Goal: Complete application form

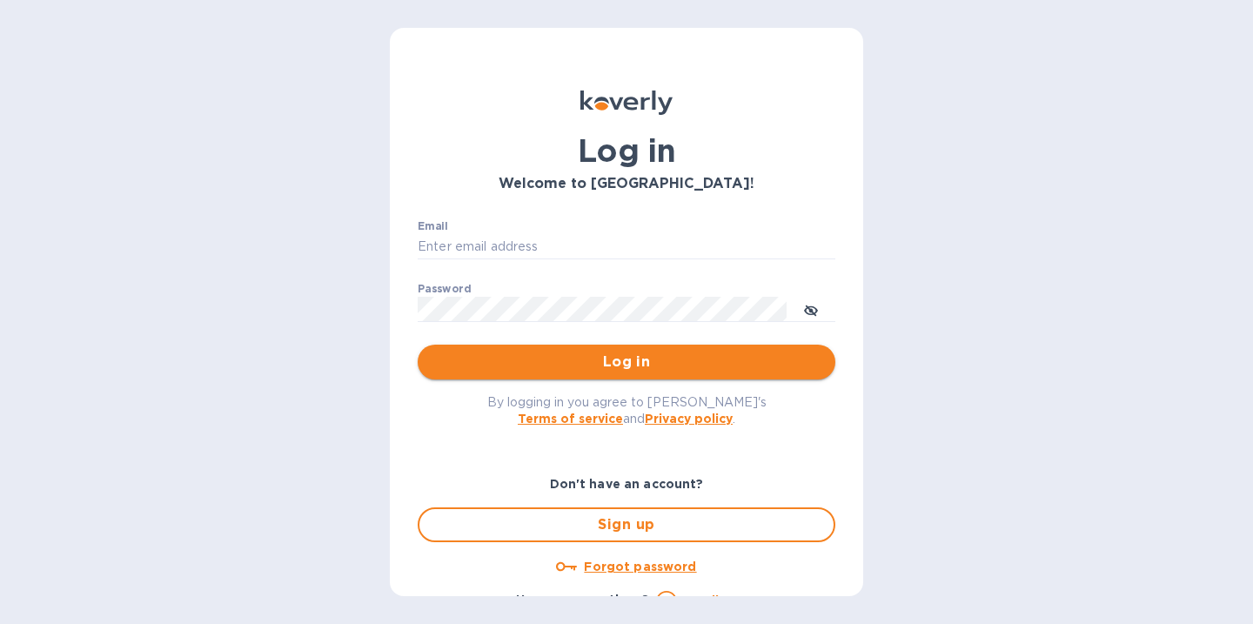
type input "[PERSON_NAME][EMAIL_ADDRESS][DOMAIN_NAME]"
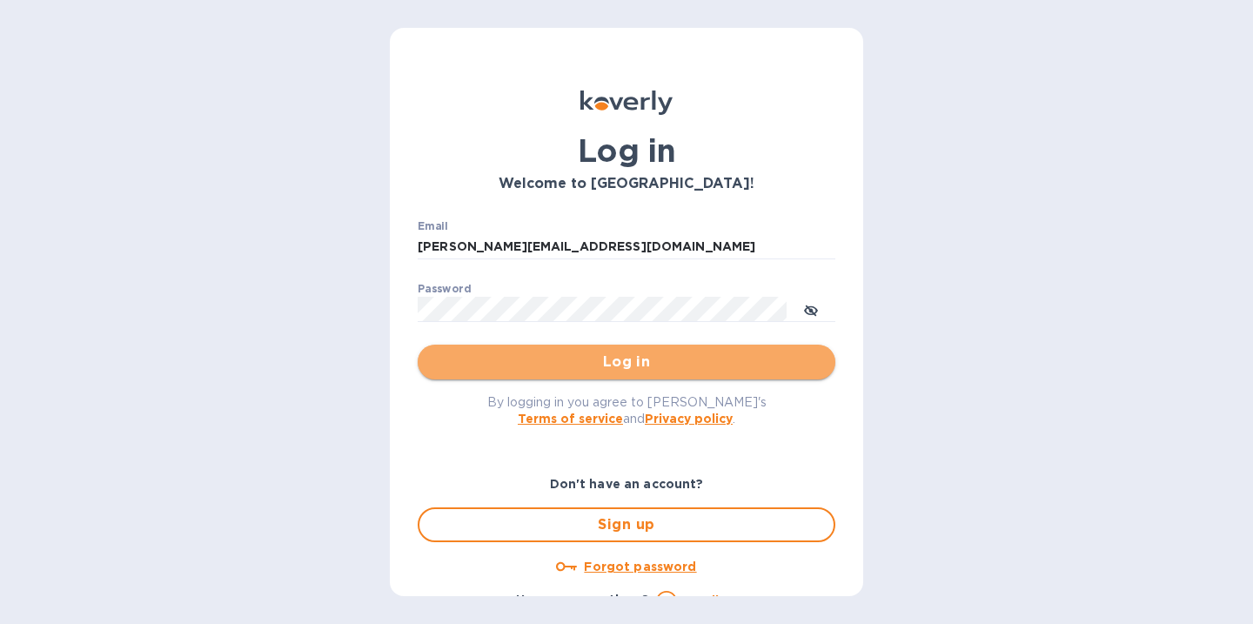
click at [640, 366] on span "Log in" at bounding box center [627, 362] width 390 height 21
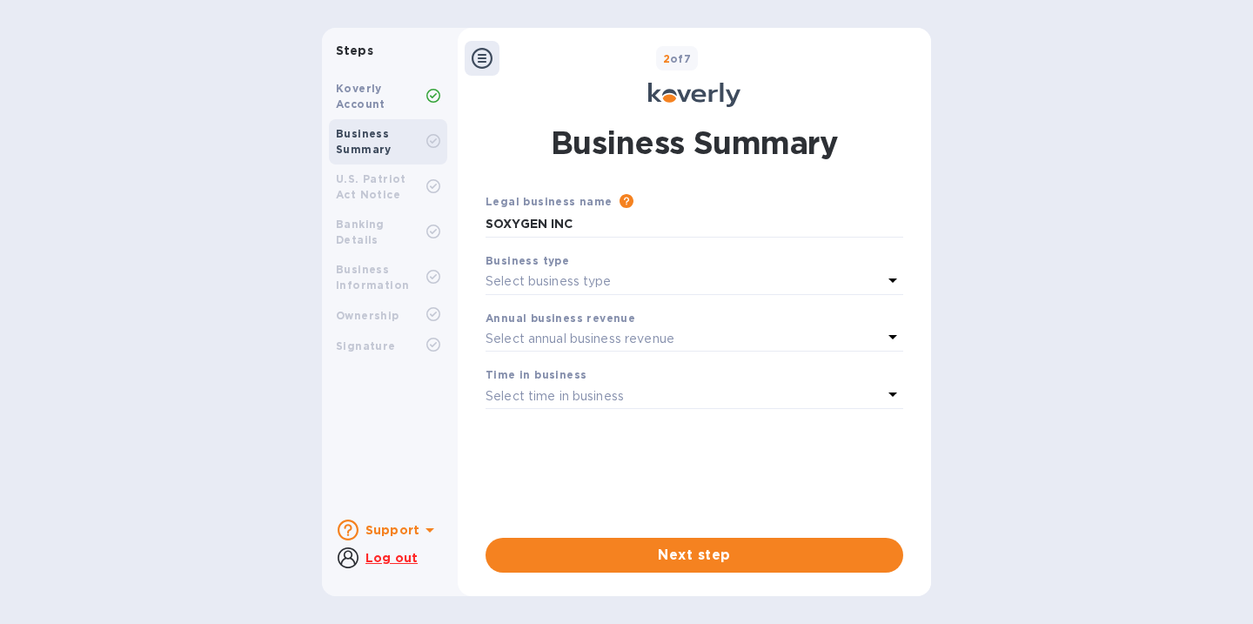
click at [551, 279] on p "Select business type" at bounding box center [549, 281] width 126 height 18
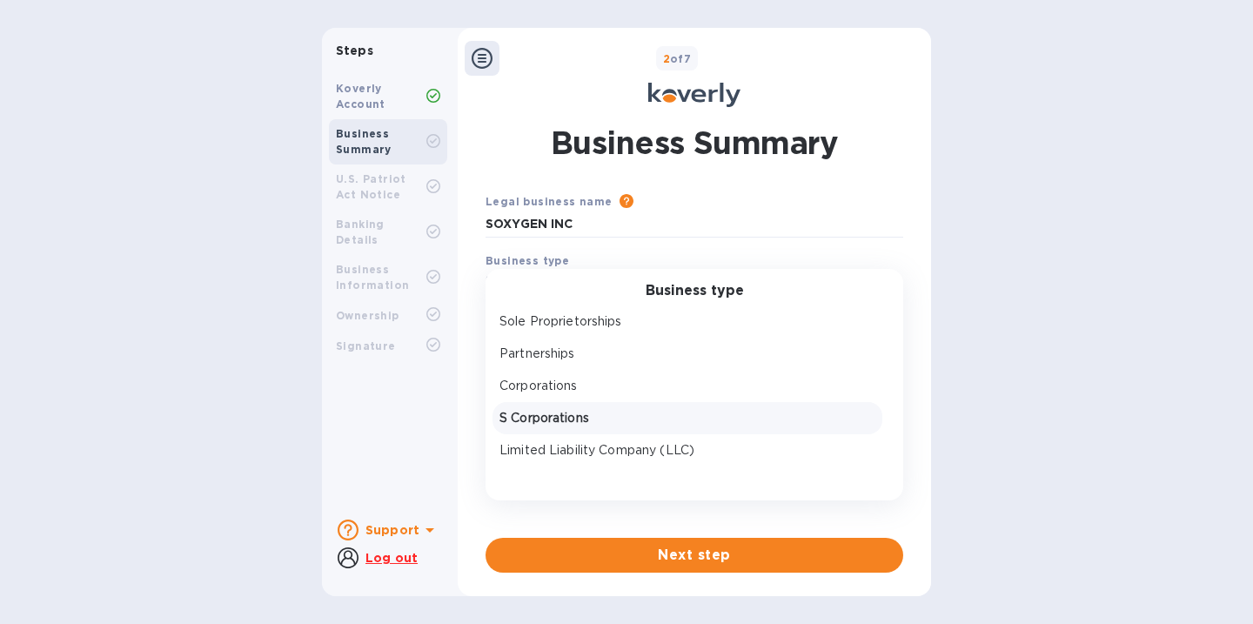
click at [562, 415] on p "S Corporations" at bounding box center [687, 418] width 376 height 18
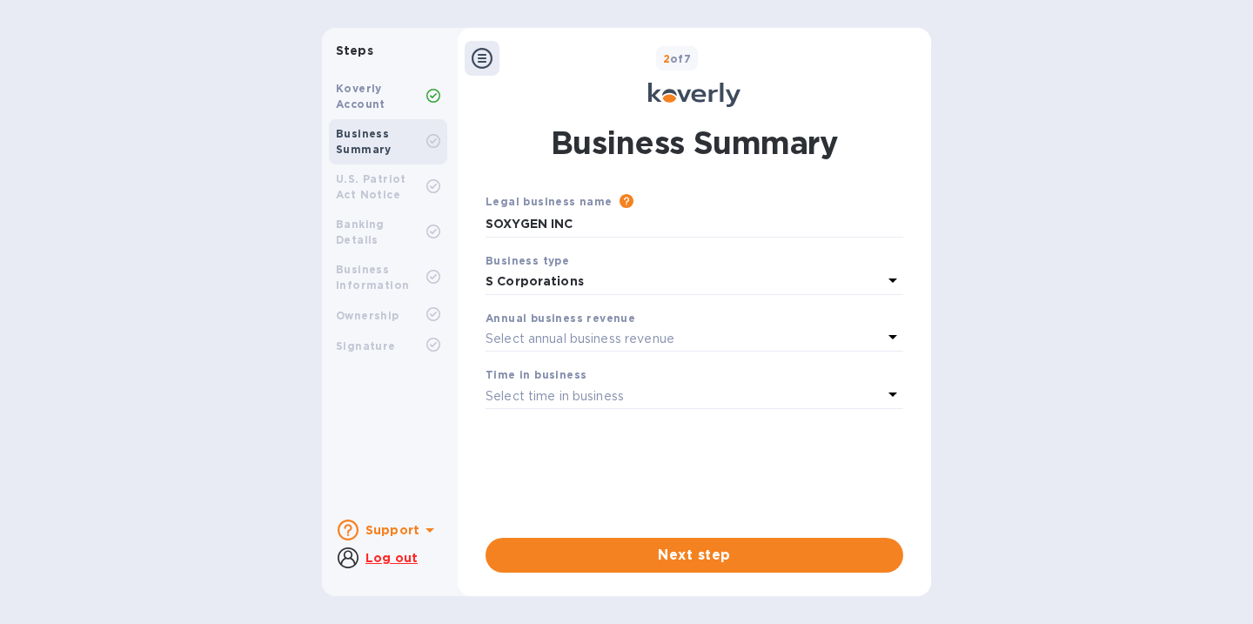
click at [607, 340] on p "Select annual business revenue" at bounding box center [580, 339] width 189 height 18
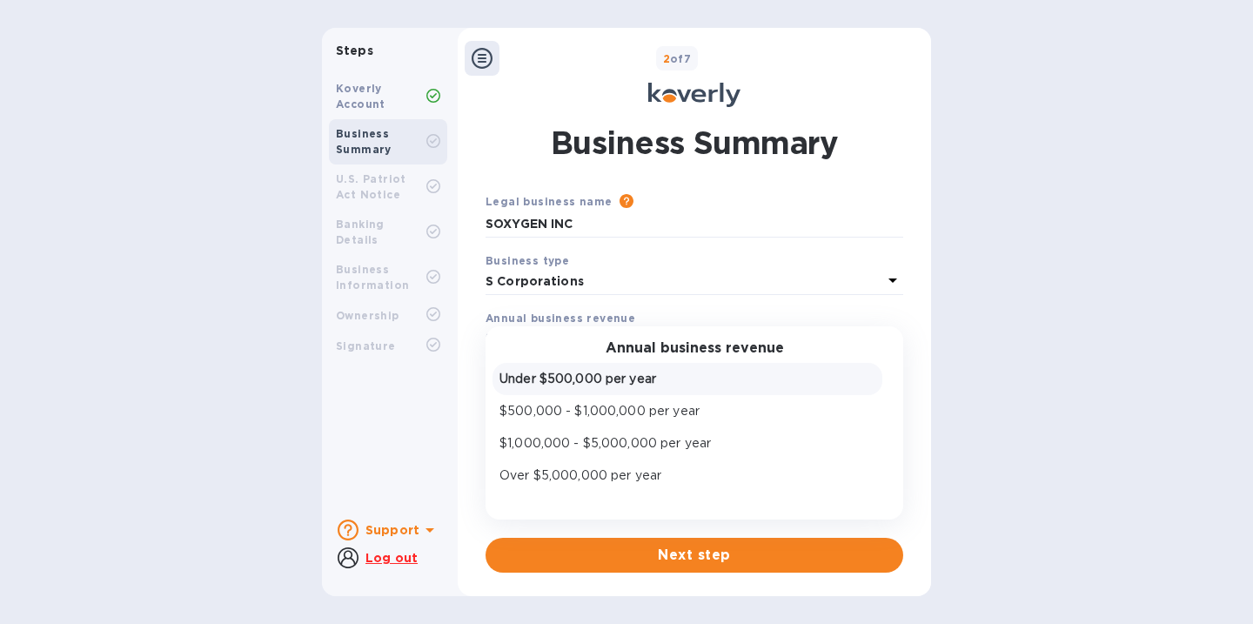
click at [681, 389] on div "Under $500,000 per year" at bounding box center [687, 378] width 383 height 25
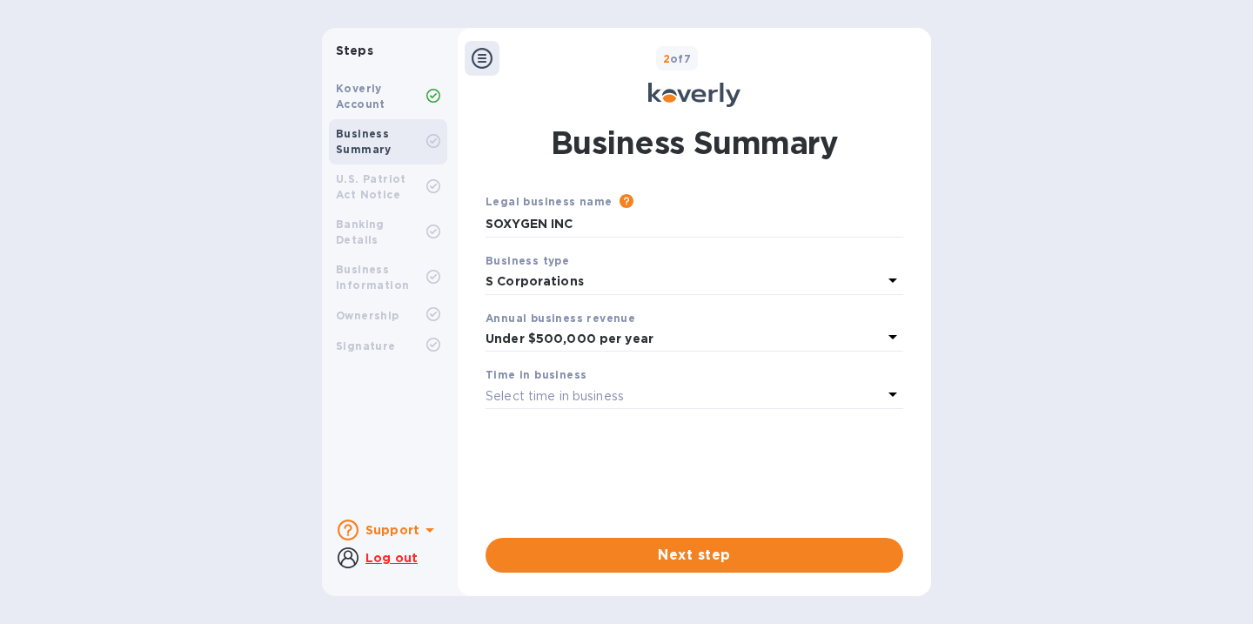
click at [646, 393] on div "Select time in business" at bounding box center [684, 396] width 397 height 24
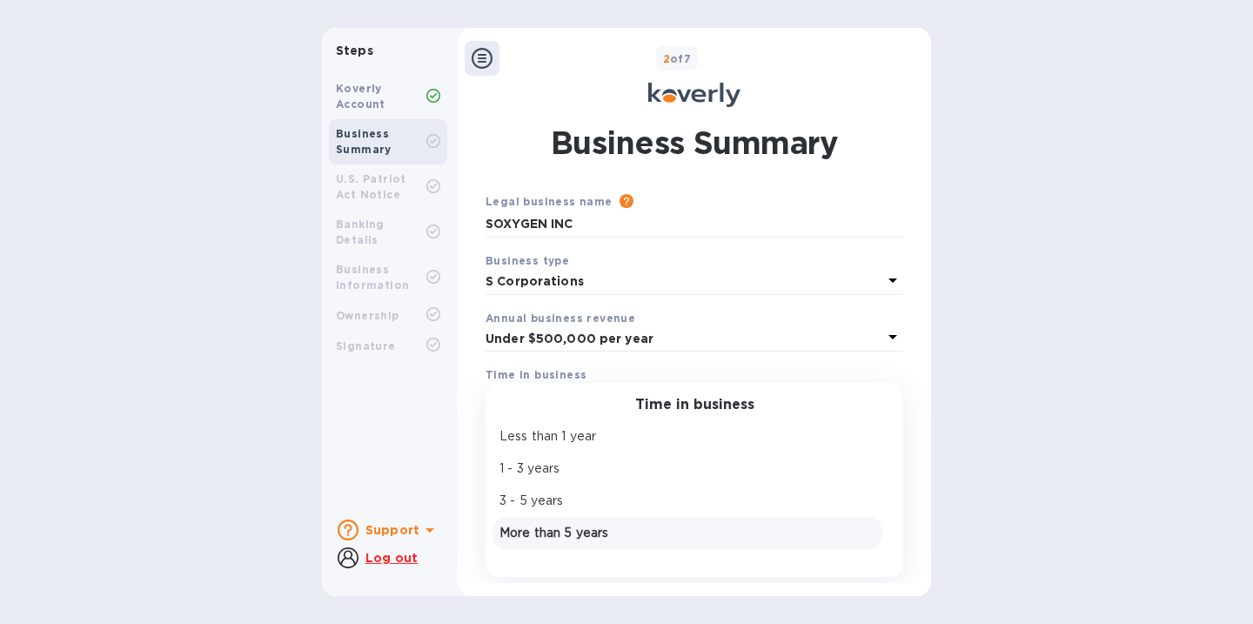
click at [631, 524] on p "More than 5 years" at bounding box center [687, 533] width 376 height 18
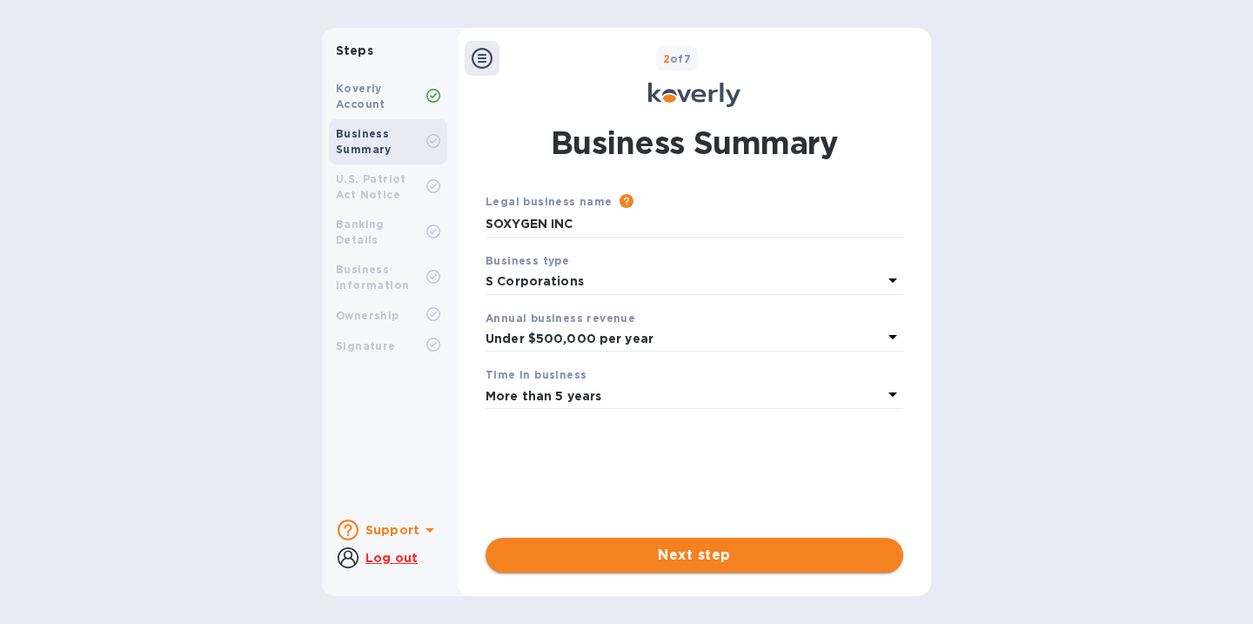
click at [667, 557] on span "Next step" at bounding box center [694, 555] width 390 height 21
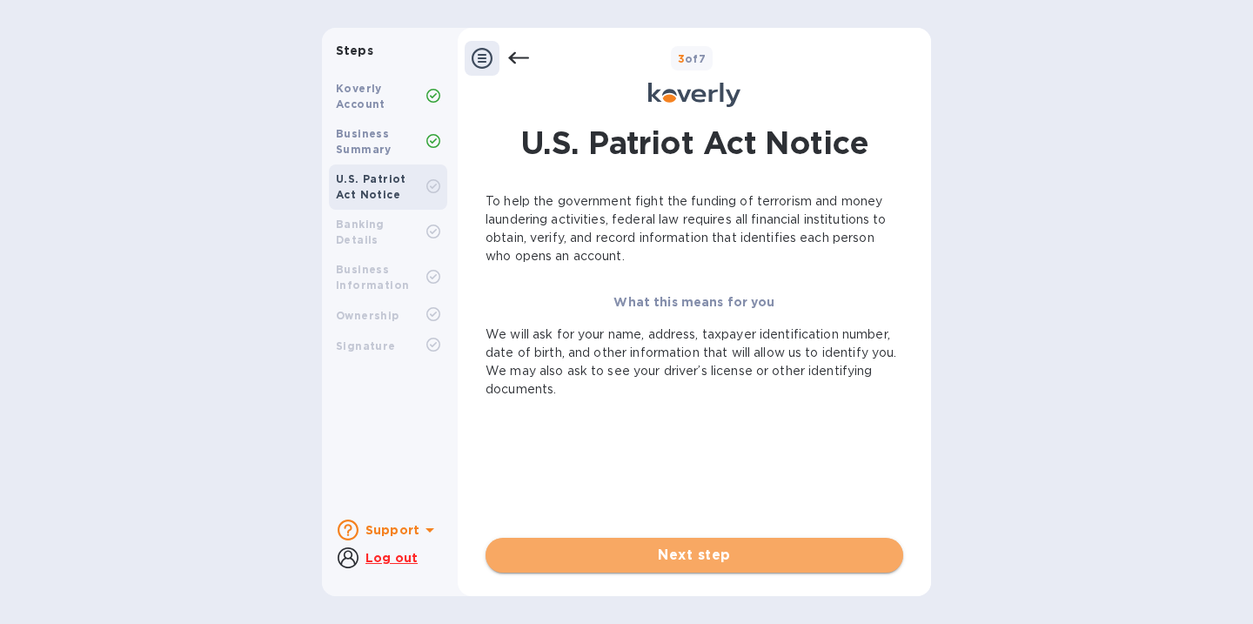
click at [683, 558] on span "Next step" at bounding box center [694, 555] width 390 height 21
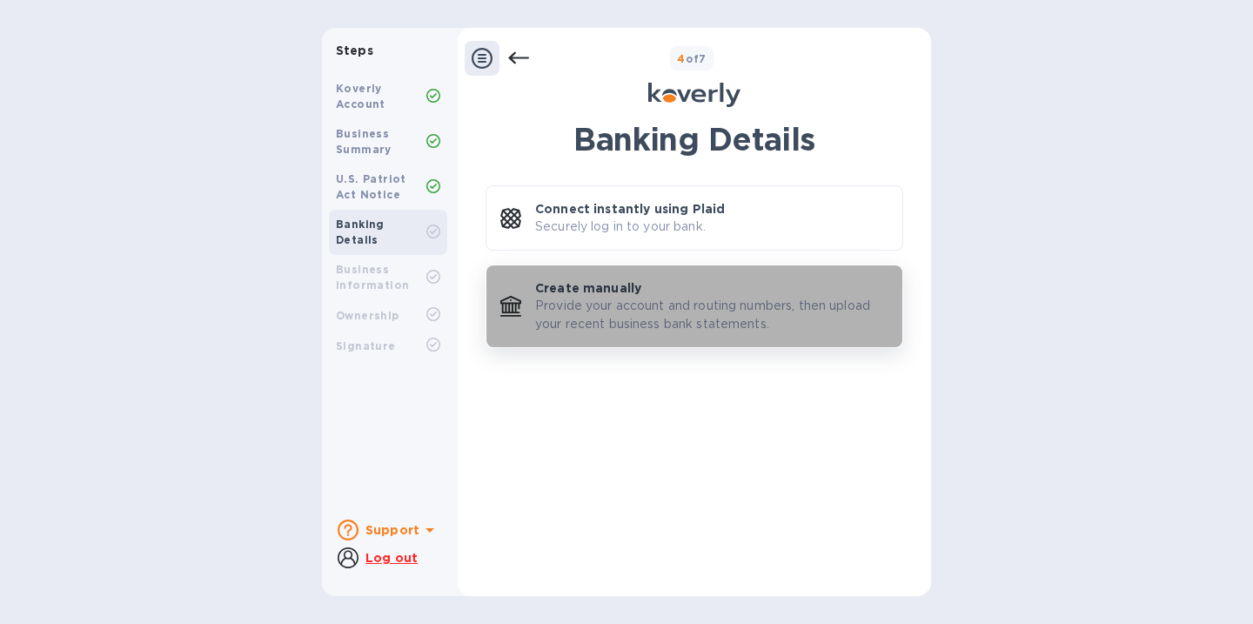
click at [676, 309] on p "Provide your account and routing numbers, then upload your recent business bank…" at bounding box center [711, 315] width 353 height 37
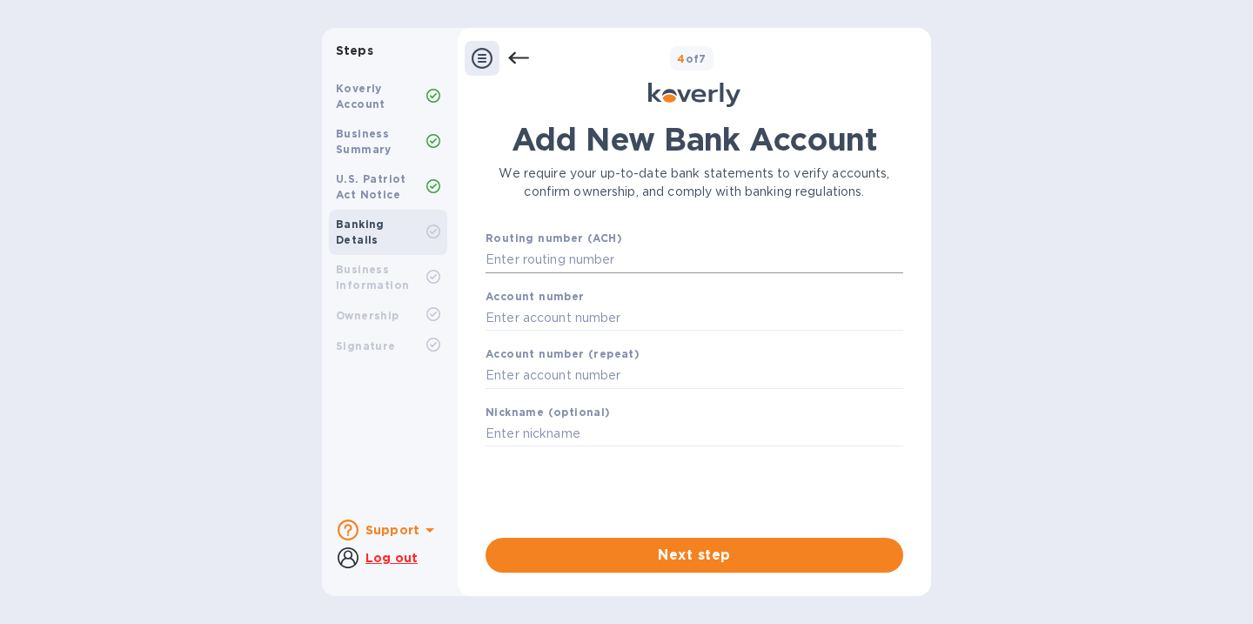
click at [658, 258] on input "text" at bounding box center [695, 260] width 418 height 26
click at [524, 57] on icon at bounding box center [518, 58] width 21 height 12
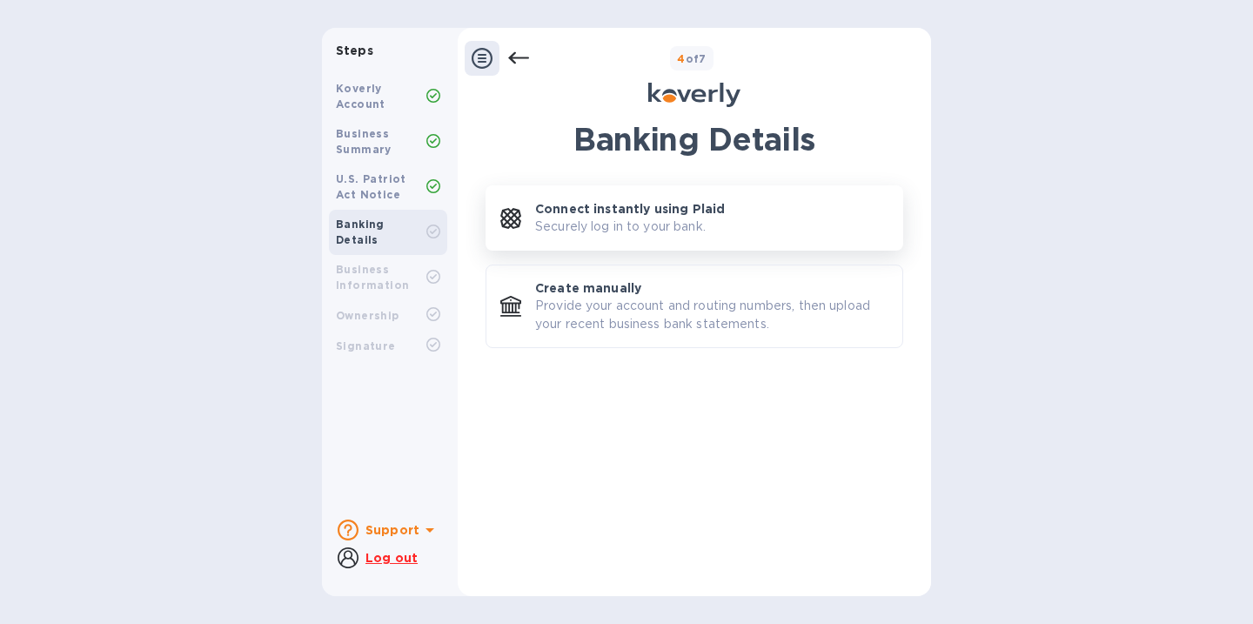
click at [620, 222] on p "Securely log in to your bank." at bounding box center [620, 227] width 171 height 18
click at [606, 309] on p "Provide your account and routing numbers, then upload your recent business bank…" at bounding box center [711, 315] width 353 height 37
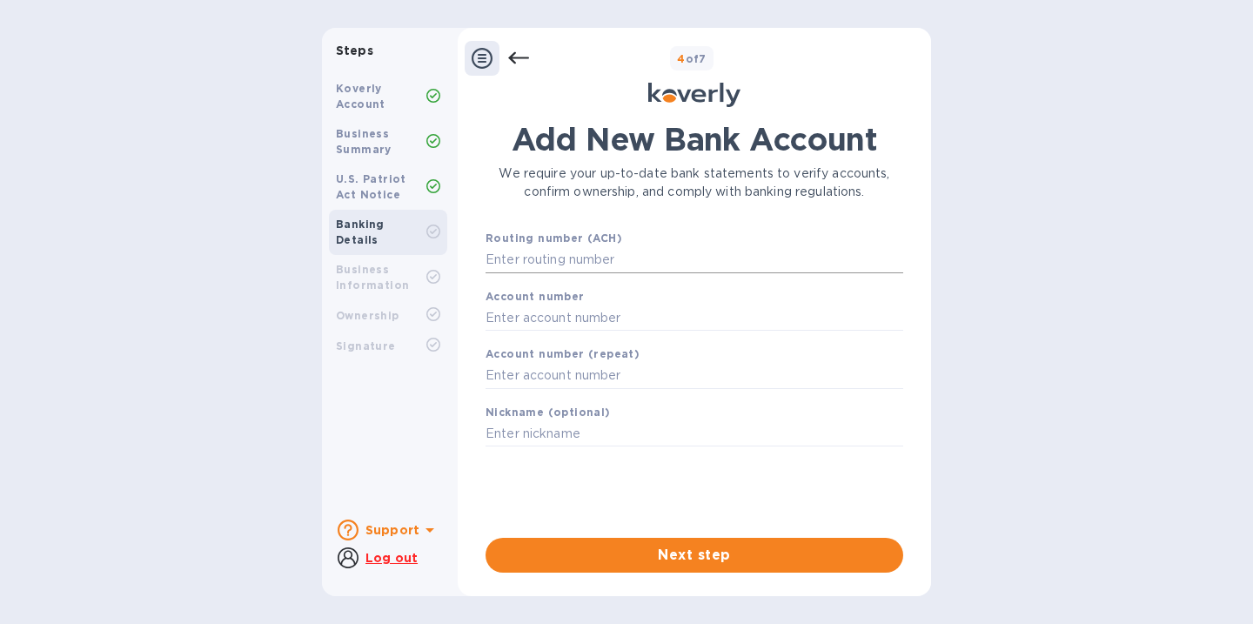
click at [600, 261] on input "text" at bounding box center [695, 260] width 418 height 26
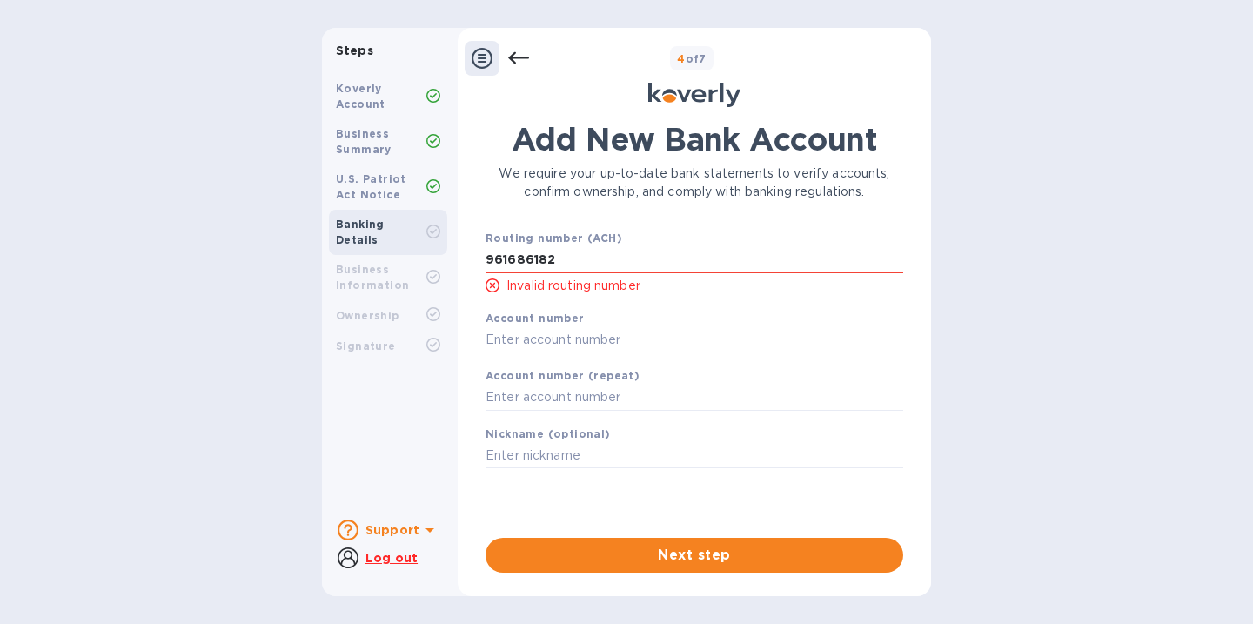
drag, startPoint x: 578, startPoint y: 258, endPoint x: 476, endPoint y: 258, distance: 101.8
click at [477, 258] on div "Add New Bank Account We require your up-to-date bank statements to verify accou…" at bounding box center [694, 347] width 435 height 452
type input "961686182"
click at [556, 334] on input "text" at bounding box center [695, 339] width 418 height 26
paste input "961686182"
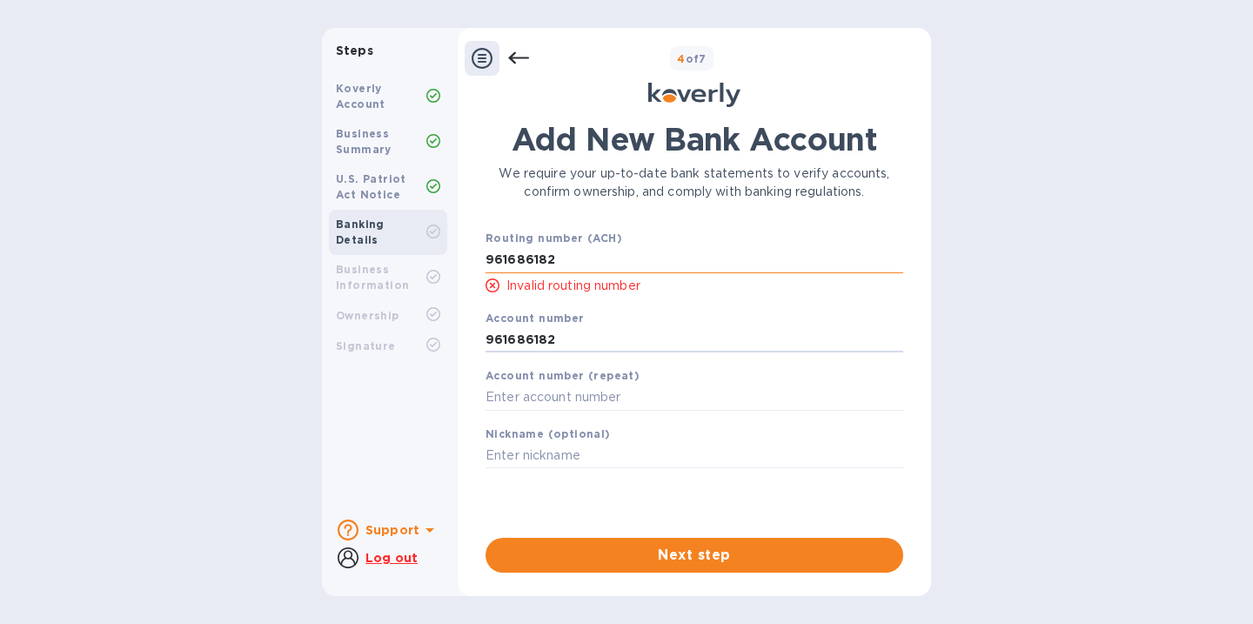
type input "961686182"
drag, startPoint x: 569, startPoint y: 262, endPoint x: 472, endPoint y: 260, distance: 97.5
click at [472, 260] on div "Add New Bank Account We require your up-to-date bank statements to verify accou…" at bounding box center [694, 347] width 456 height 472
type input "322271627"
drag, startPoint x: 556, startPoint y: 340, endPoint x: 485, endPoint y: 340, distance: 71.3
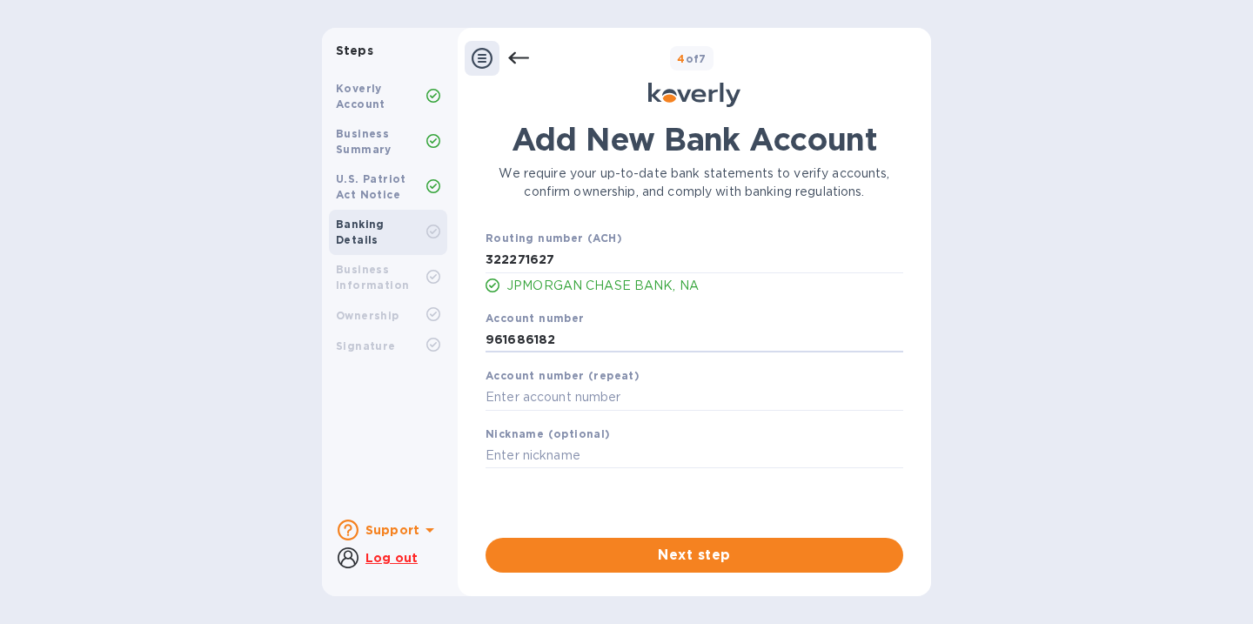
click at [486, 340] on input "961686182" at bounding box center [695, 339] width 418 height 26
click at [589, 412] on div "Account number (repeat)" at bounding box center [695, 388] width 432 height 58
click at [599, 402] on input "text" at bounding box center [695, 398] width 418 height 26
paste input "961686182"
type input "961686182"
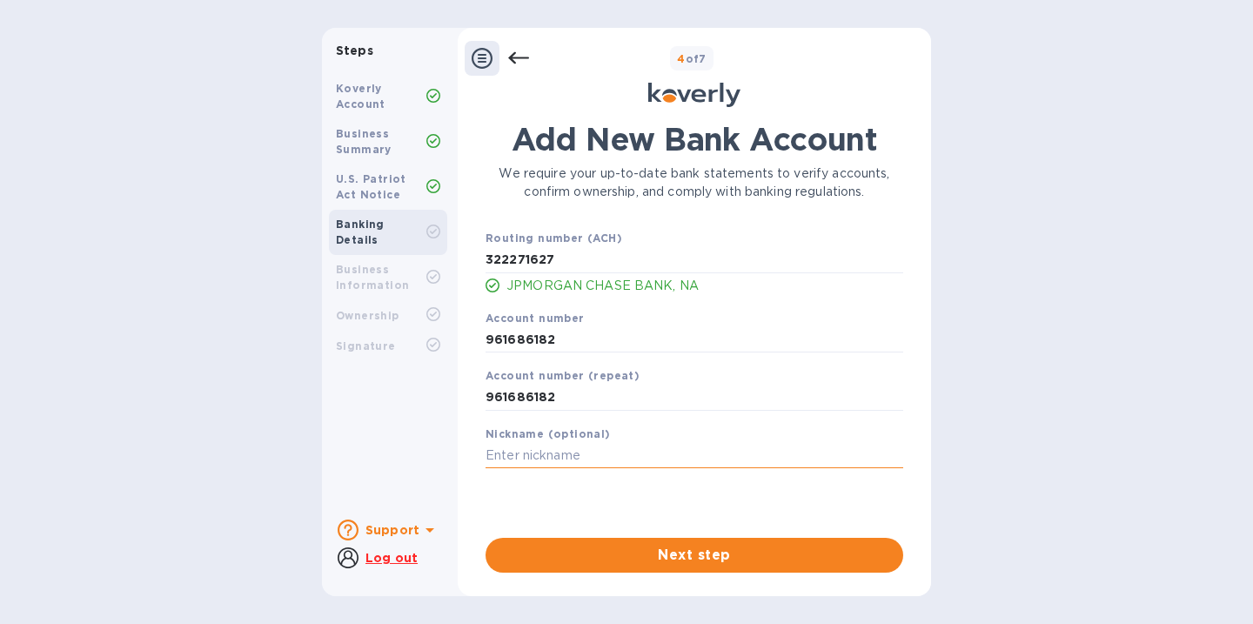
click at [608, 456] on input "text" at bounding box center [695, 456] width 418 height 26
type input "Chase 6182"
click at [699, 550] on span "Next step" at bounding box center [694, 555] width 390 height 21
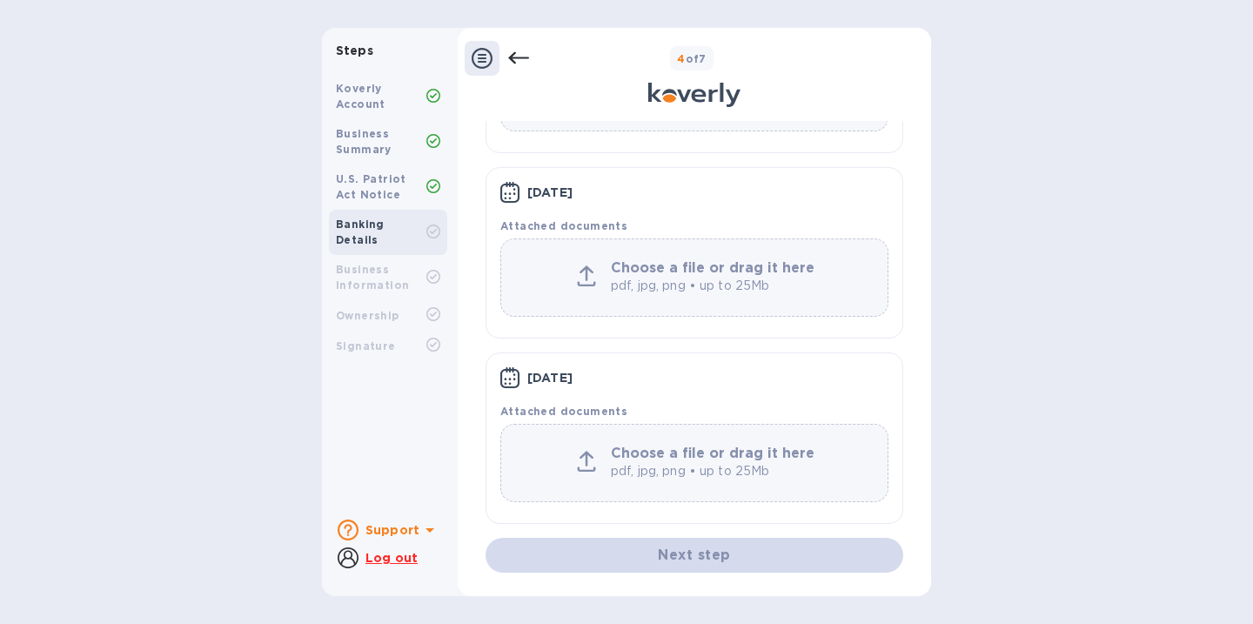
scroll to position [272, 0]
click at [672, 464] on p "pdf, jpg, png • up to 25Mb" at bounding box center [715, 471] width 209 height 18
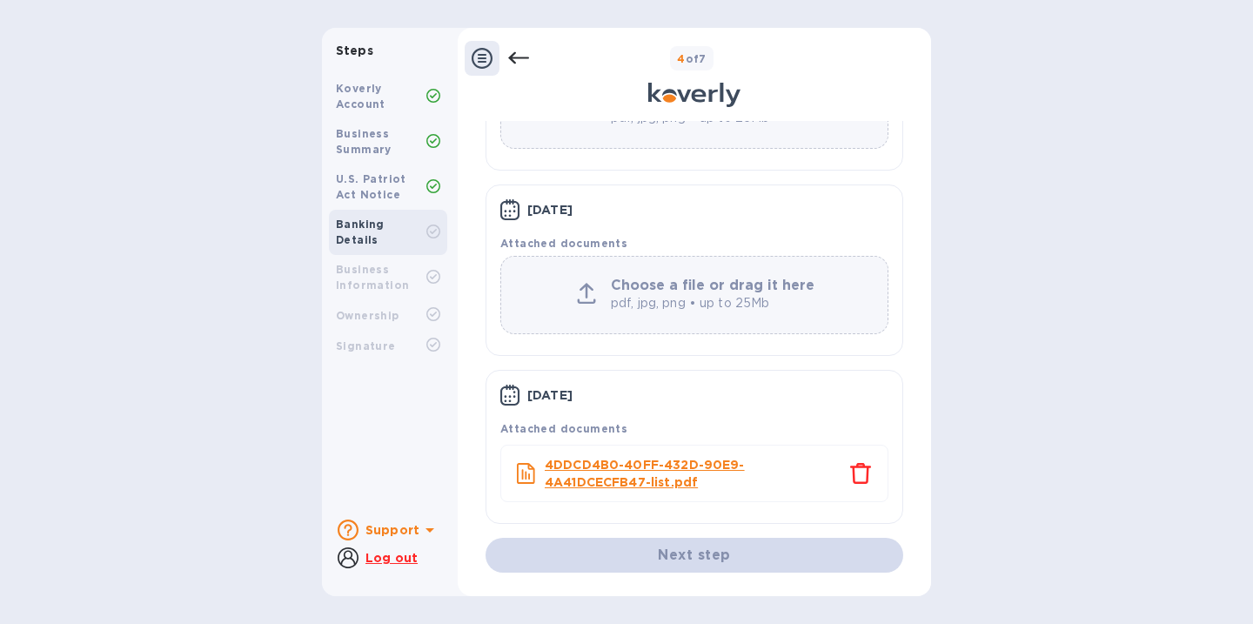
scroll to position [255, 0]
click at [641, 295] on p "pdf, jpg, png • up to 25Mb" at bounding box center [715, 303] width 209 height 18
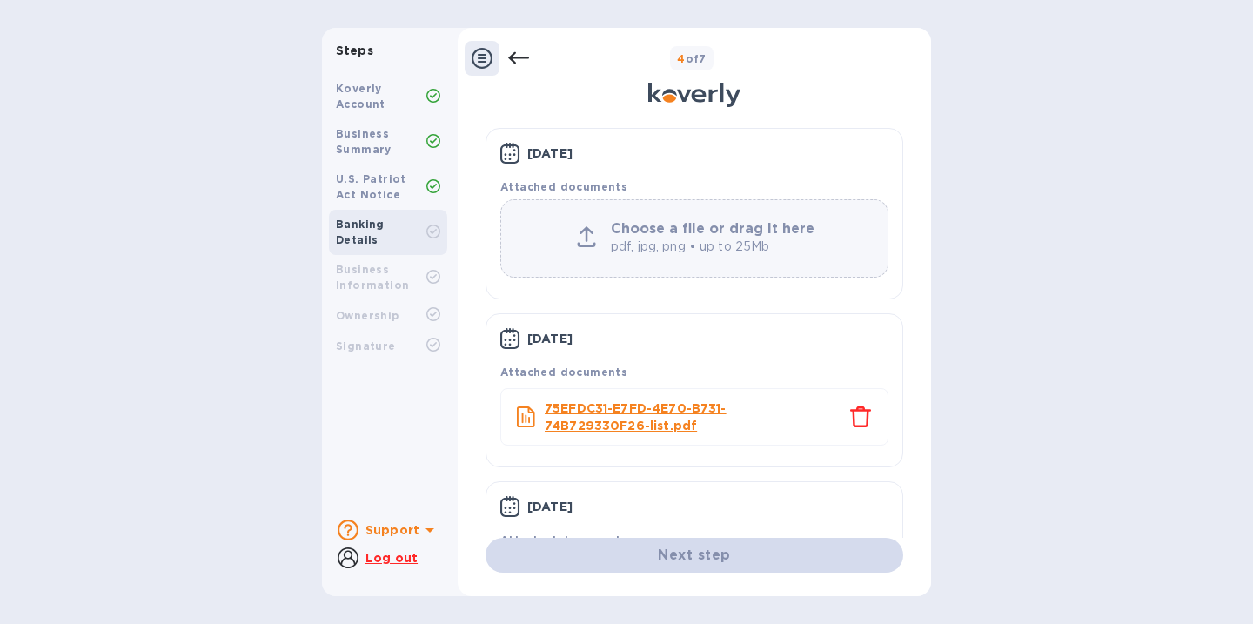
scroll to position [119, 0]
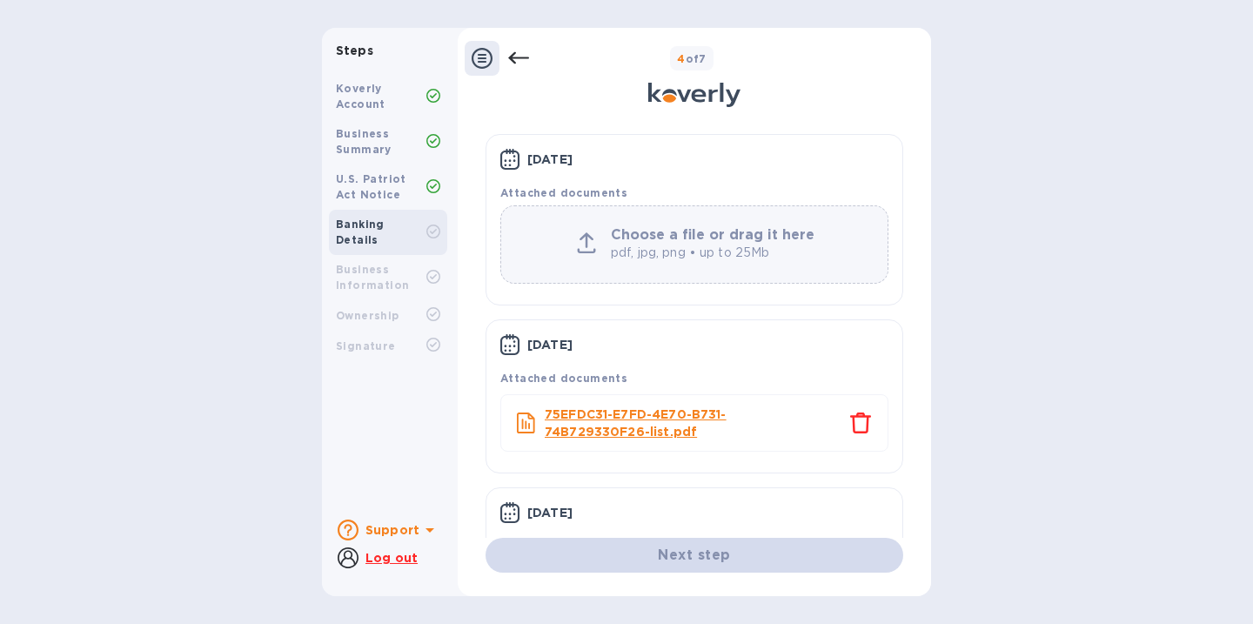
click at [700, 258] on p "pdf, jpg, png • up to 25Mb" at bounding box center [715, 253] width 209 height 18
click at [684, 255] on p "pdf, jpg, png • up to 25Mb" at bounding box center [715, 253] width 209 height 18
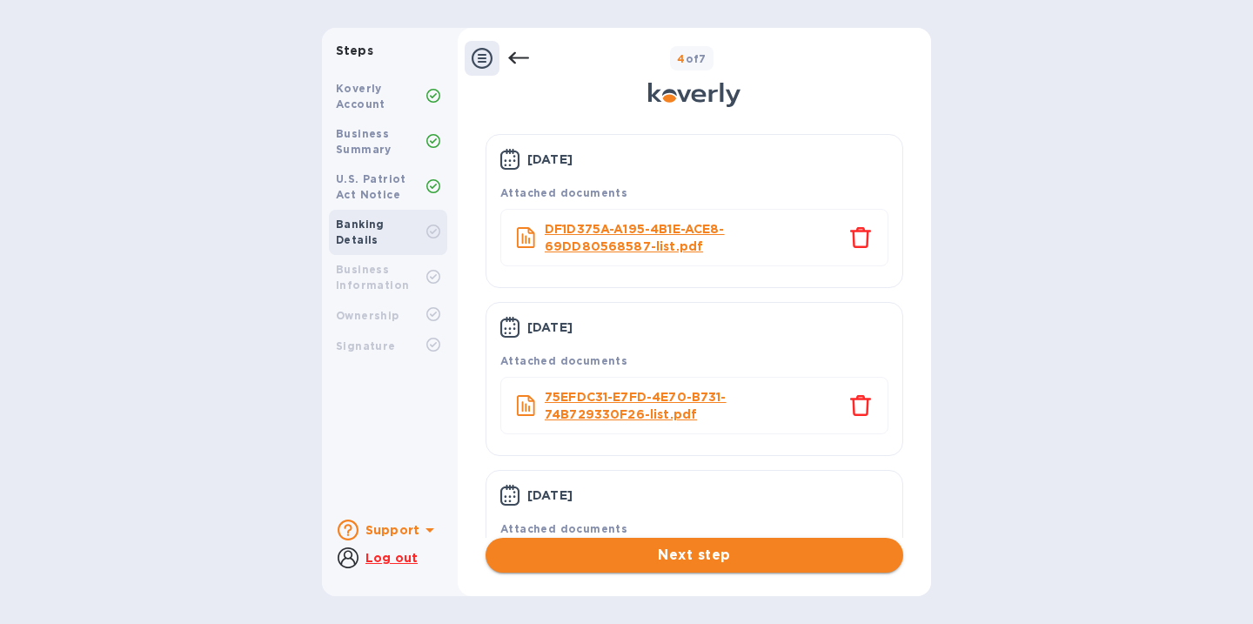
click at [692, 554] on span "Next step" at bounding box center [694, 555] width 390 height 21
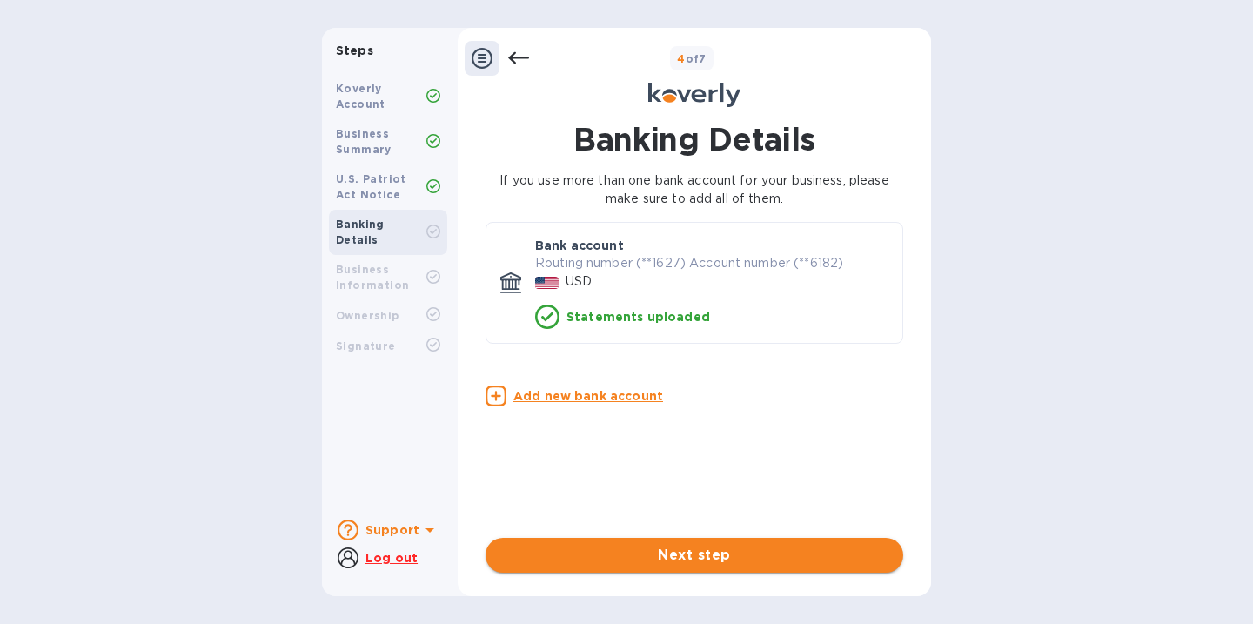
click at [694, 564] on span "Next step" at bounding box center [694, 555] width 390 height 21
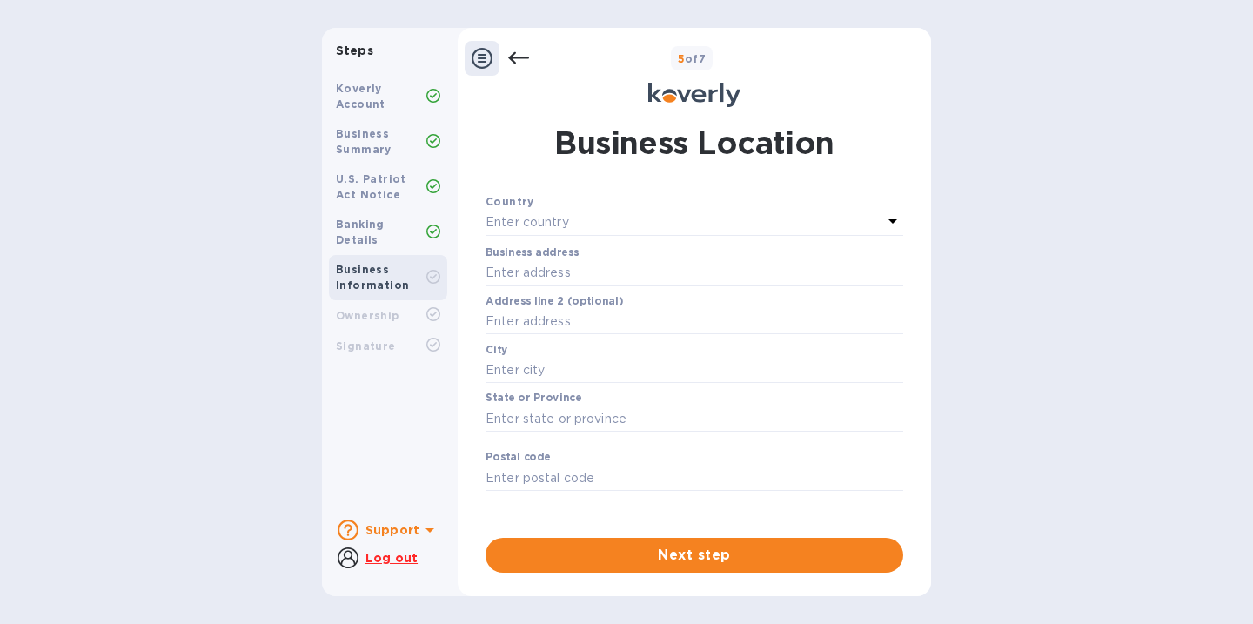
click at [645, 221] on div "Enter country" at bounding box center [684, 223] width 397 height 24
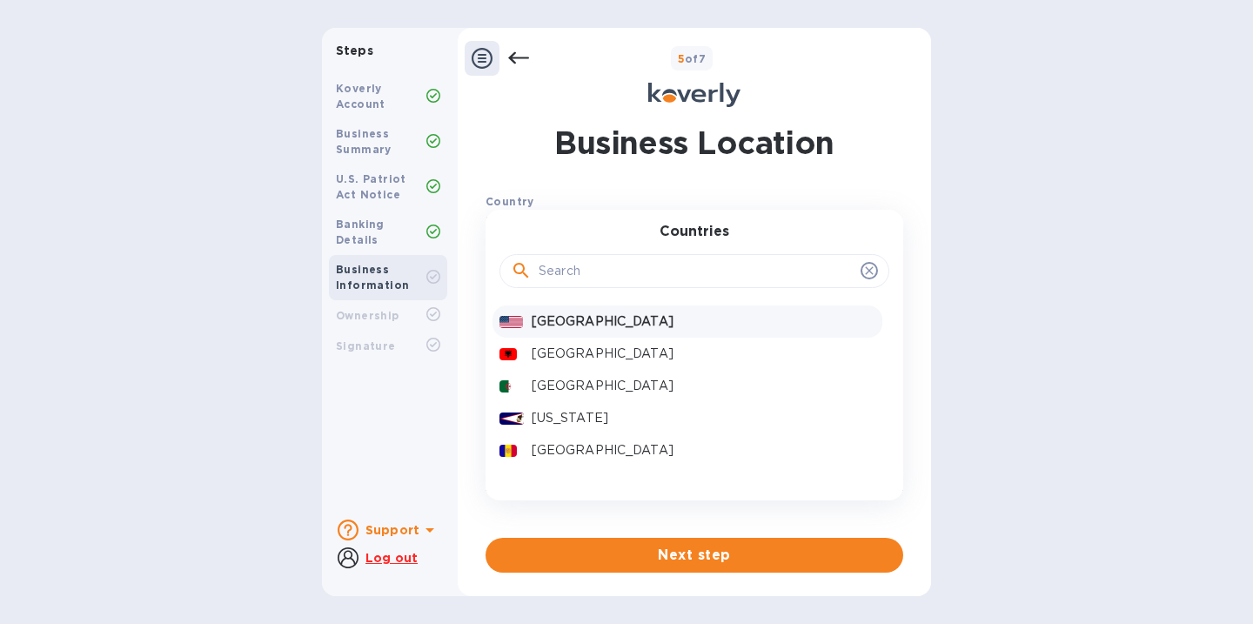
click at [625, 316] on p "United States" at bounding box center [704, 321] width 344 height 18
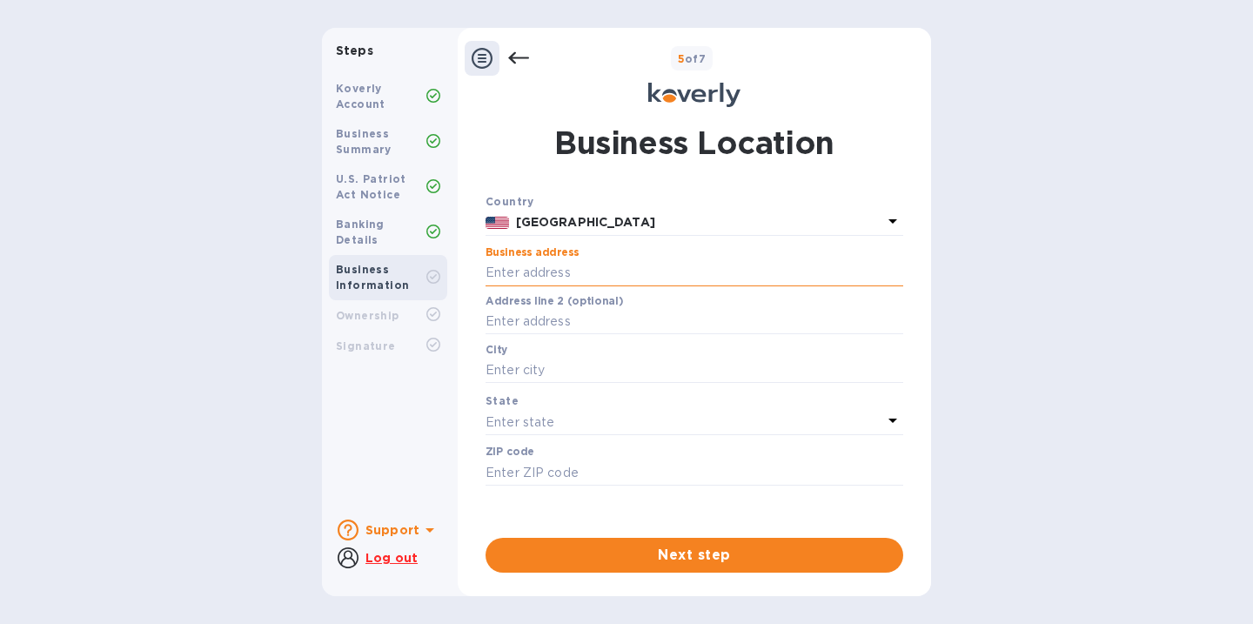
click at [605, 276] on input "text" at bounding box center [695, 273] width 418 height 26
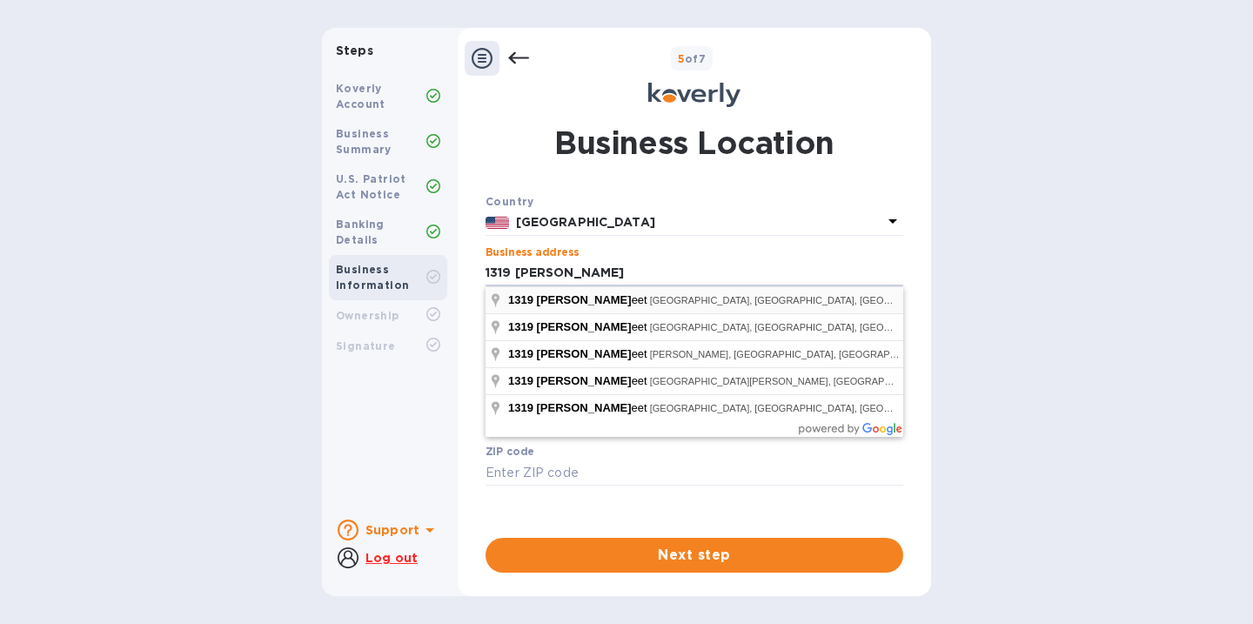
type input "1319 Boyd Street"
type input "Los Angeles"
type input "90033"
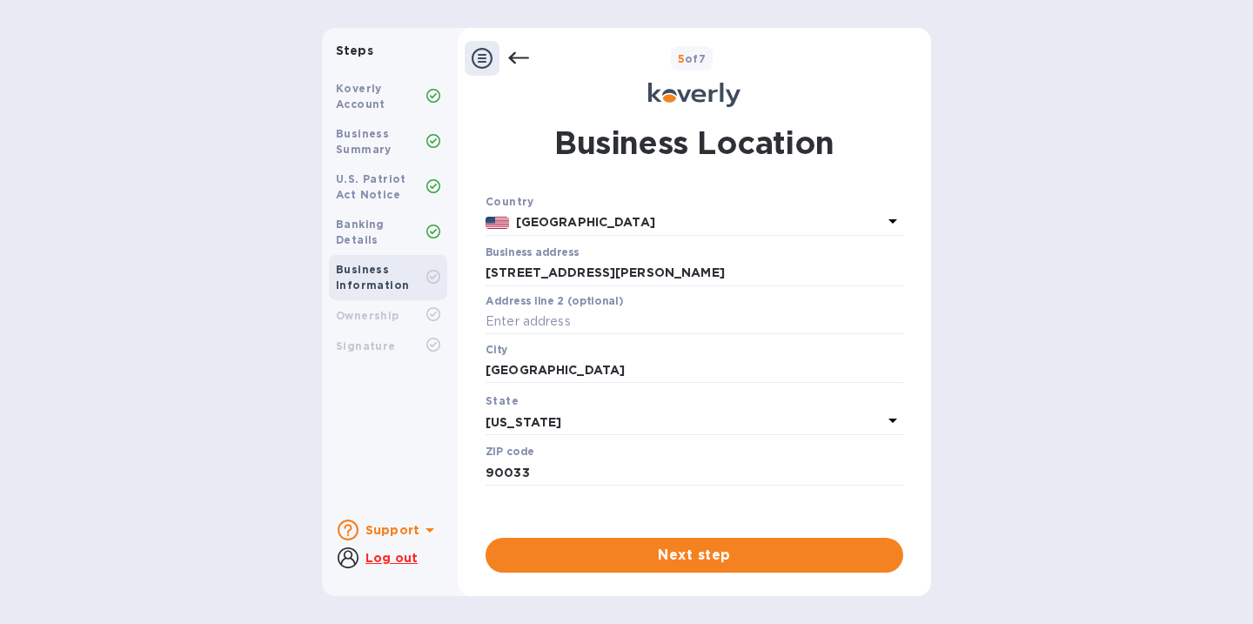
click at [655, 555] on span "Next step" at bounding box center [694, 555] width 390 height 21
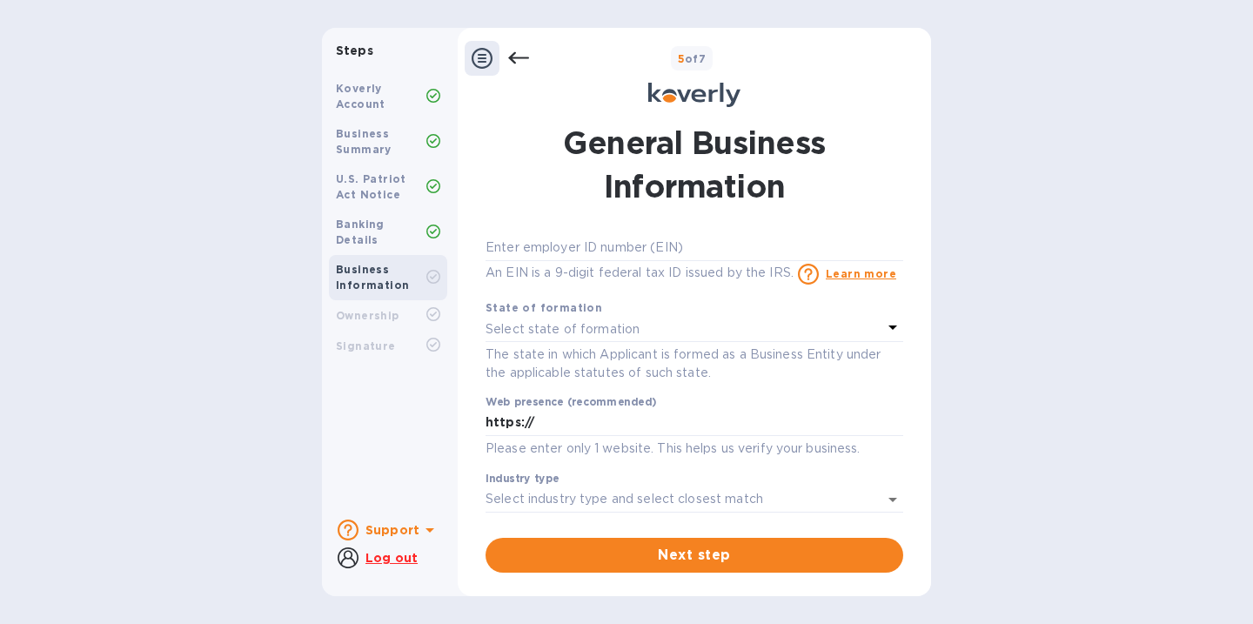
scroll to position [0, 0]
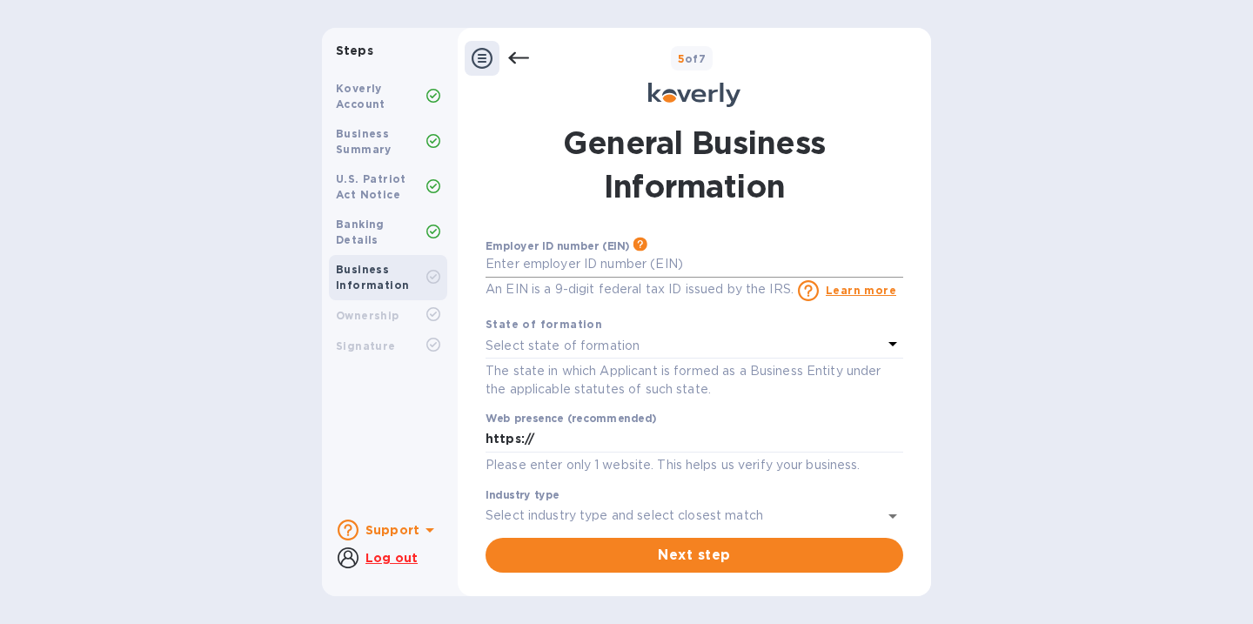
click at [667, 258] on input "text" at bounding box center [695, 264] width 418 height 26
type input "***47"
drag, startPoint x: 524, startPoint y: 264, endPoint x: 464, endPoint y: 266, distance: 60.1
click at [465, 266] on div "General Business Information Employer ID number (EIN) Please make sure it match…" at bounding box center [694, 347] width 473 height 472
type input "***53"
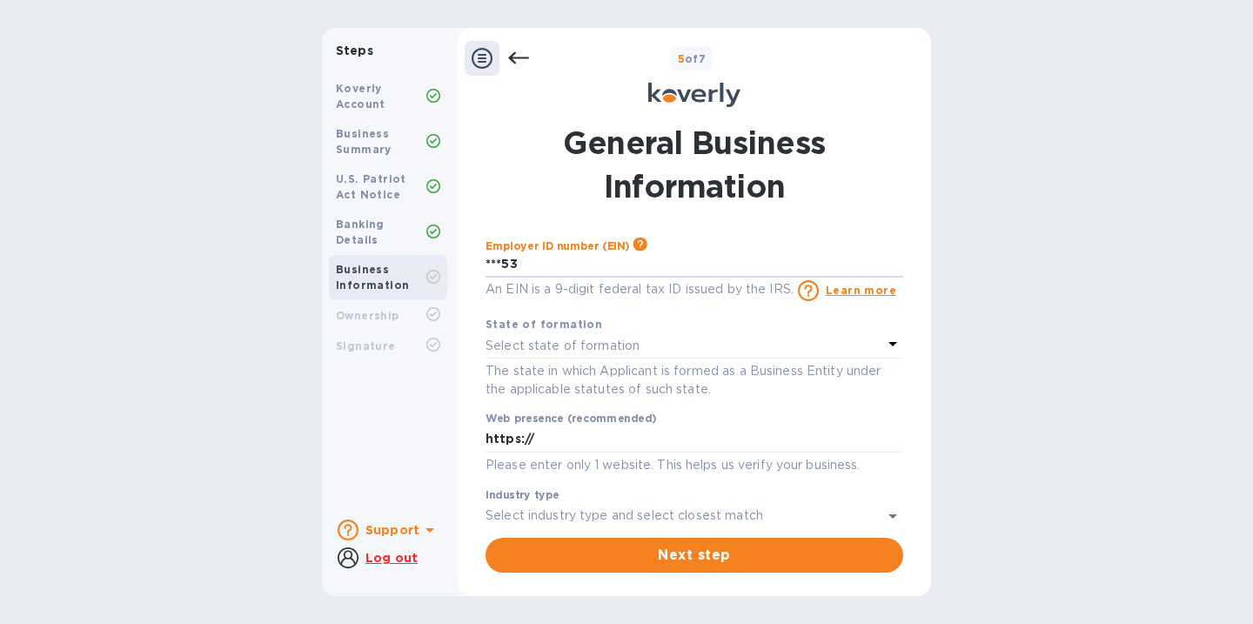
click at [648, 350] on div "Select state of formation" at bounding box center [684, 345] width 397 height 24
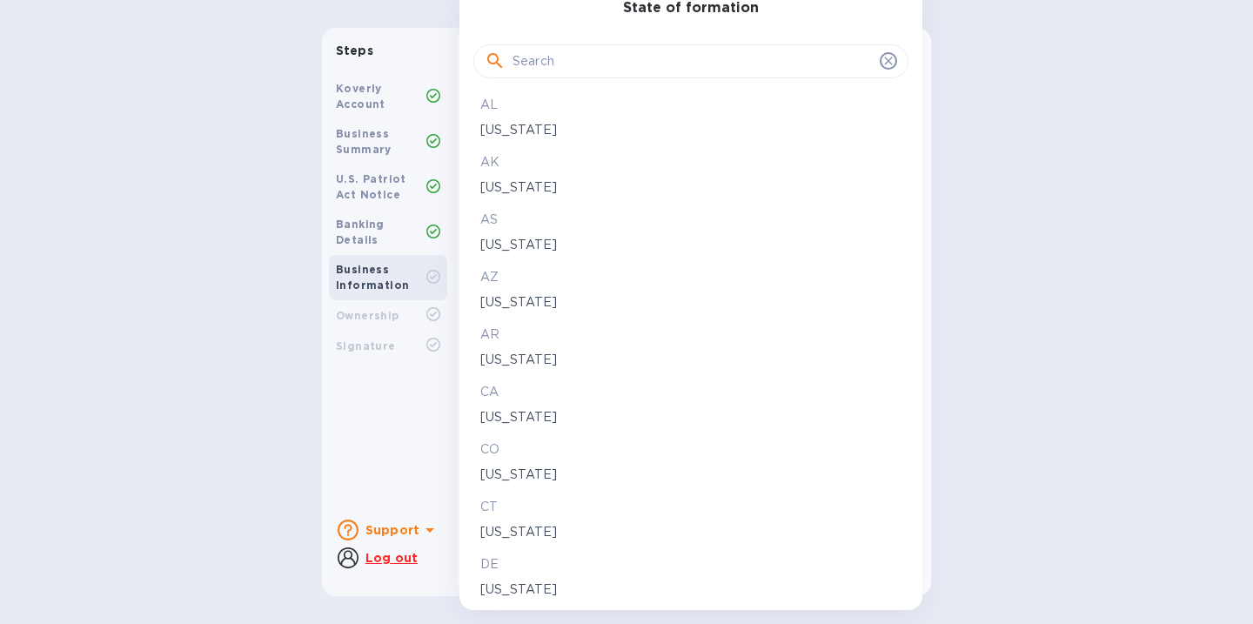
click at [492, 387] on p "CA" at bounding box center [690, 392] width 421 height 18
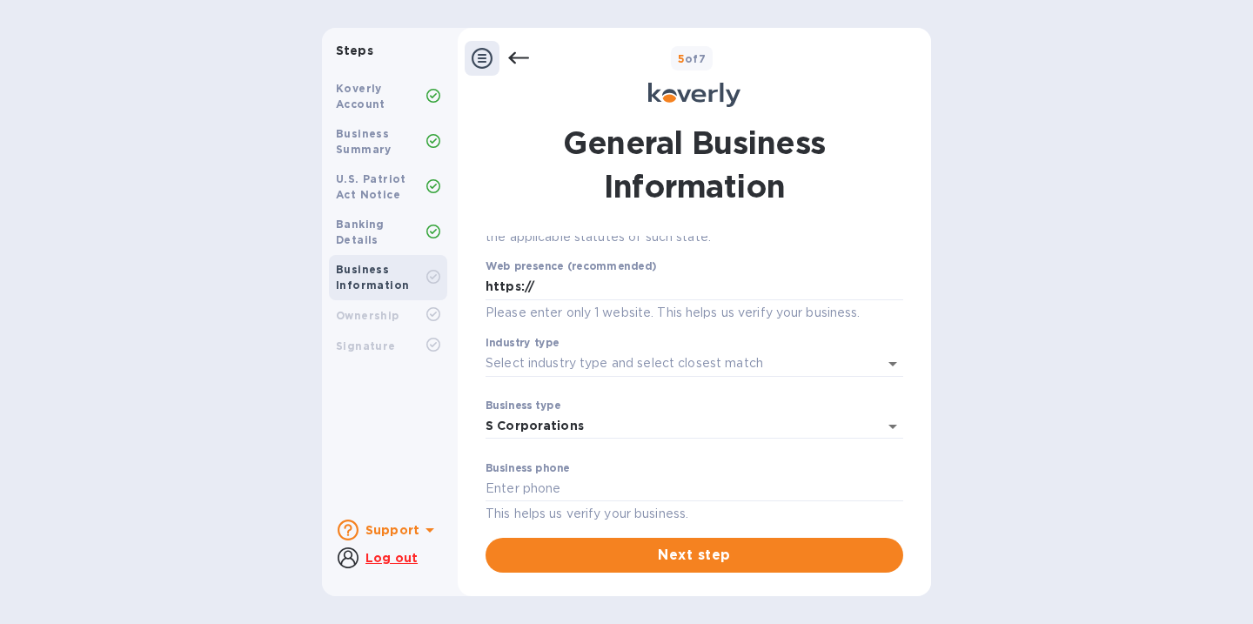
scroll to position [153, 0]
click at [622, 369] on input "Industry type" at bounding box center [670, 362] width 369 height 25
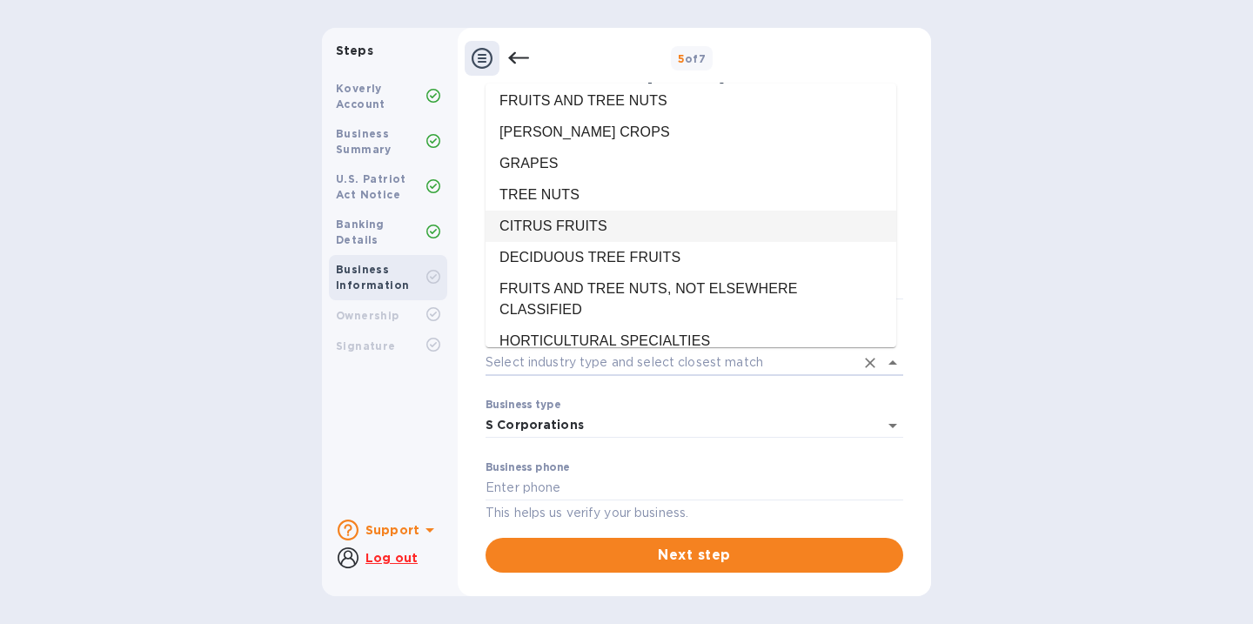
scroll to position [0, 0]
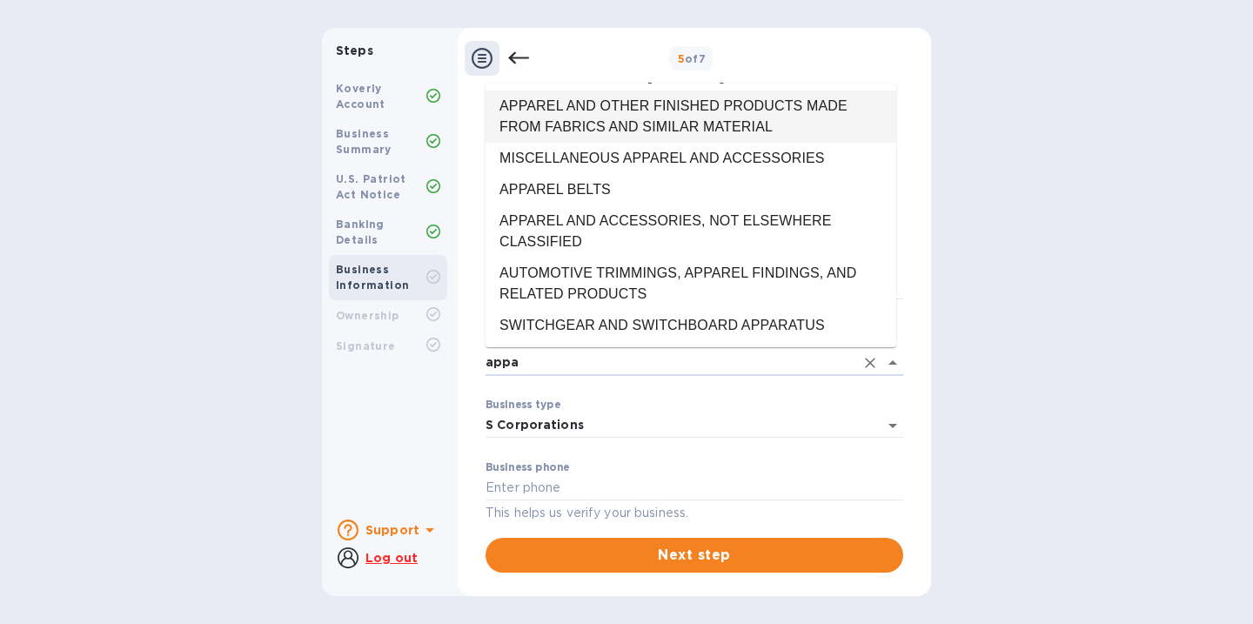
click at [645, 131] on li "APPAREL AND OTHER FINISHED PRODUCTS MADE FROM FABRICS AND SIMILAR MATERIAL" at bounding box center [691, 116] width 411 height 52
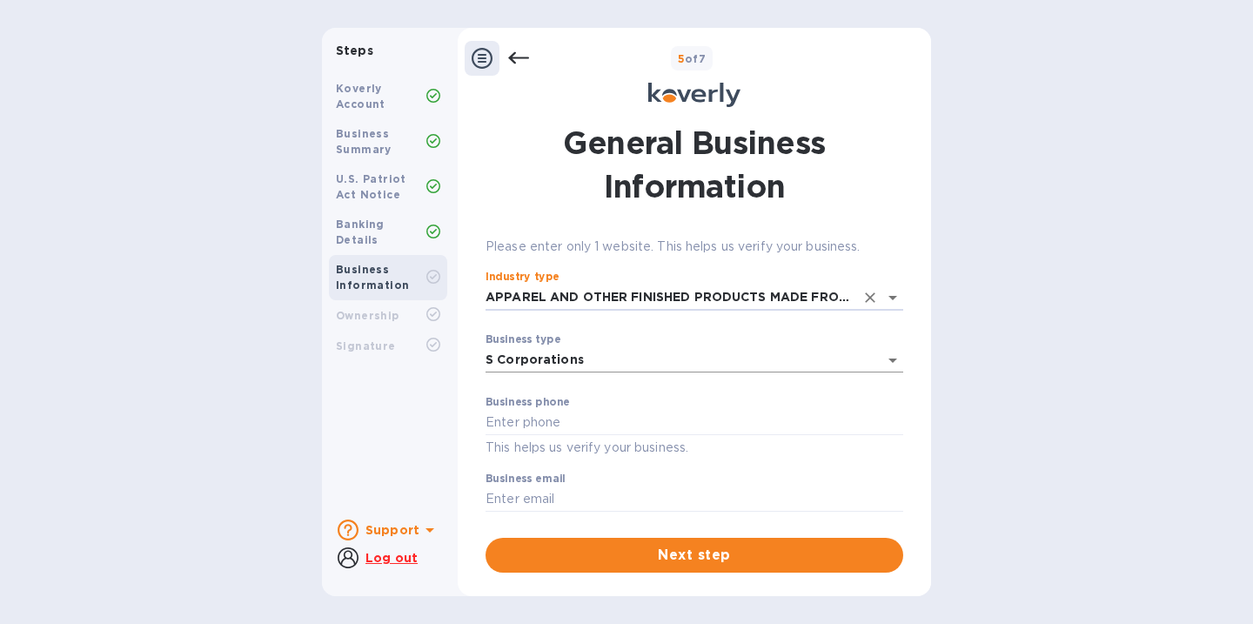
scroll to position [230, 0]
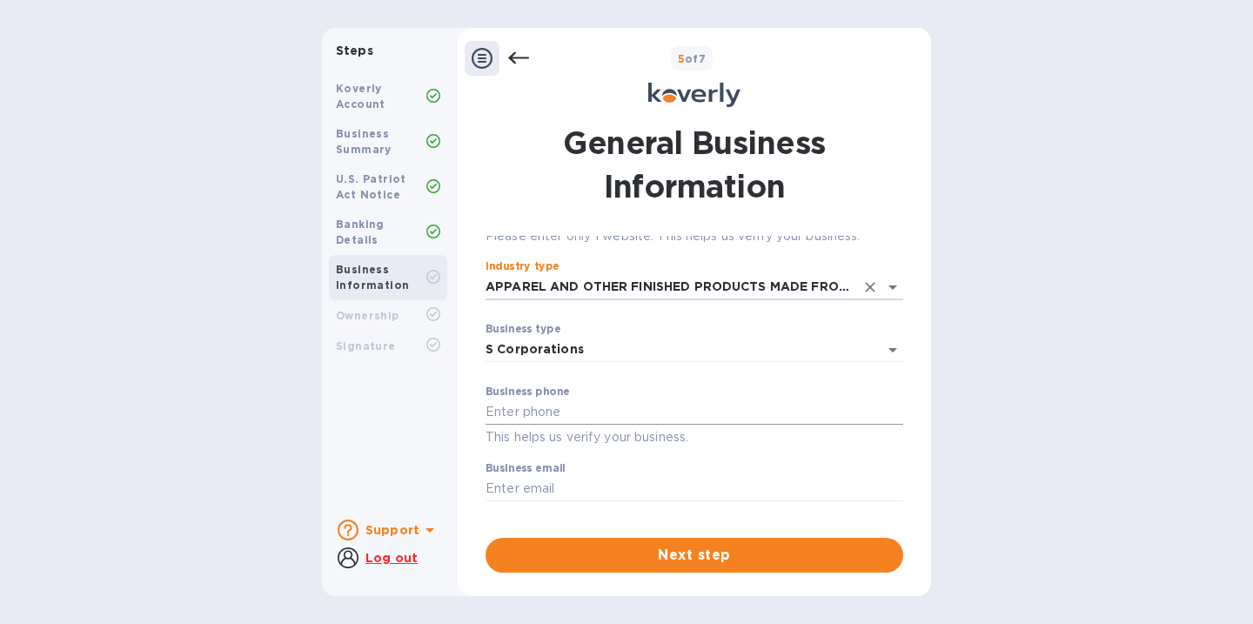
type input "APPAREL AND OTHER FINISHED PRODUCTS MADE FROM FABRICS AND SIMILAR MATERIAL"
click at [621, 411] on input "text" at bounding box center [695, 412] width 418 height 26
type input "3237066329"
click at [598, 479] on input "text" at bounding box center [695, 489] width 418 height 26
type input "daniel@soxygeninc.com"
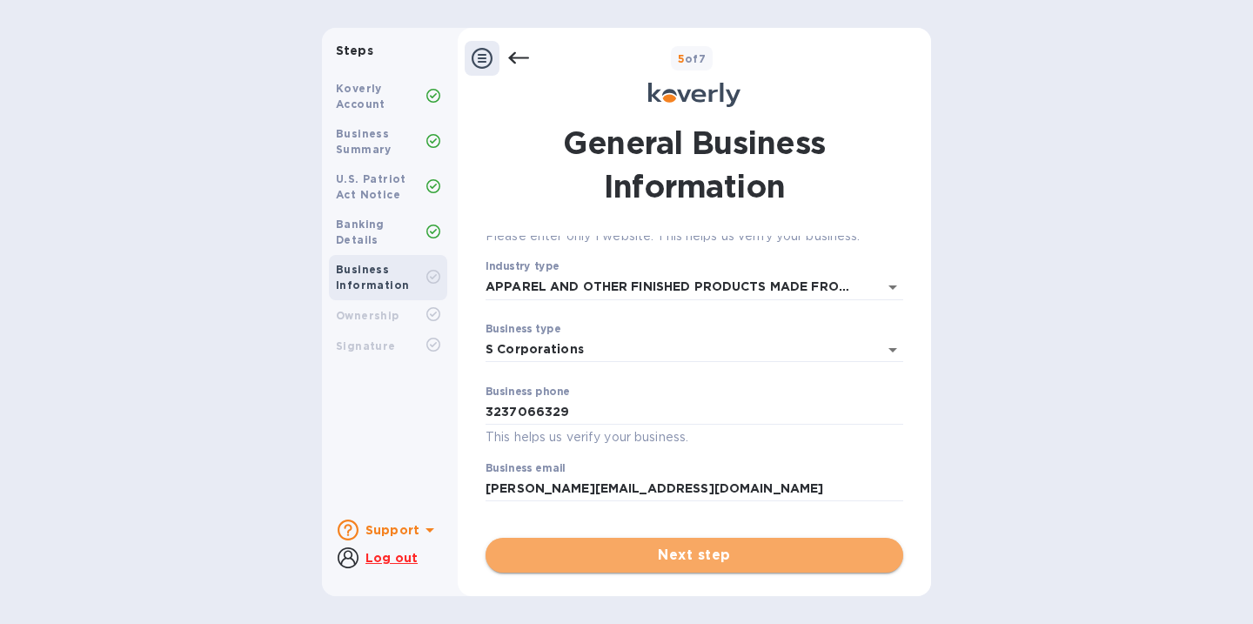
click at [699, 561] on span "Next step" at bounding box center [694, 555] width 390 height 21
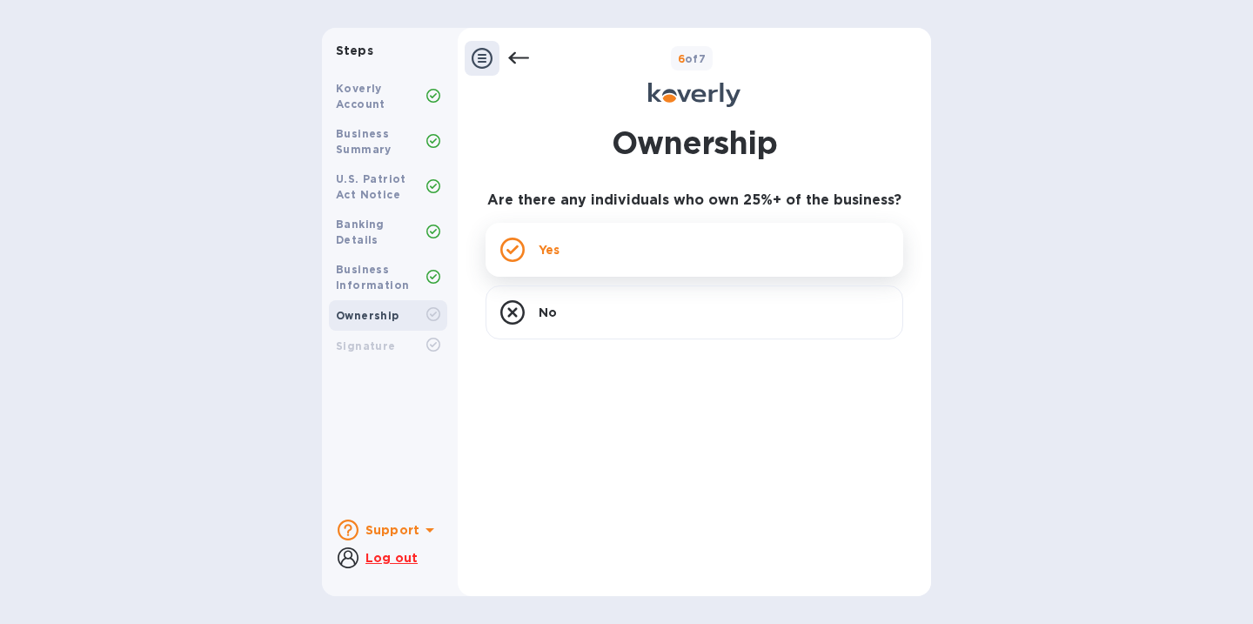
click at [662, 259] on div "Yes" at bounding box center [695, 250] width 418 height 54
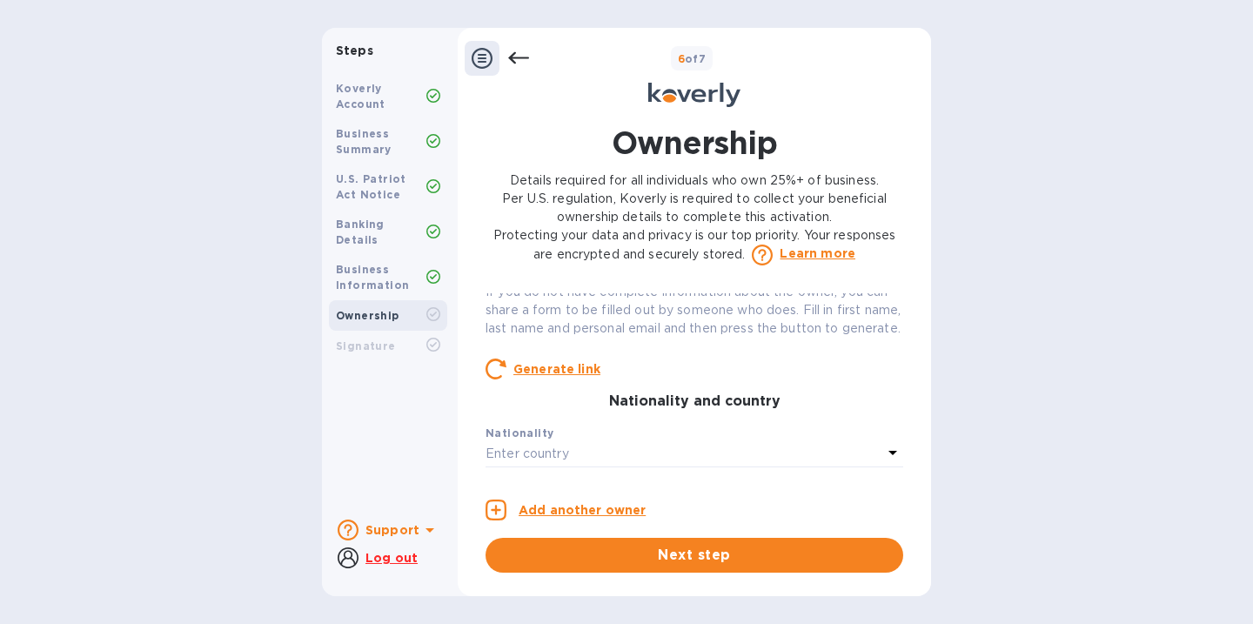
scroll to position [0, 0]
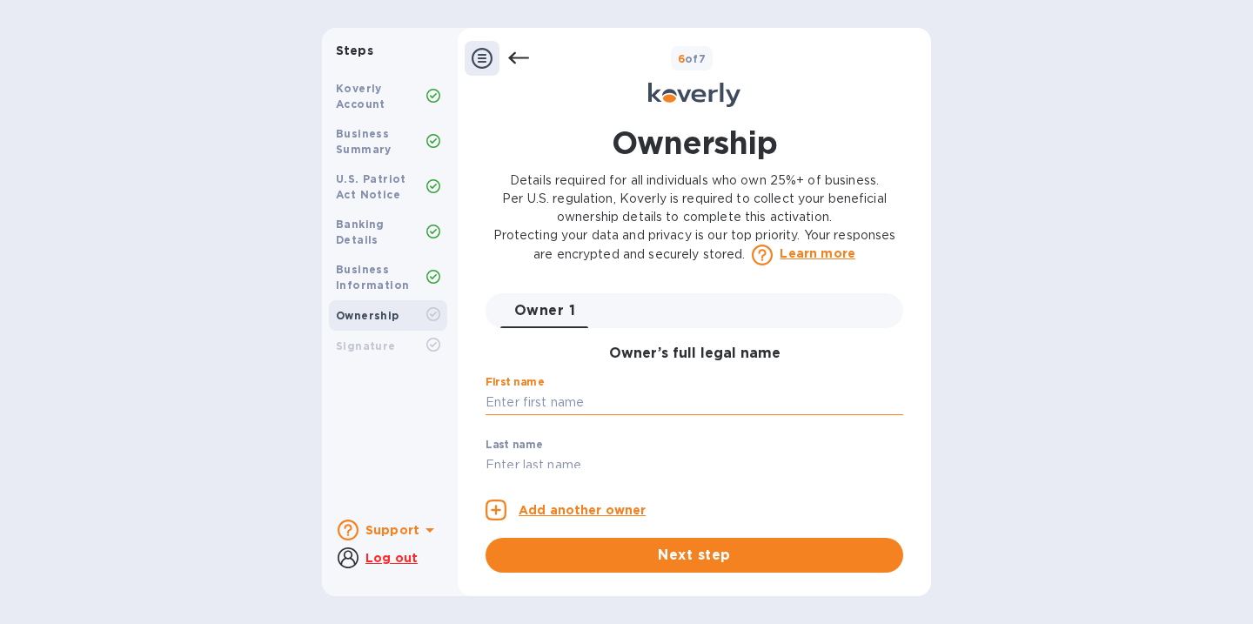
click at [620, 406] on input "text" at bounding box center [695, 403] width 418 height 26
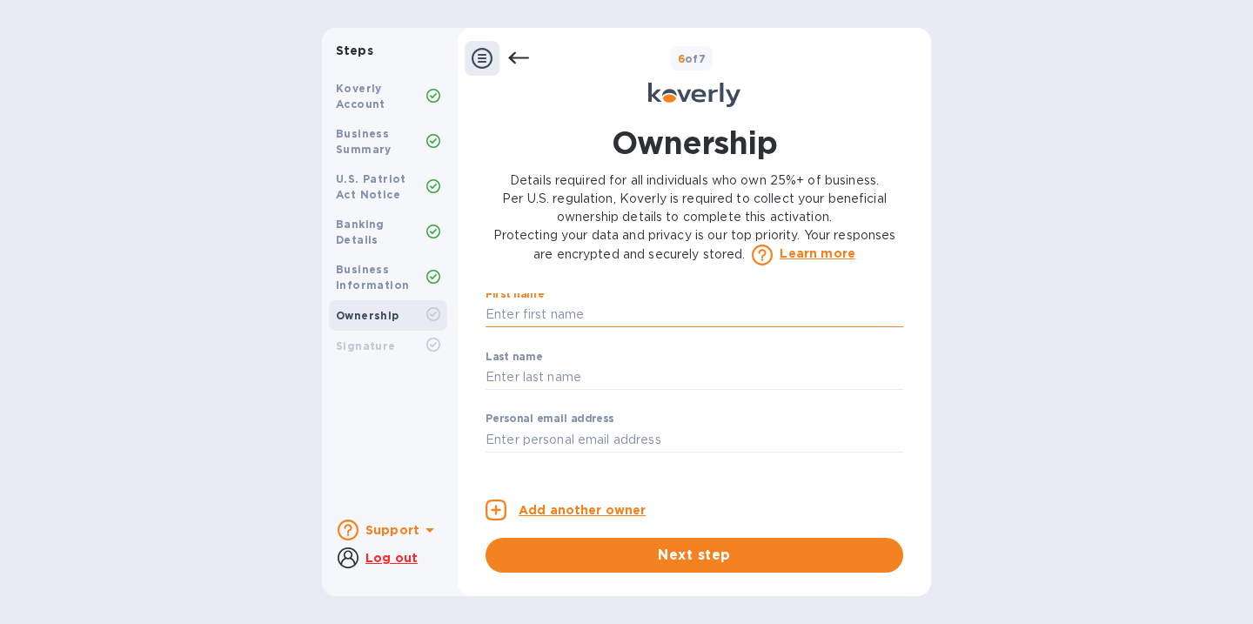
scroll to position [66, 0]
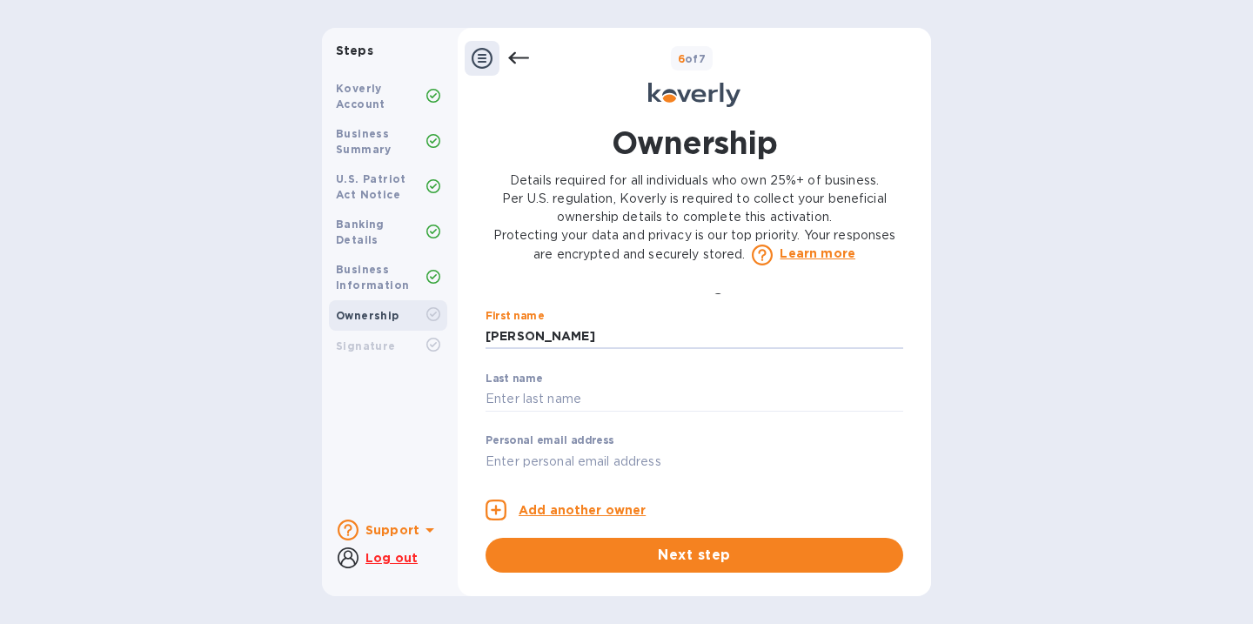
type input "Daniel"
click at [606, 385] on div "Last name ​" at bounding box center [695, 403] width 418 height 63
click at [600, 400] on input "text" at bounding box center [695, 399] width 418 height 26
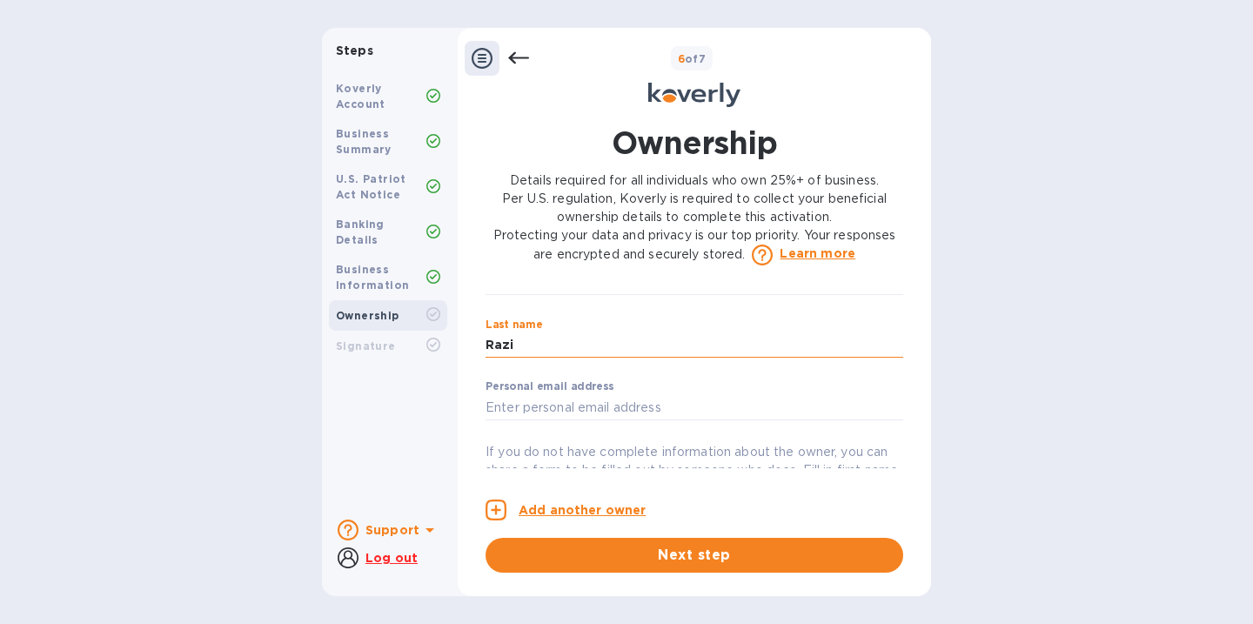
scroll to position [140, 0]
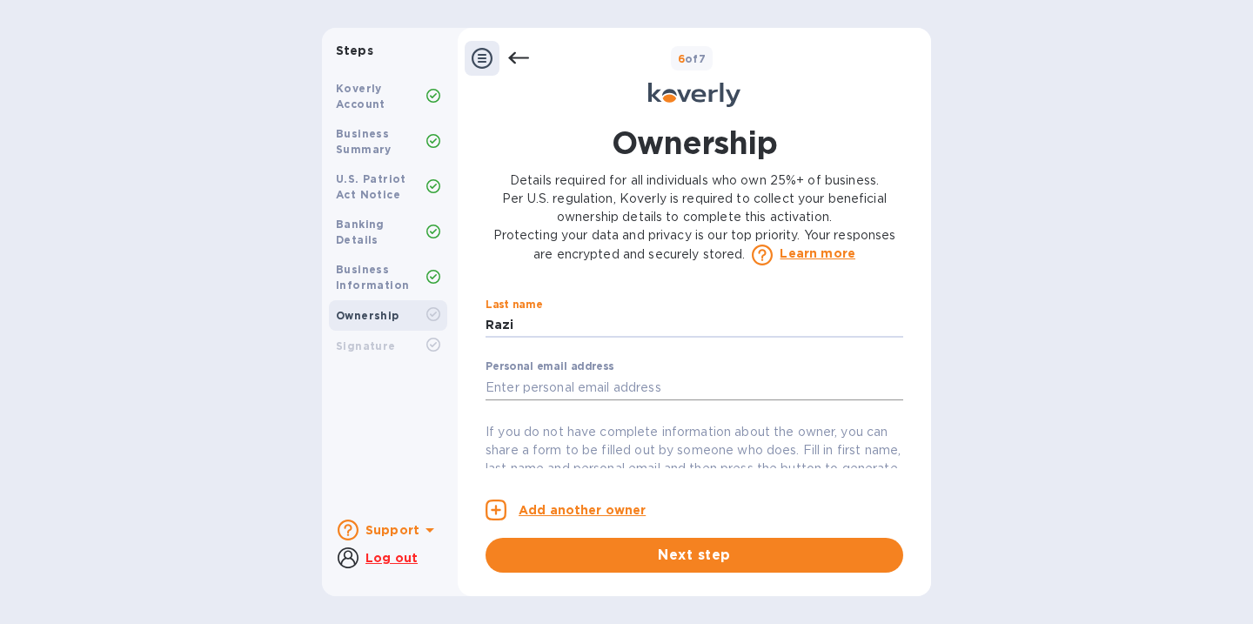
type input "Razi"
click at [573, 394] on input "text" at bounding box center [695, 387] width 418 height 26
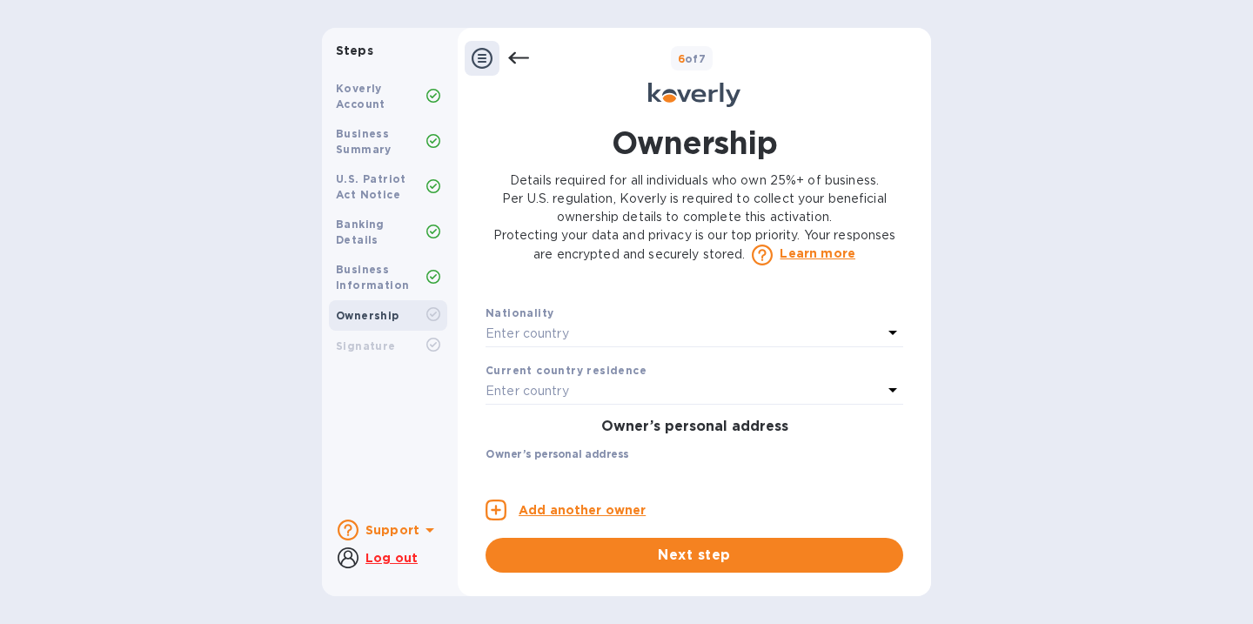
scroll to position [398, 0]
type input "daniel@soxygeninc.com"
click at [682, 349] on div "Enter country" at bounding box center [684, 337] width 397 height 24
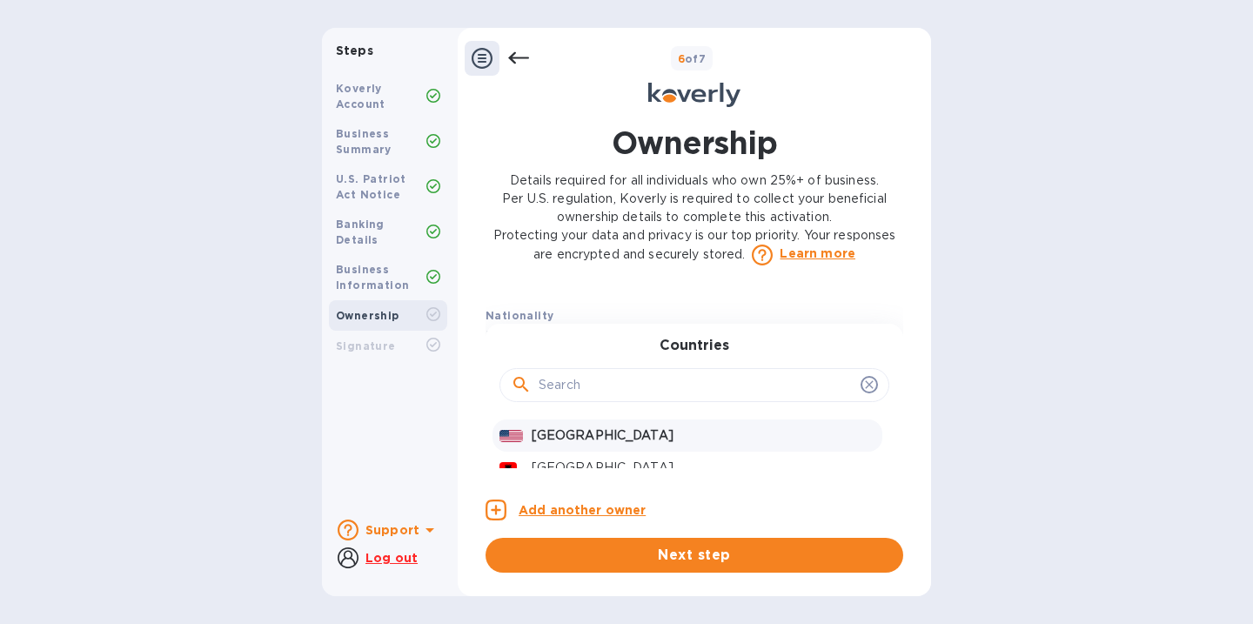
click at [633, 445] on p "United States" at bounding box center [704, 435] width 344 height 18
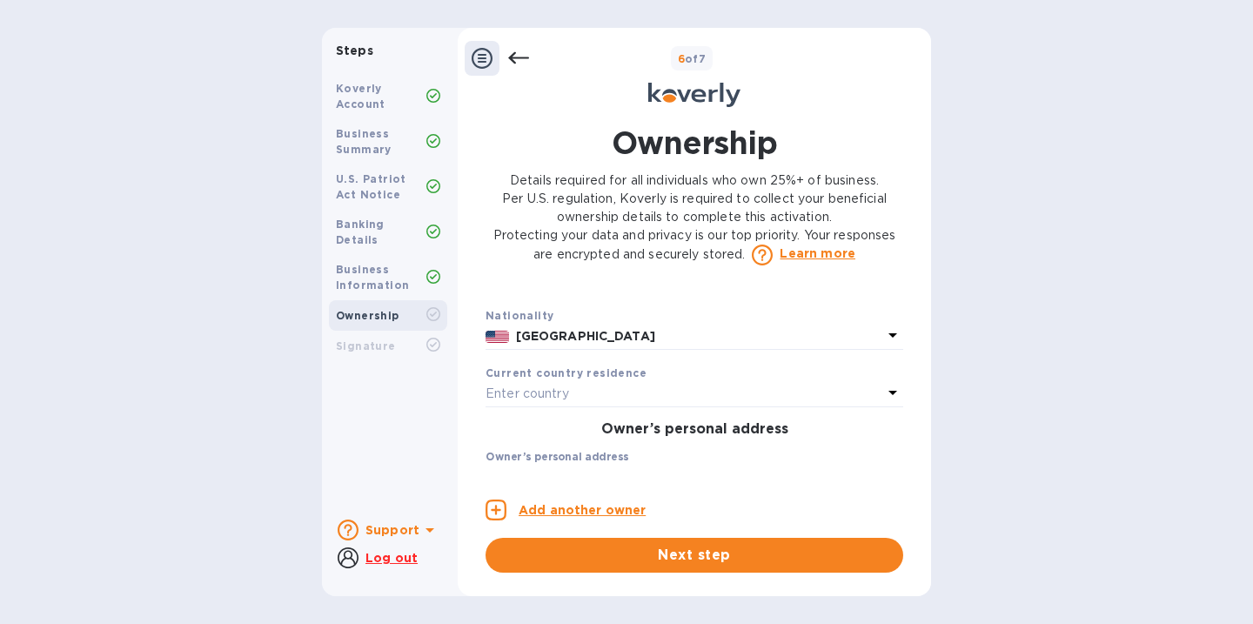
scroll to position [438, 0]
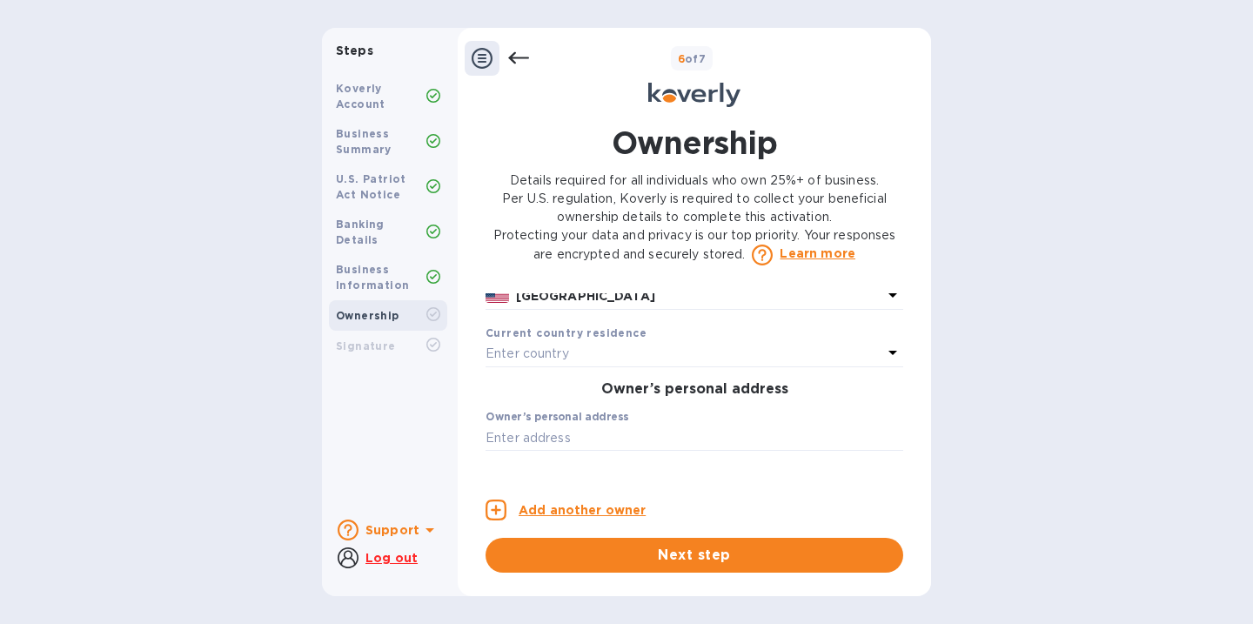
click at [648, 366] on div "Enter country" at bounding box center [684, 354] width 397 height 24
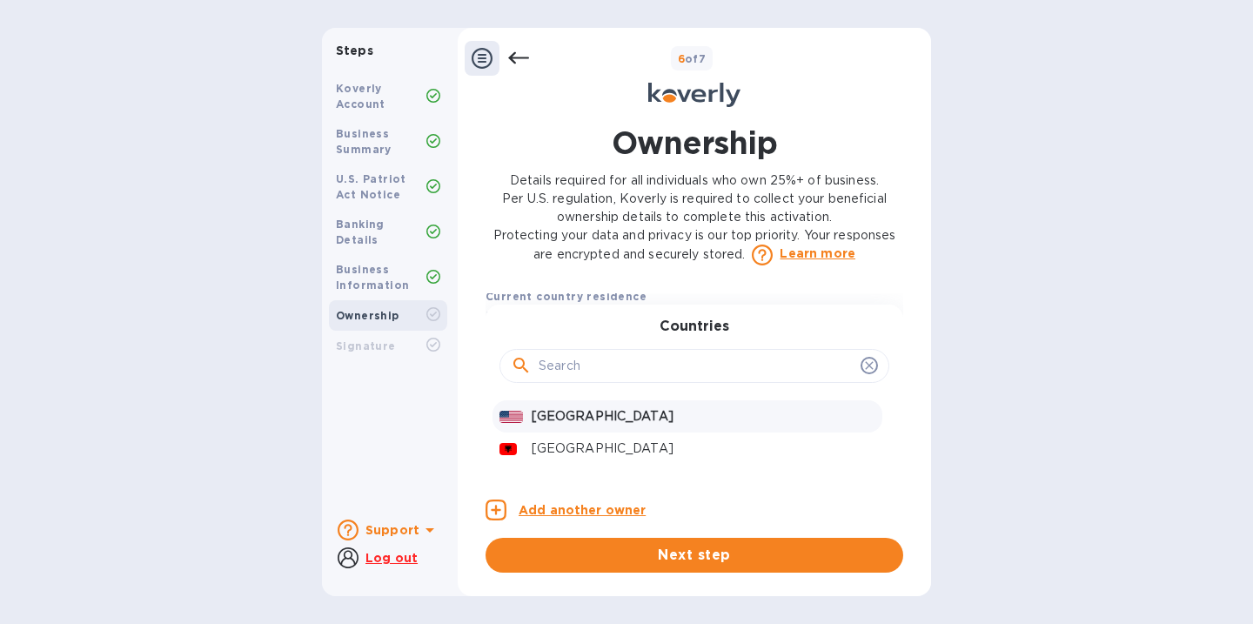
click at [631, 425] on p "United States" at bounding box center [704, 416] width 344 height 18
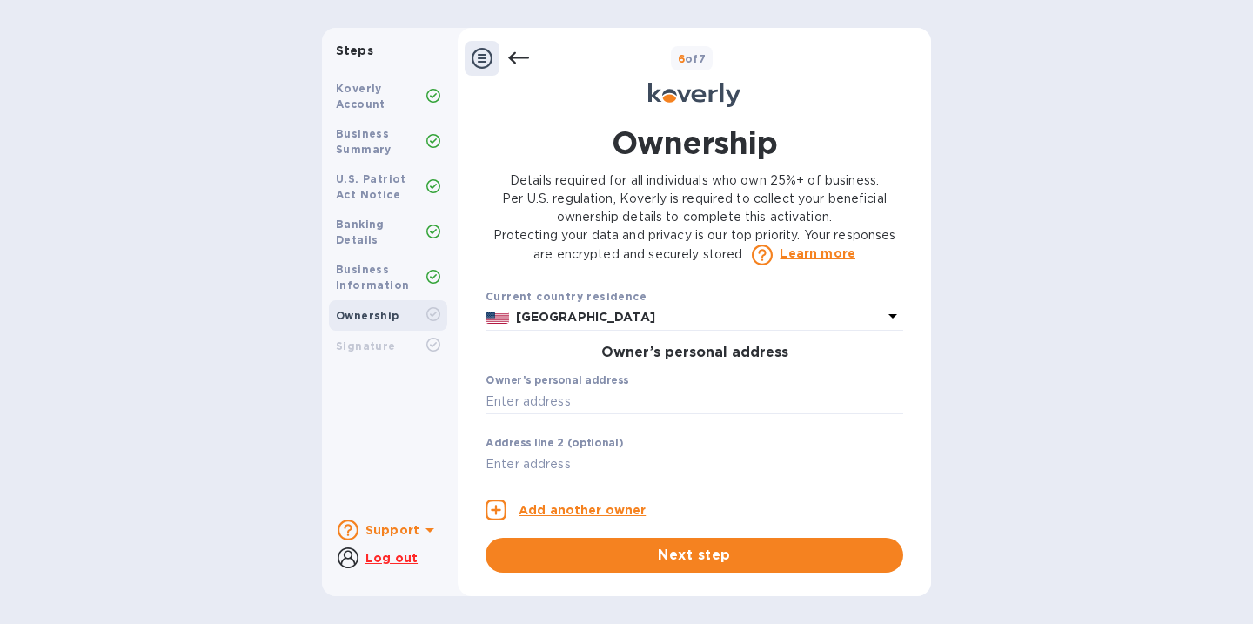
scroll to position [524, 0]
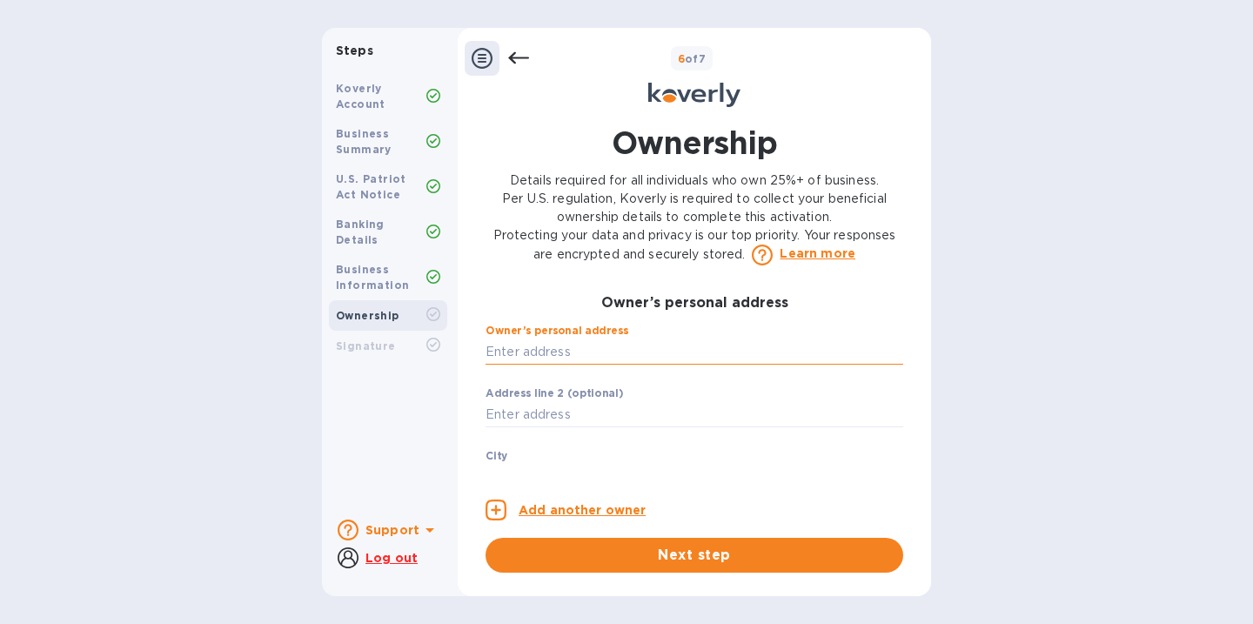
click at [640, 365] on input "text" at bounding box center [695, 351] width 418 height 26
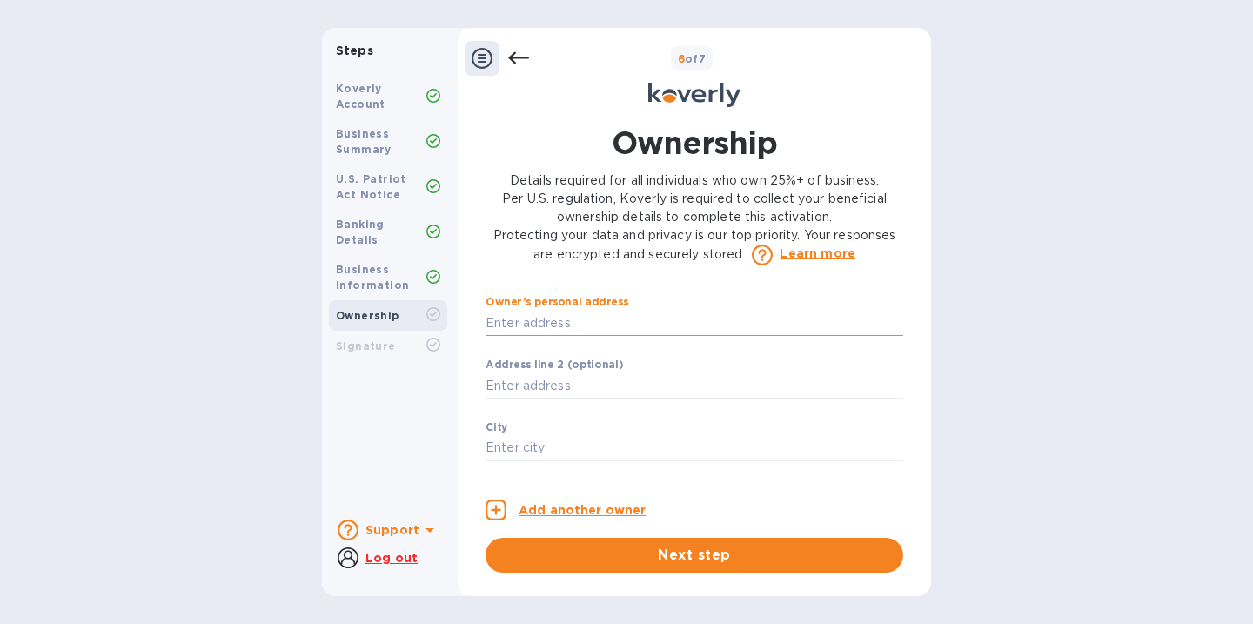
scroll to position [559, 0]
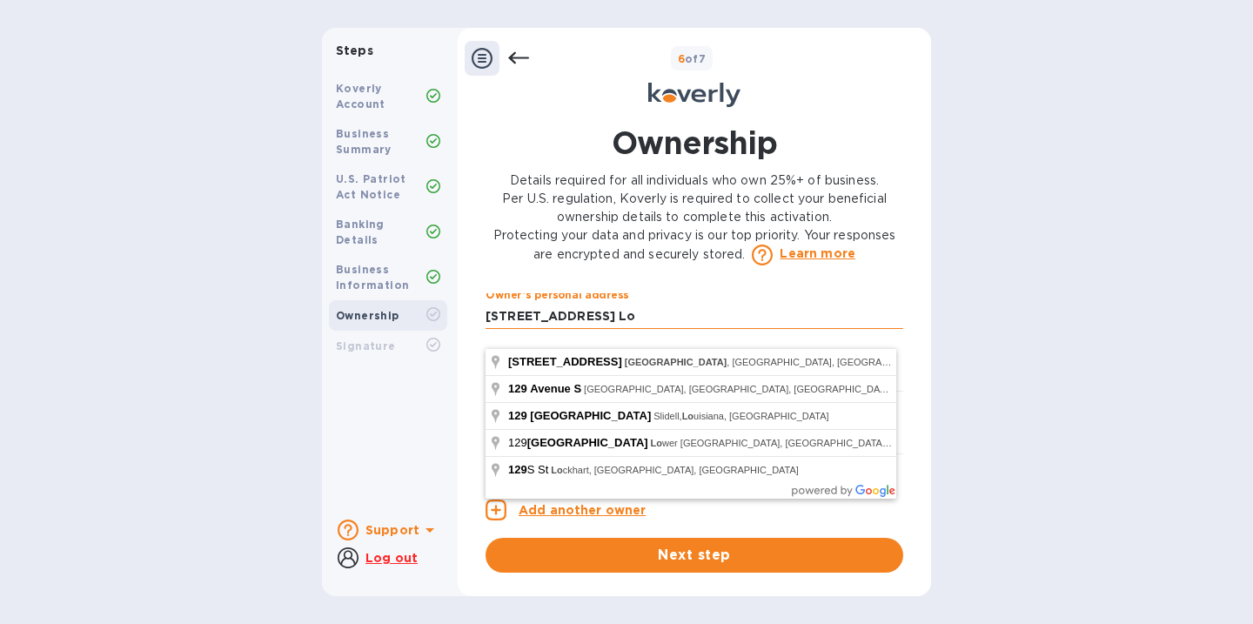
click at [538, 329] on input "129 S Lapeer Drive Lo" at bounding box center [695, 316] width 418 height 26
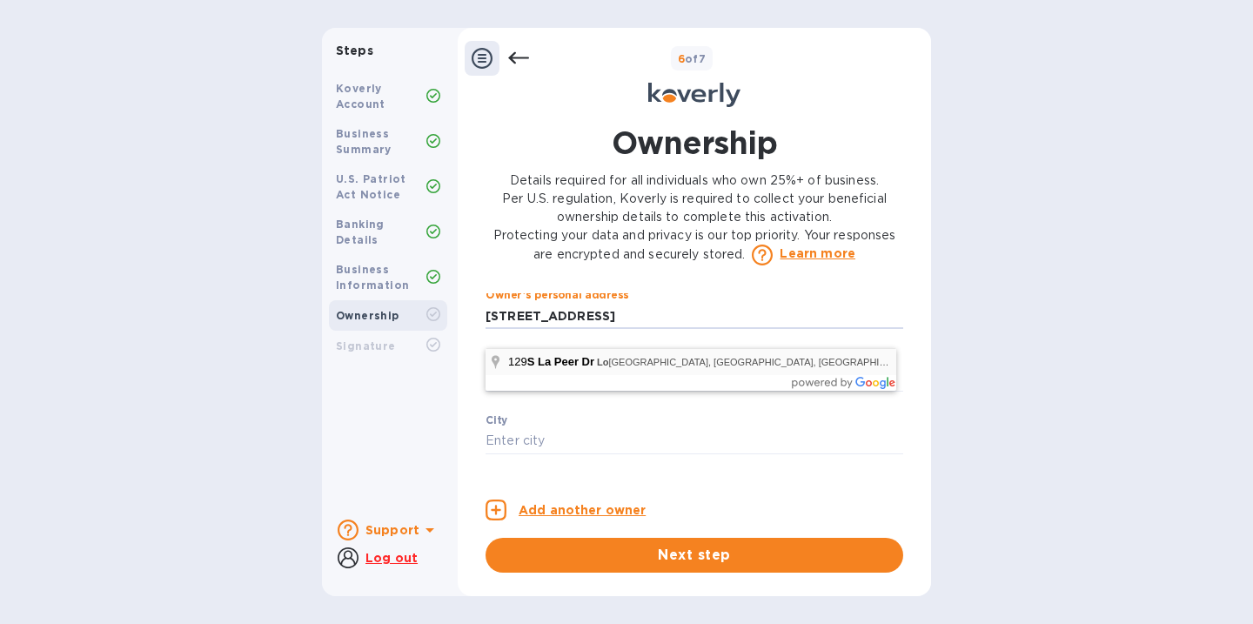
type input "South La Peer Drive"
type input "Los Angeles"
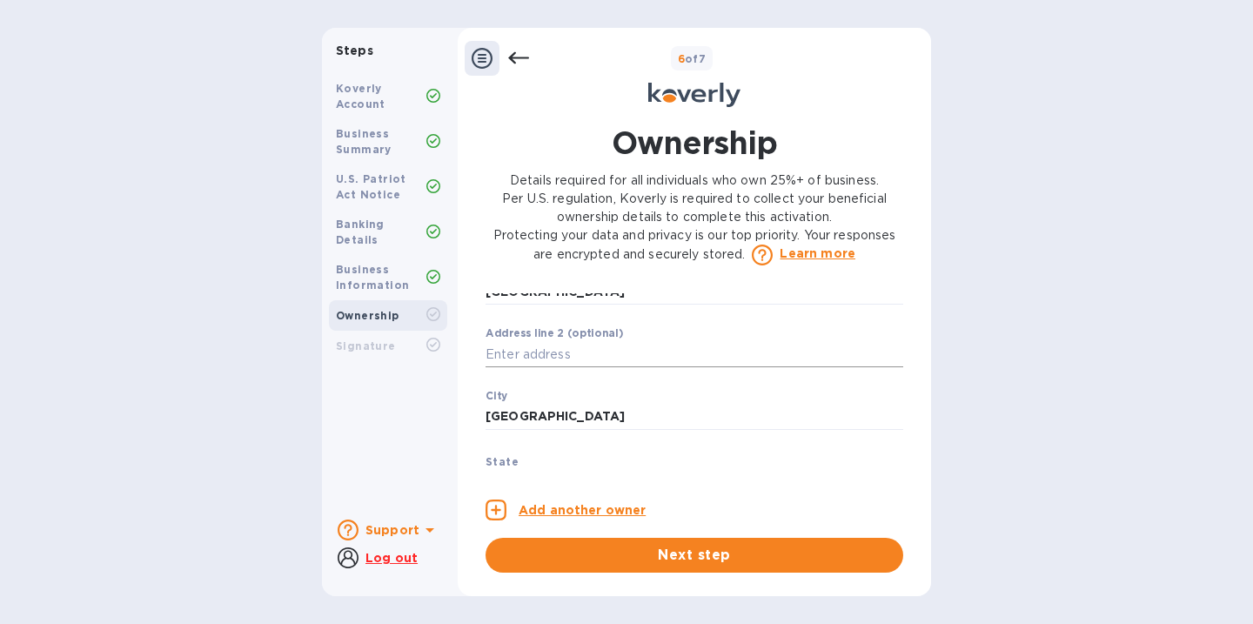
scroll to position [548, 0]
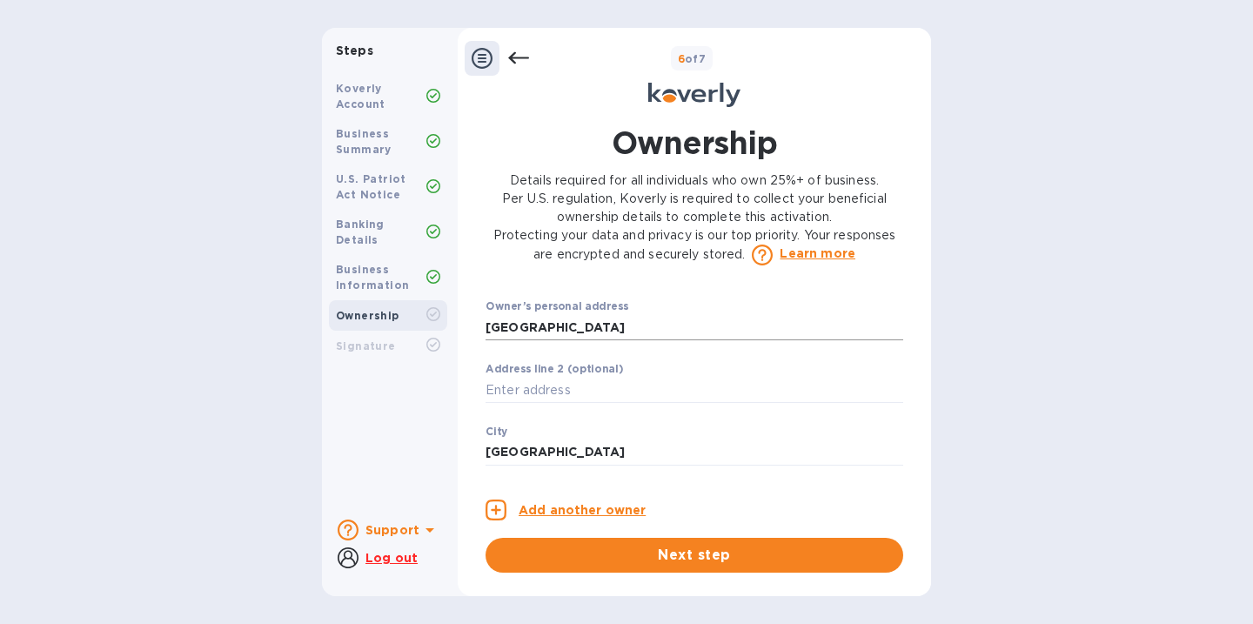
click at [487, 340] on input "South La Peer Drive" at bounding box center [695, 327] width 418 height 26
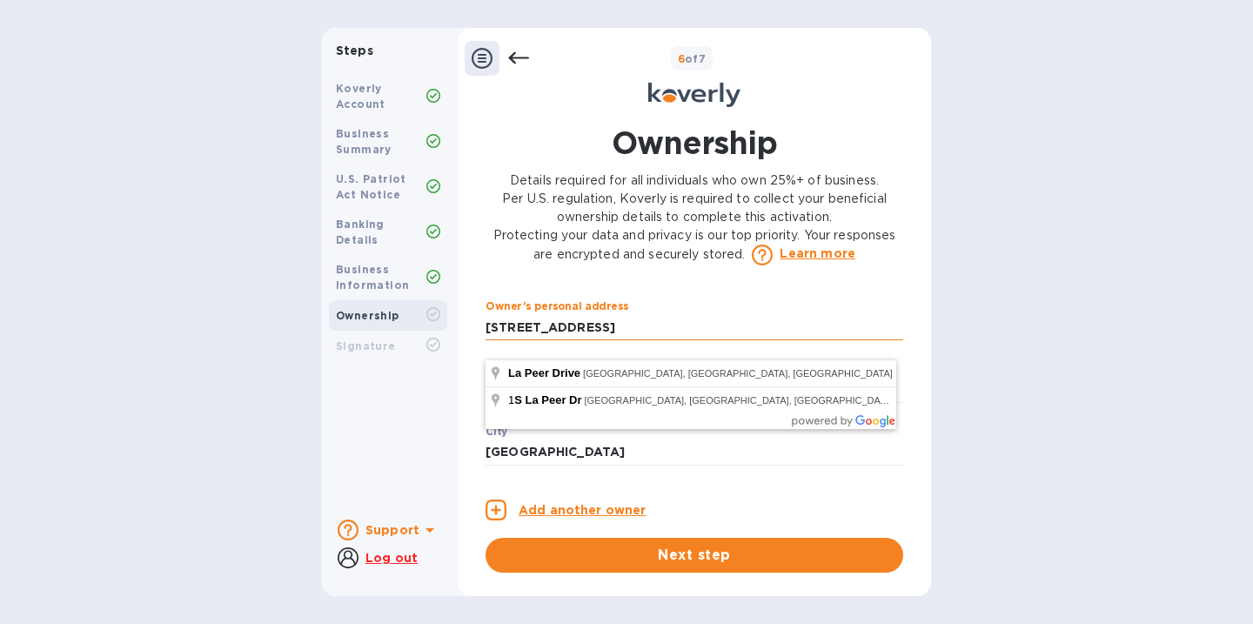
click at [489, 340] on input "1South La Peer Drive" at bounding box center [695, 327] width 418 height 26
click at [498, 340] on input "12South La Peer Drive" at bounding box center [695, 327] width 418 height 26
click at [506, 340] on input "129South La Peer Drive" at bounding box center [695, 327] width 418 height 26
click at [693, 338] on input "129 South La Peer Drive" at bounding box center [695, 327] width 418 height 26
type input "129 South La Peer Drive"
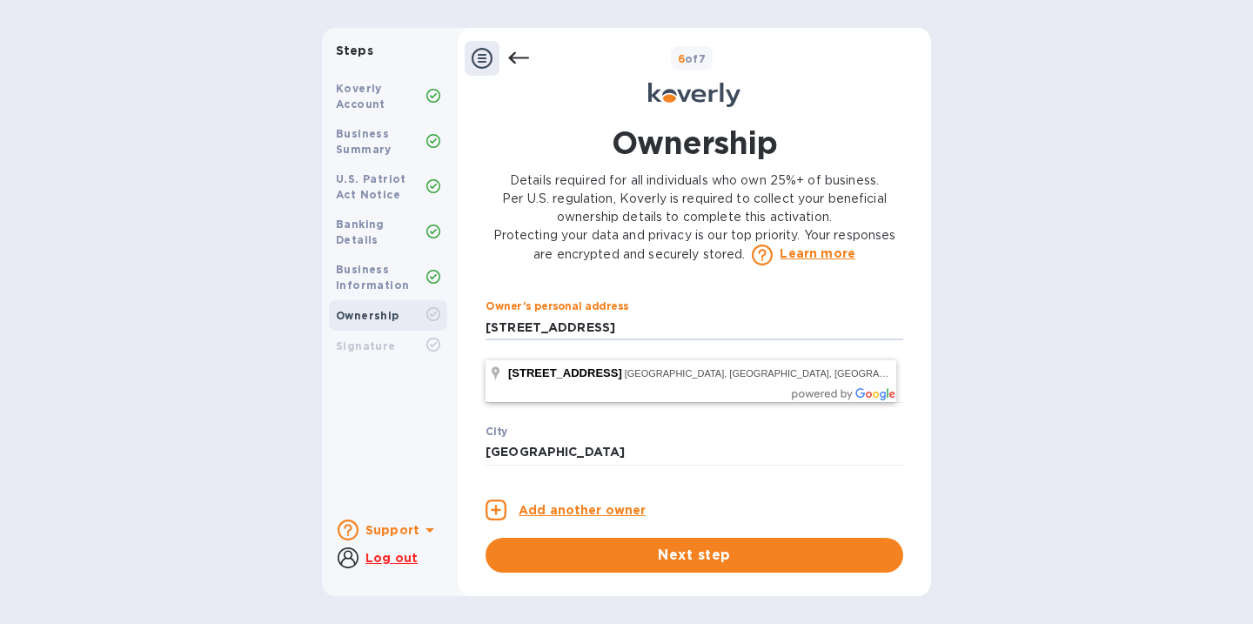
click at [694, 457] on div "City Los Angeles ​" at bounding box center [695, 456] width 418 height 63
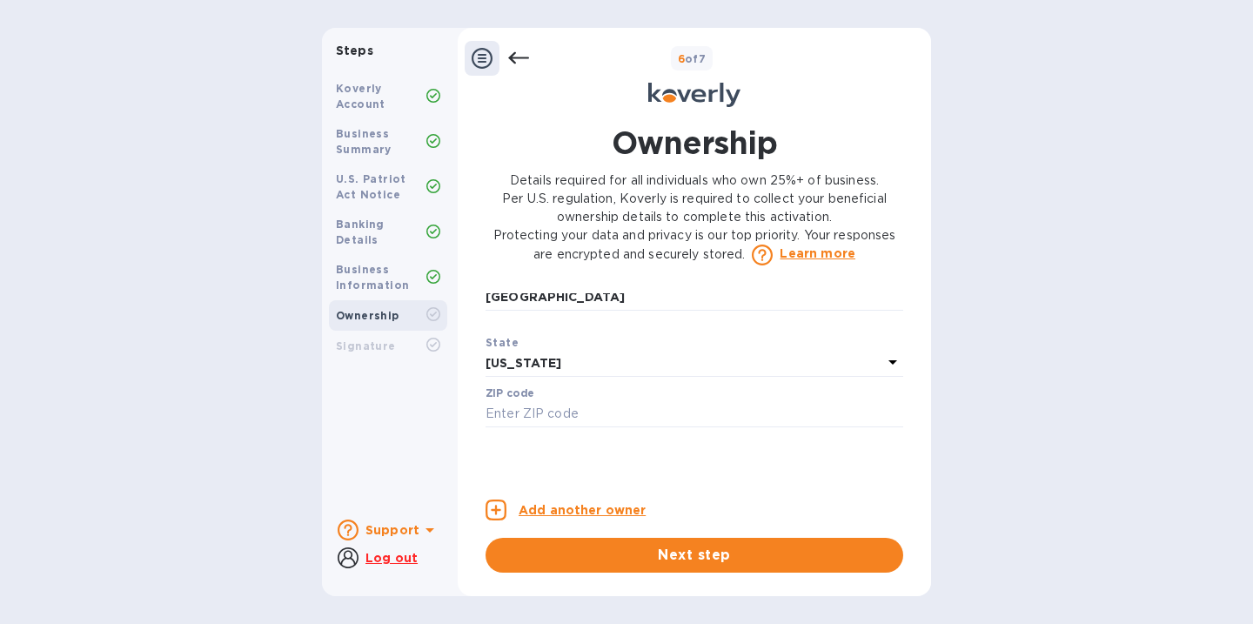
scroll to position [716, 0]
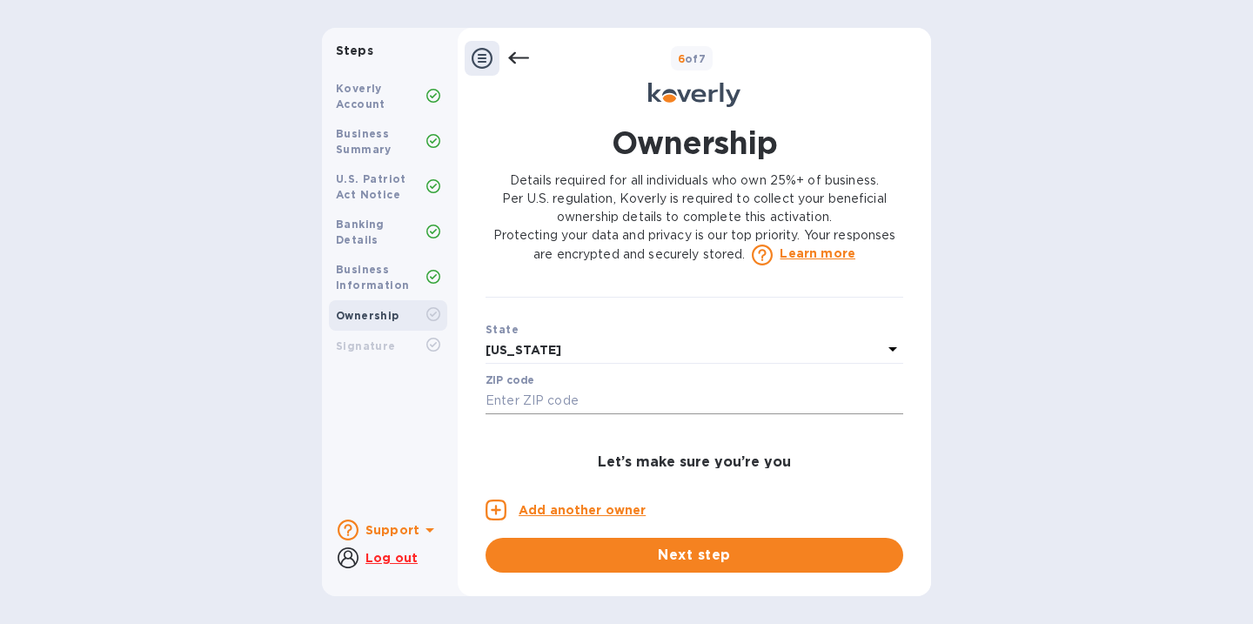
click at [668, 414] on input "text" at bounding box center [695, 401] width 418 height 26
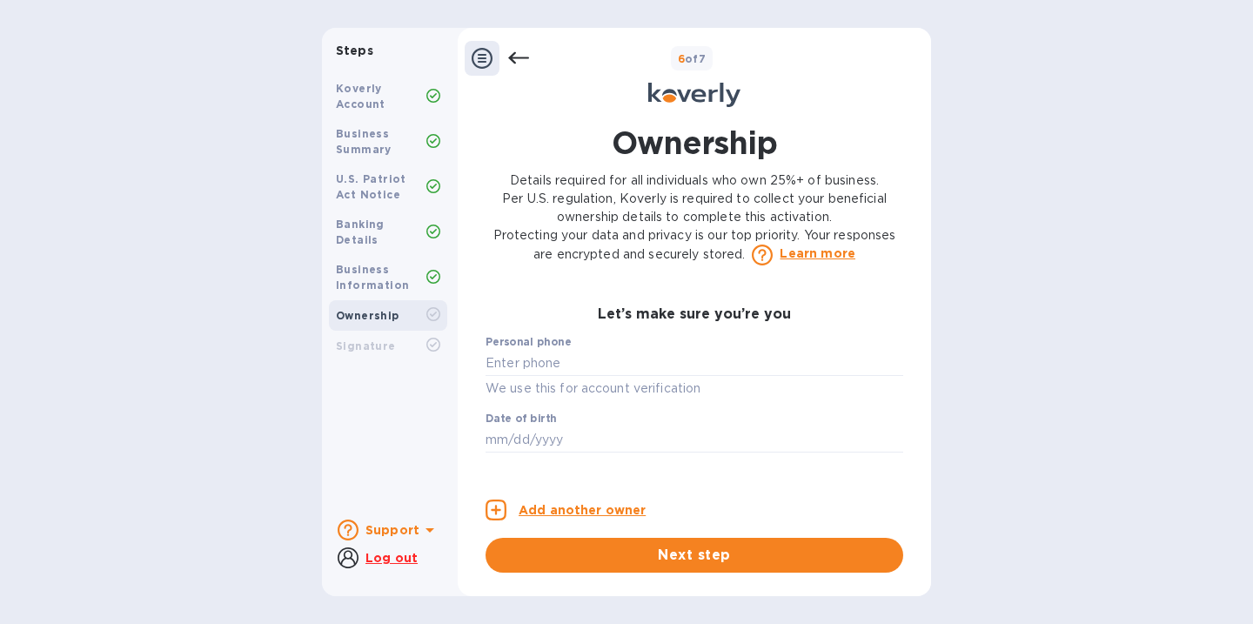
scroll to position [890, 0]
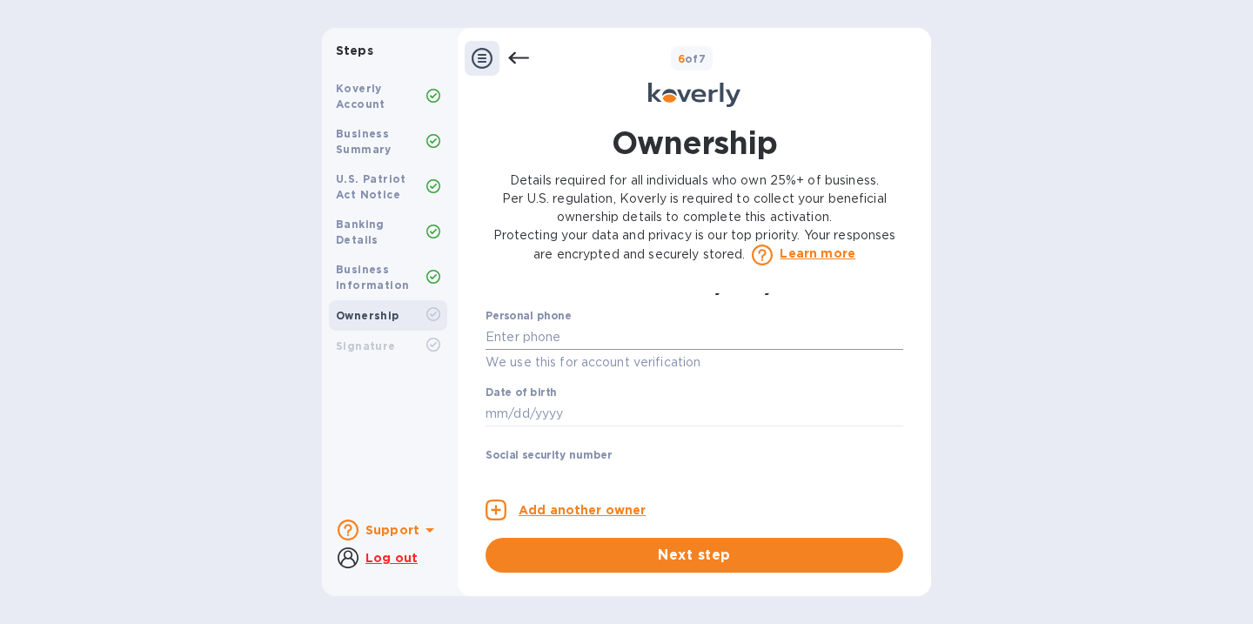
type input "90048"
click at [707, 350] on input "text" at bounding box center [695, 337] width 418 height 26
type input "***29"
click at [673, 426] on input "text" at bounding box center [695, 413] width 418 height 26
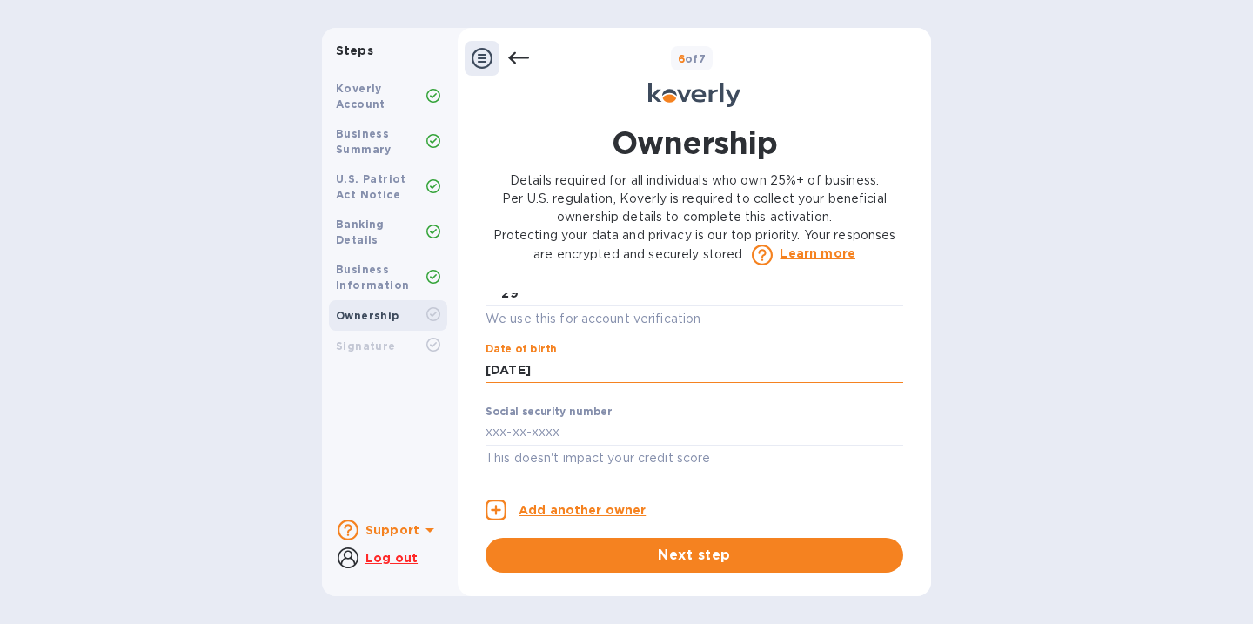
scroll to position [953, 0]
type input "***99"
click at [642, 439] on input "text" at bounding box center [695, 432] width 418 height 26
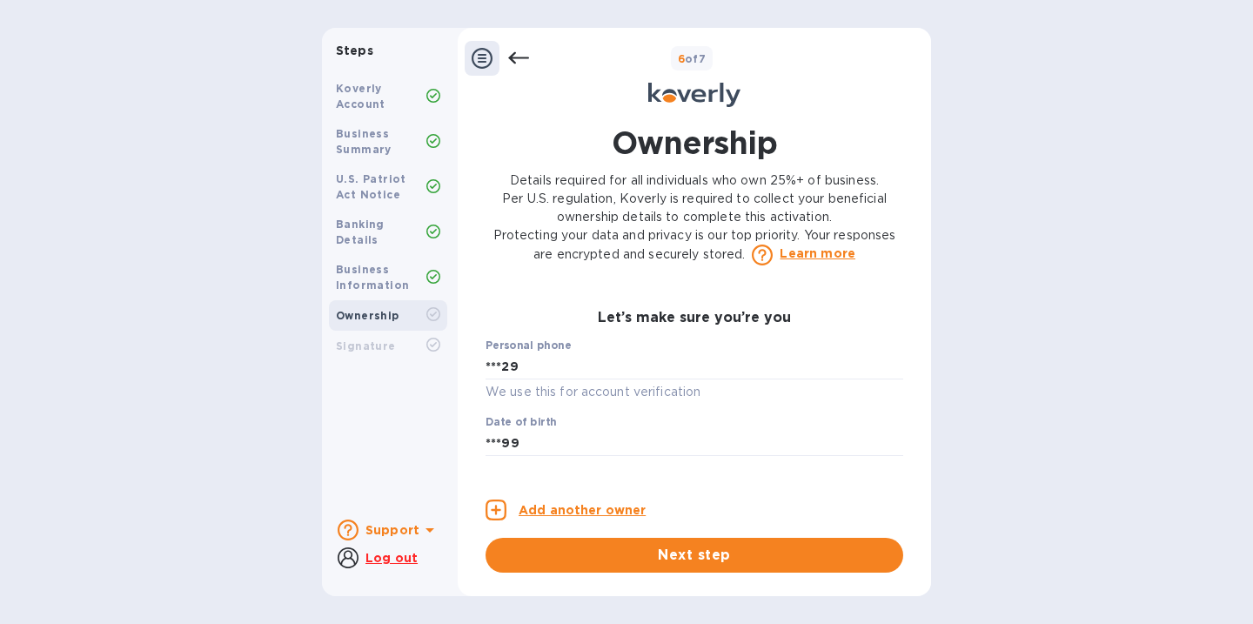
scroll to position [845, 0]
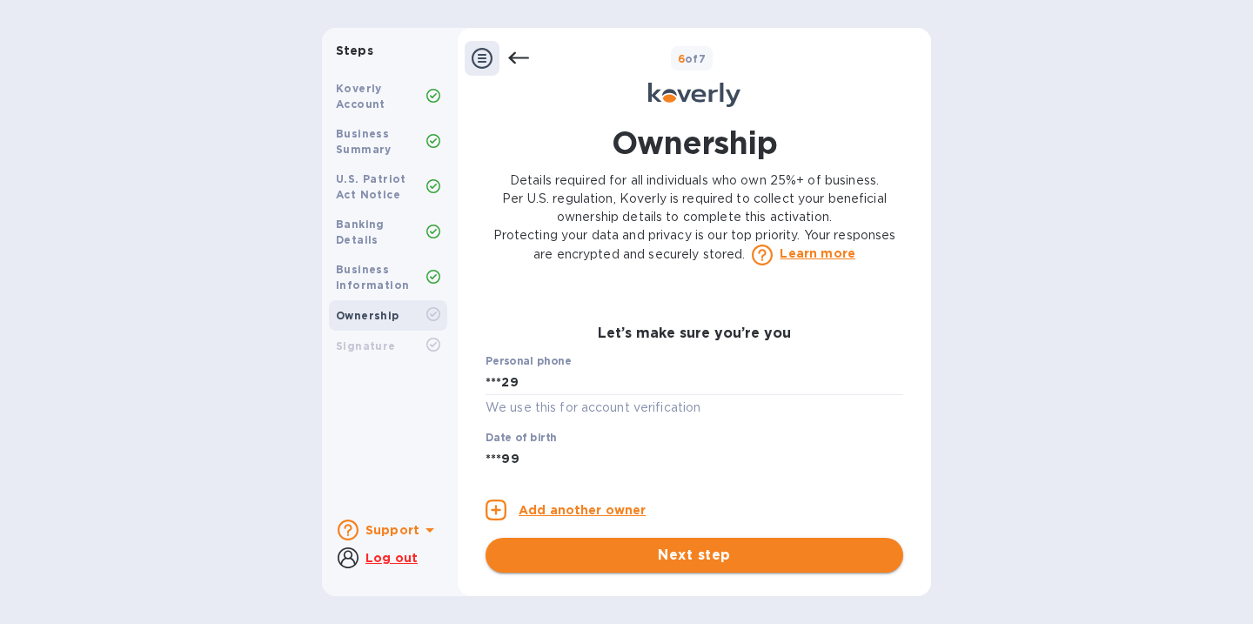
type input "***01"
click at [672, 558] on span "Next step" at bounding box center [694, 555] width 390 height 21
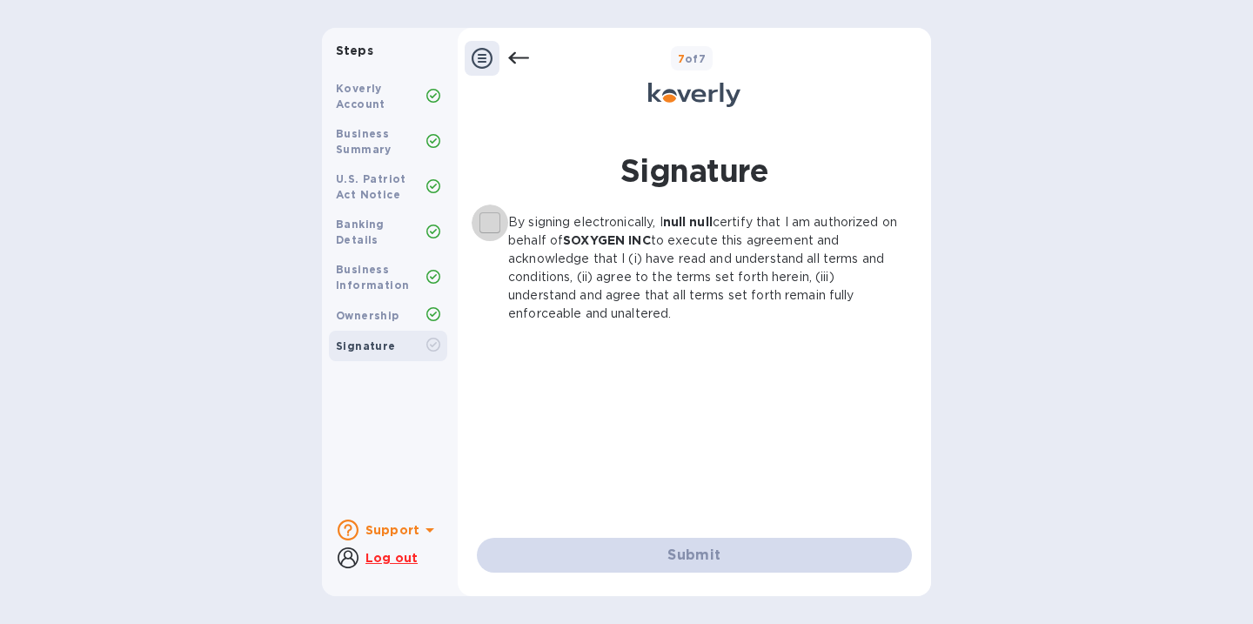
click at [492, 218] on input "By signing electronically, I null null certify that I am authorized on behalf o…" at bounding box center [490, 222] width 37 height 37
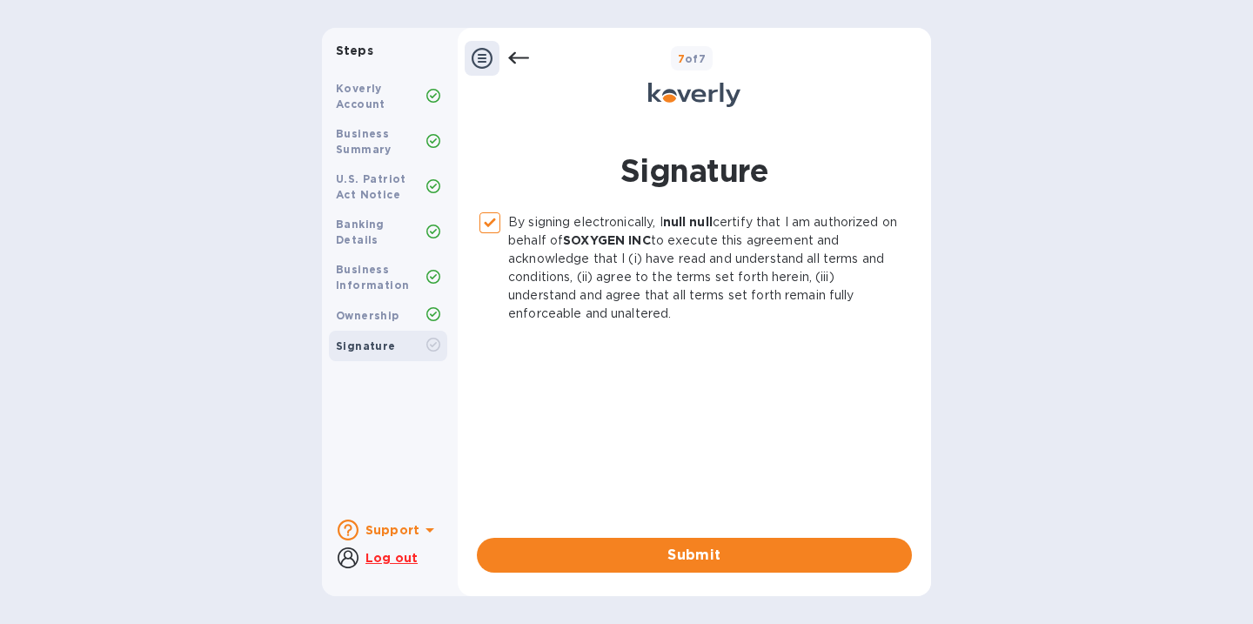
click at [673, 575] on div "Signature By signing electronically, I null null certify that I am authorized o…" at bounding box center [694, 347] width 456 height 472
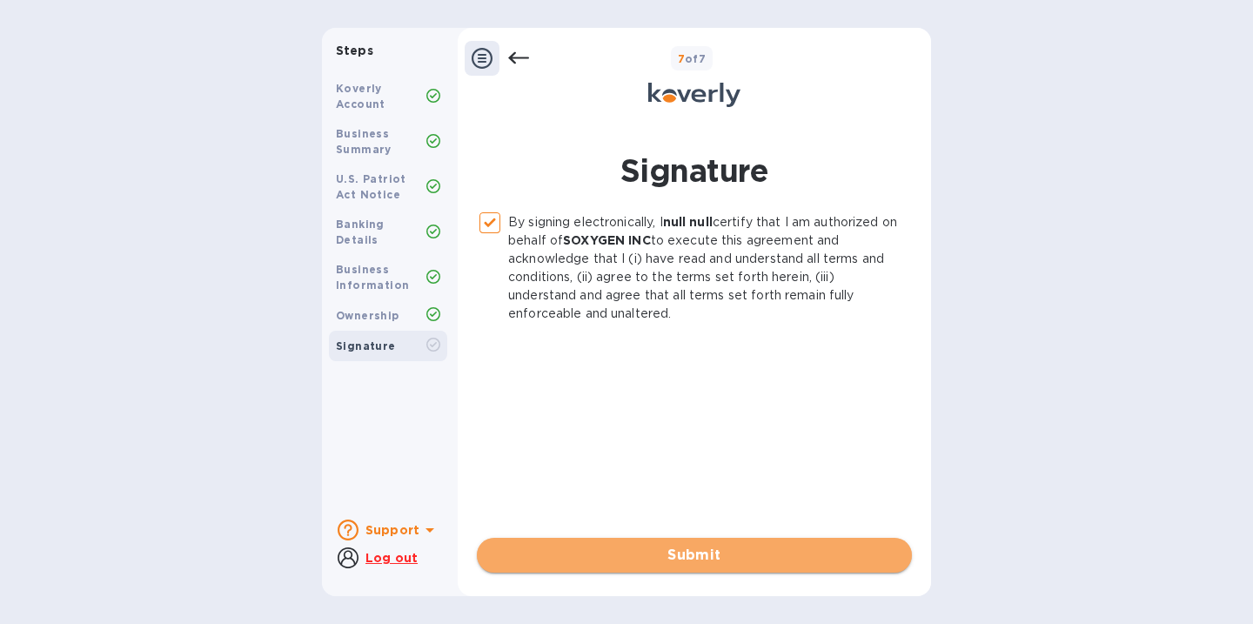
click at [701, 554] on span "Submit" at bounding box center [694, 555] width 407 height 21
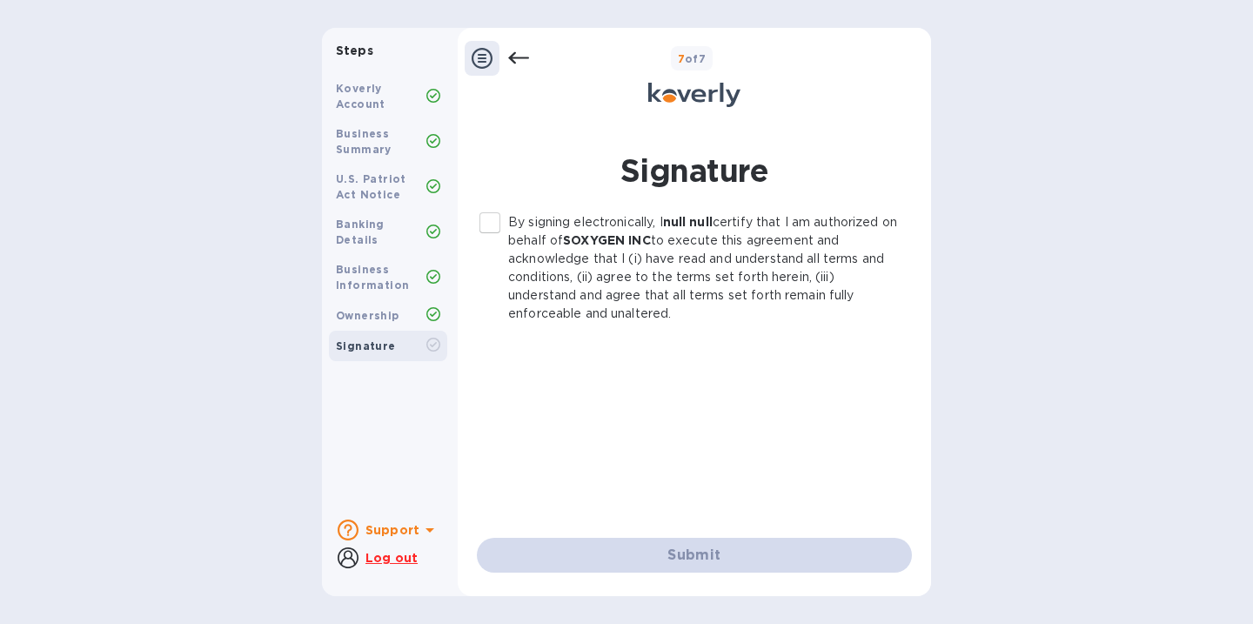
click at [499, 219] on input "By signing electronically, I null null certify that I am authorized on behalf o…" at bounding box center [490, 222] width 37 height 37
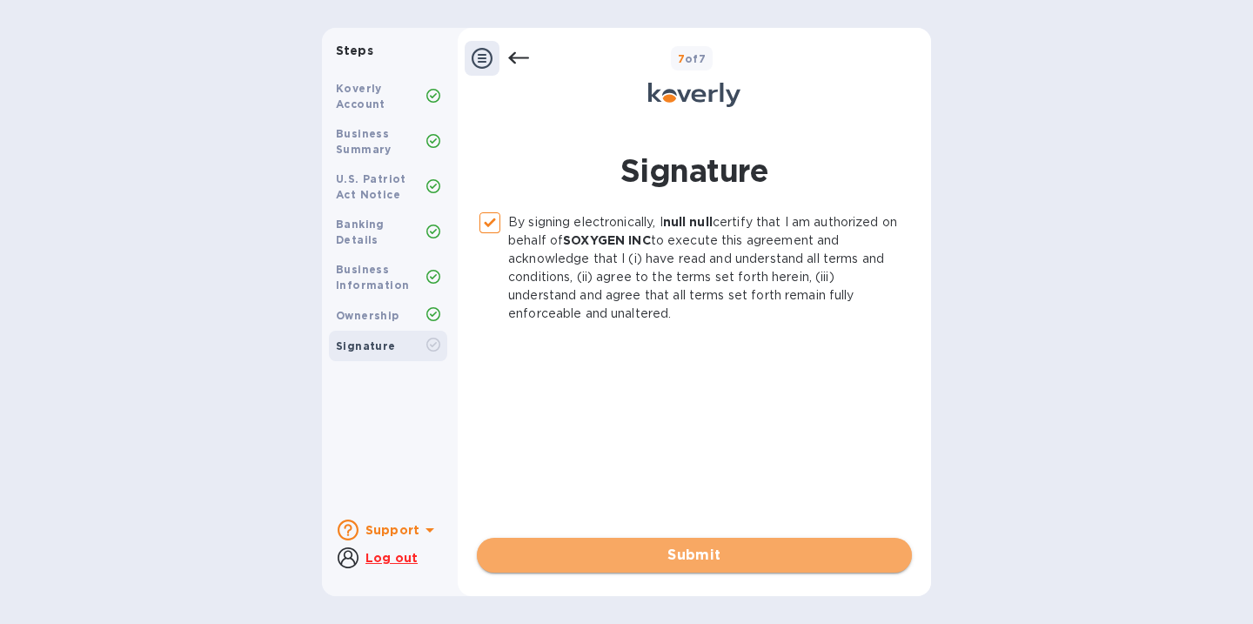
click at [670, 554] on span "Submit" at bounding box center [694, 555] width 407 height 21
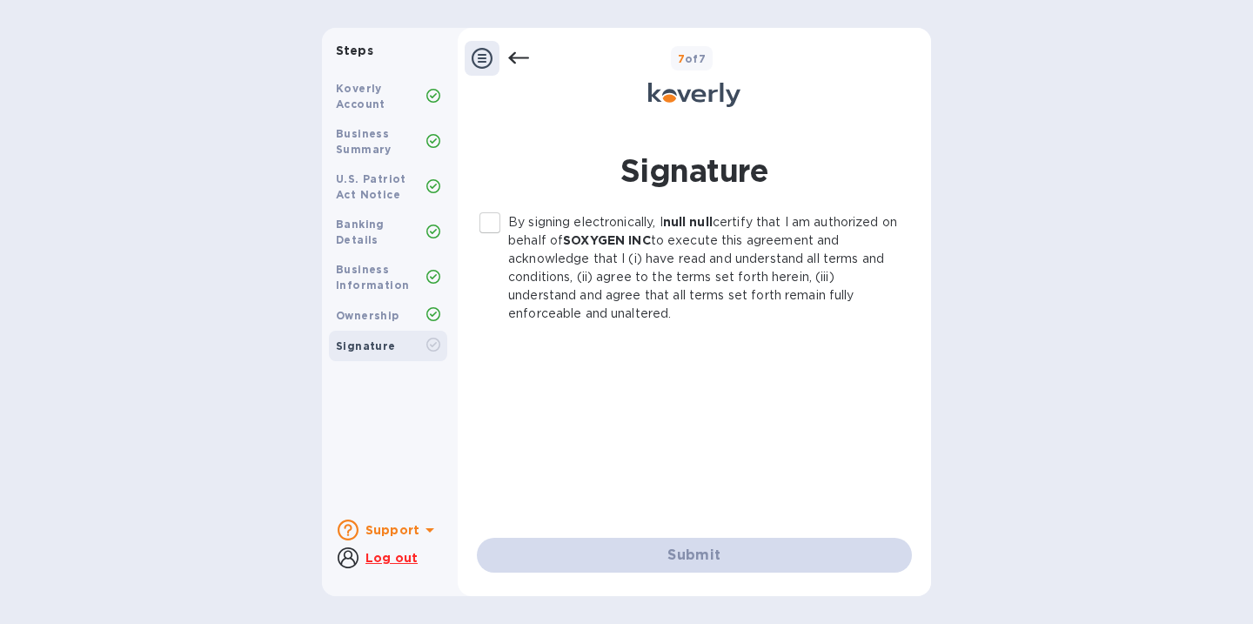
click at [491, 226] on input "By signing electronically, I null null certify that I am authorized on behalf o…" at bounding box center [490, 222] width 37 height 37
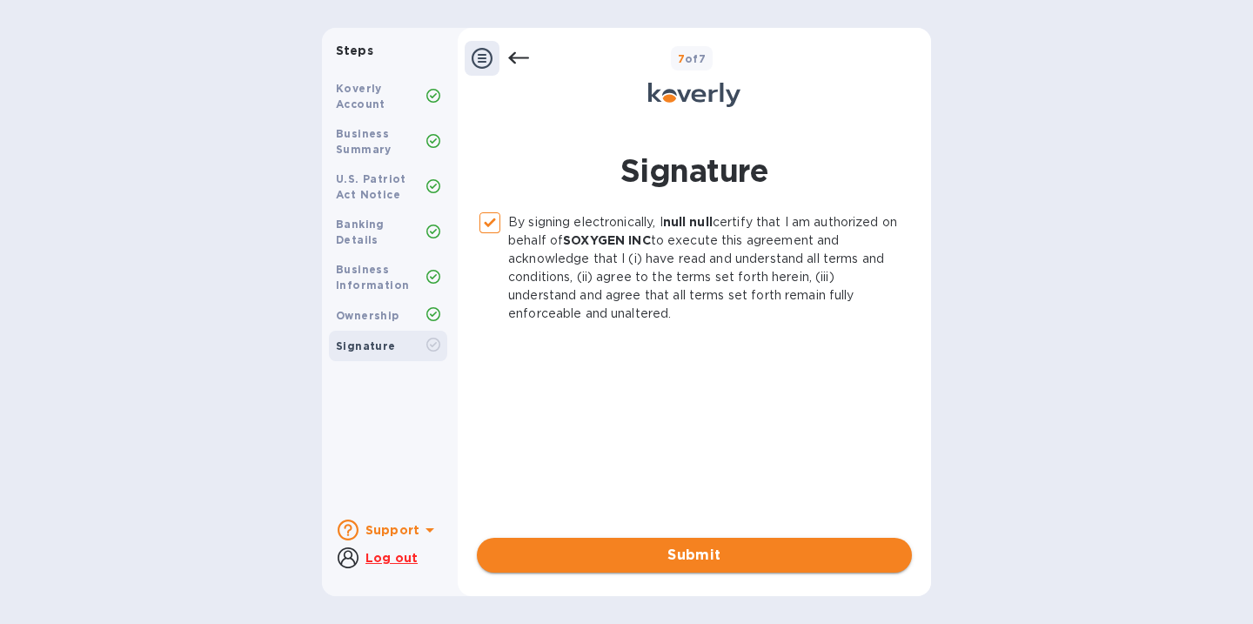
click at [648, 553] on span "Submit" at bounding box center [694, 555] width 407 height 21
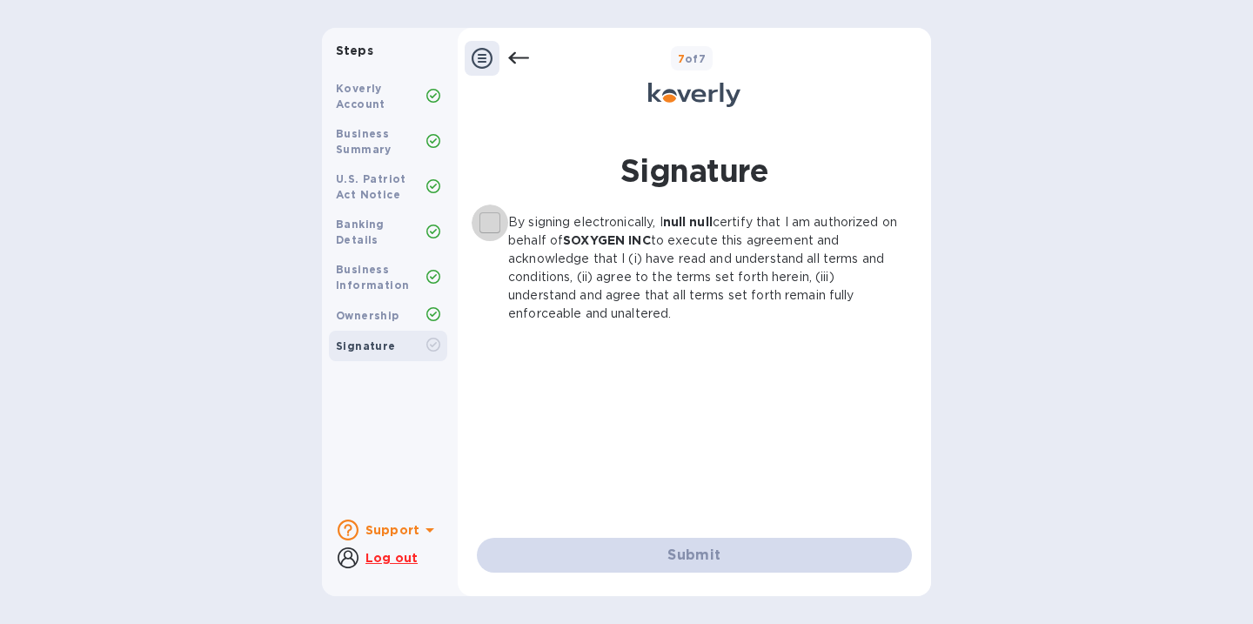
click at [495, 226] on input "By signing electronically, I null null certify that I am authorized on behalf o…" at bounding box center [490, 222] width 37 height 37
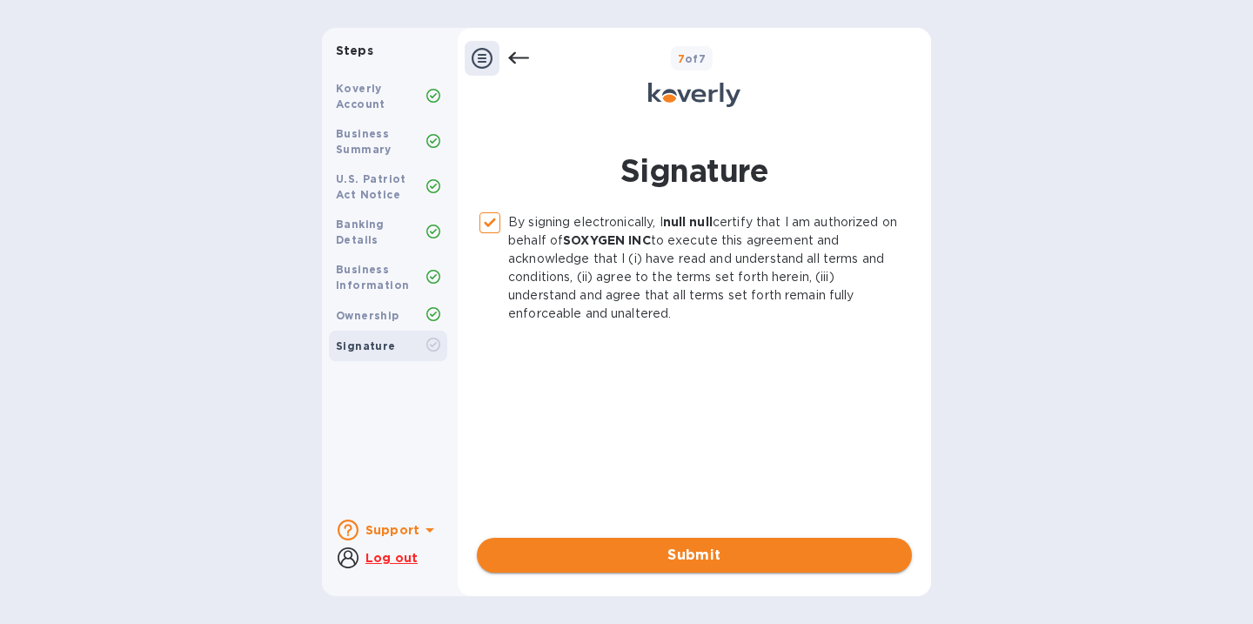
click at [640, 553] on span "Submit" at bounding box center [694, 555] width 407 height 21
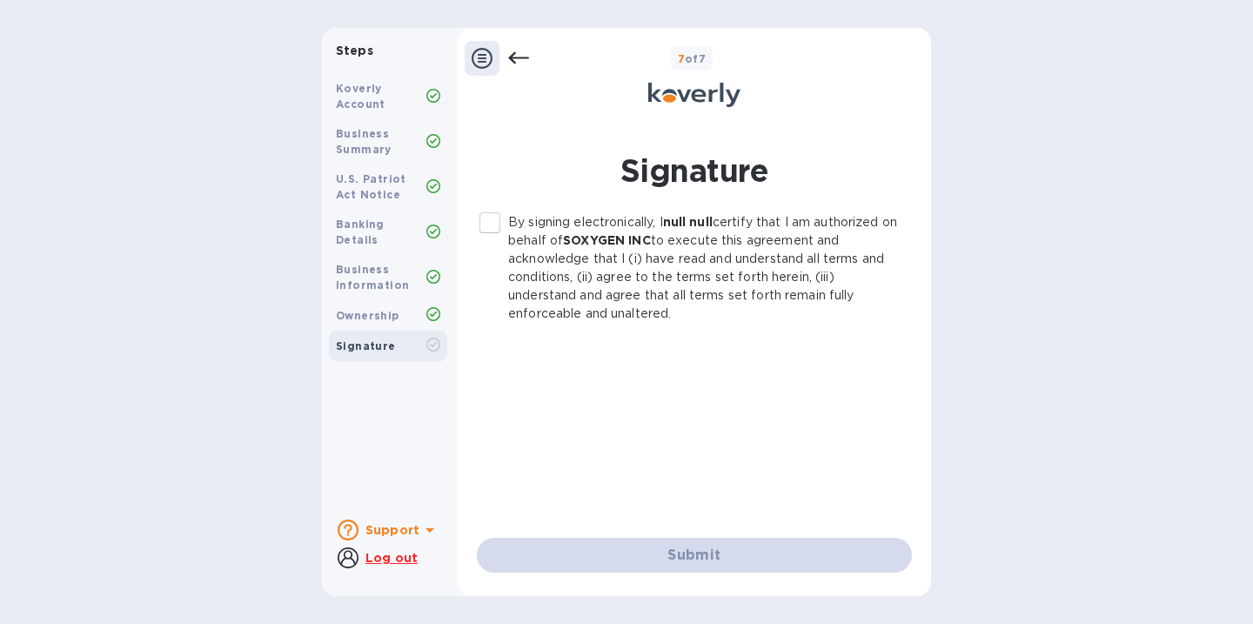
click at [494, 224] on input "By signing electronically, I null null certify that I am authorized on behalf o…" at bounding box center [490, 222] width 37 height 37
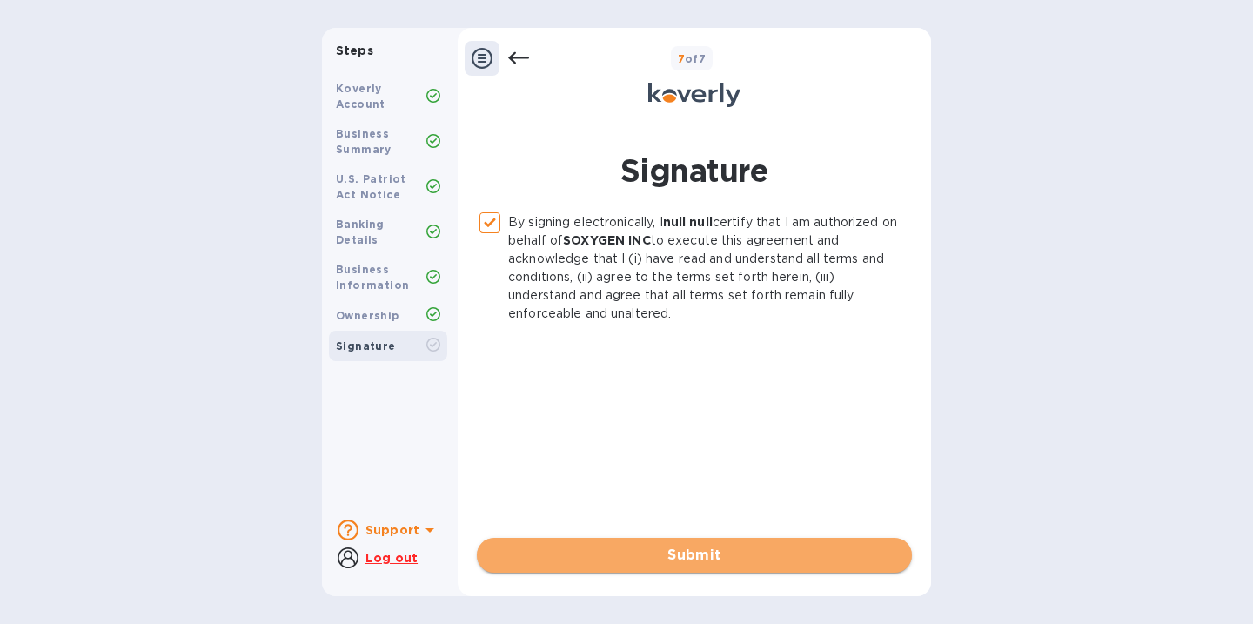
click at [708, 547] on span "Submit" at bounding box center [694, 555] width 407 height 21
checkbox input "false"
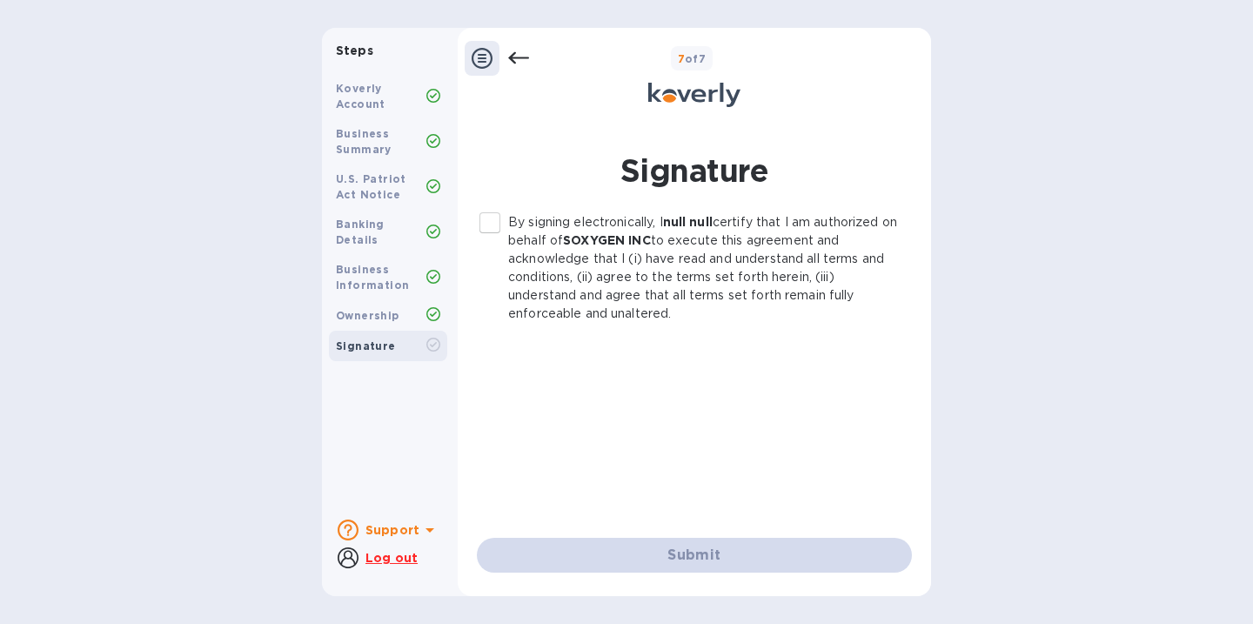
click at [392, 91] on div "Koverly Account" at bounding box center [381, 96] width 90 height 31
click at [365, 97] on div "Koverly Account" at bounding box center [381, 96] width 90 height 31
click at [359, 85] on b "Koverly Account" at bounding box center [361, 96] width 50 height 29
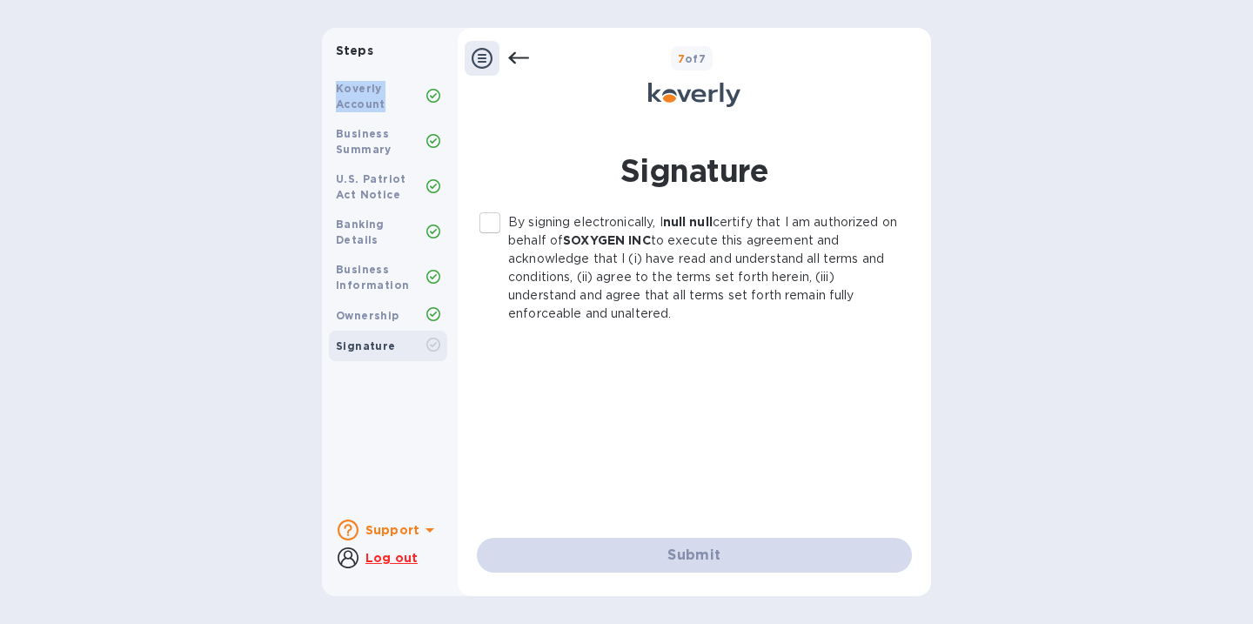
click at [359, 85] on b "Koverly Account" at bounding box center [361, 96] width 50 height 29
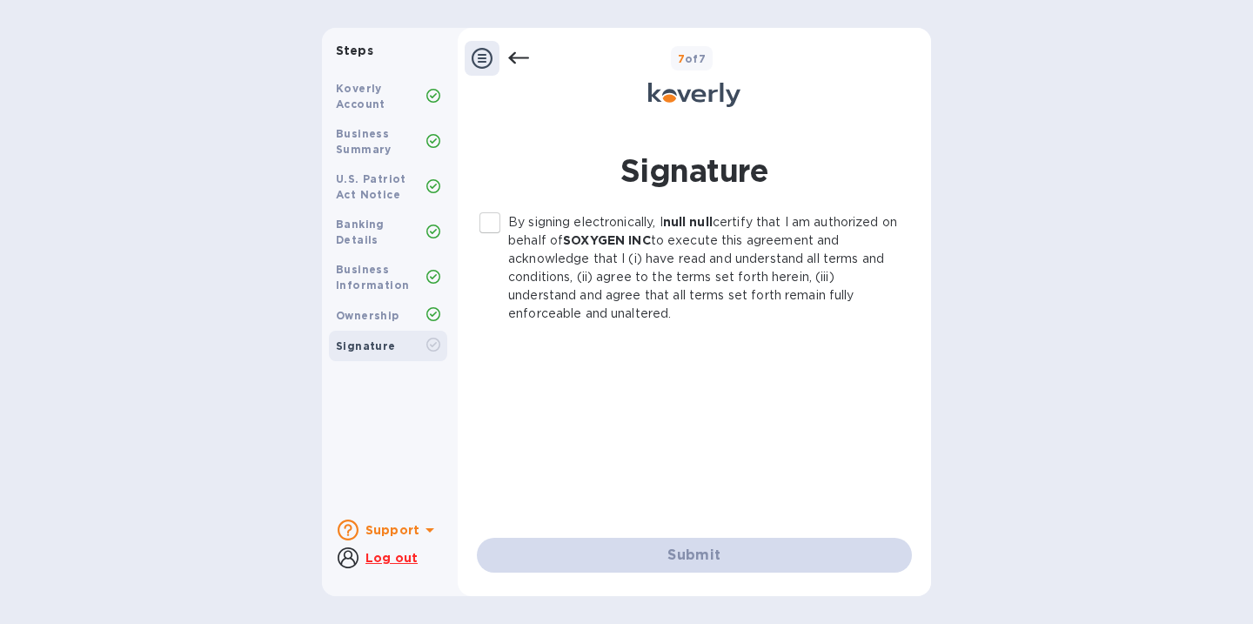
click at [515, 55] on icon at bounding box center [518, 58] width 21 height 21
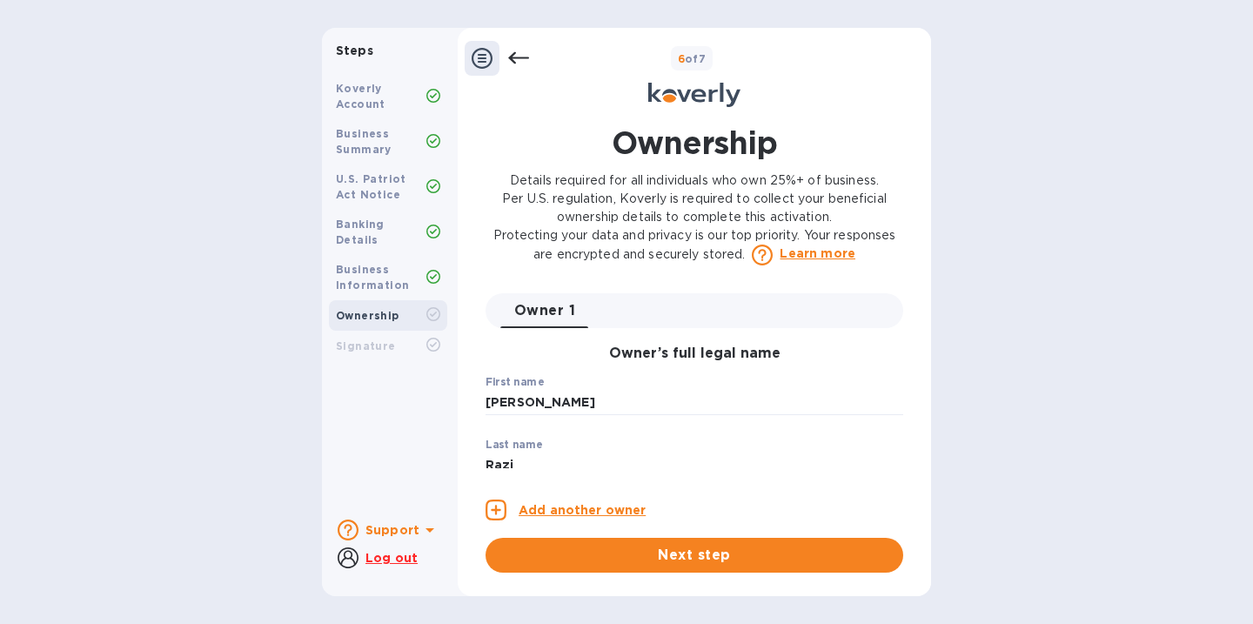
click at [515, 55] on icon at bounding box center [518, 58] width 21 height 21
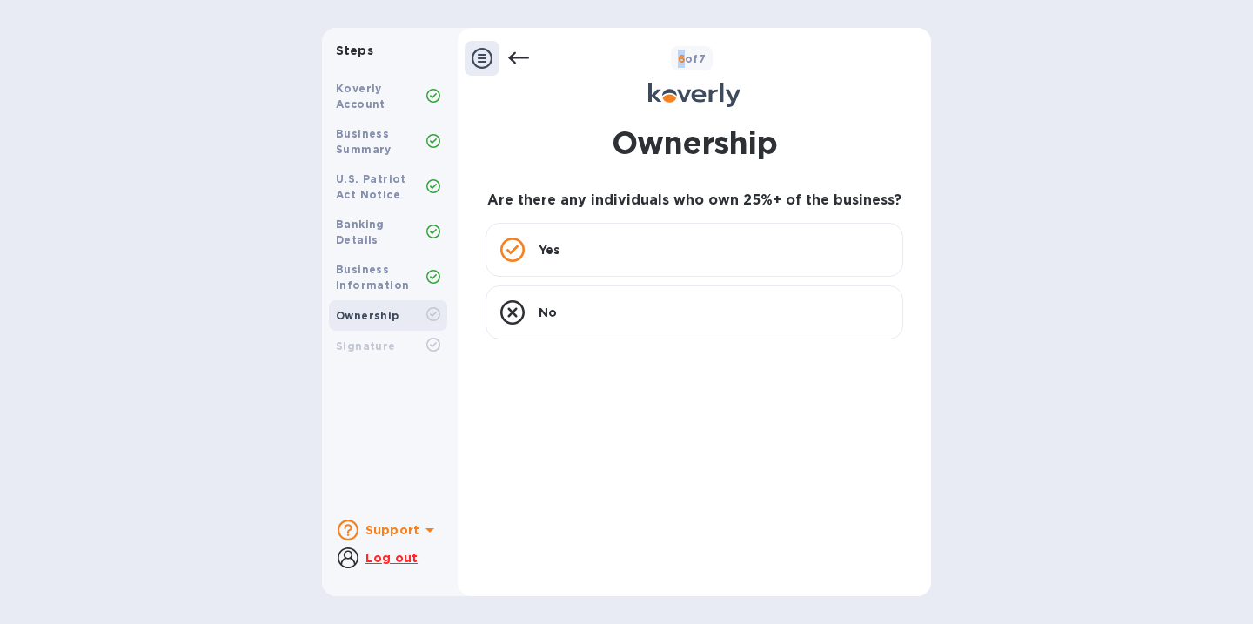
click at [515, 55] on icon at bounding box center [518, 58] width 21 height 21
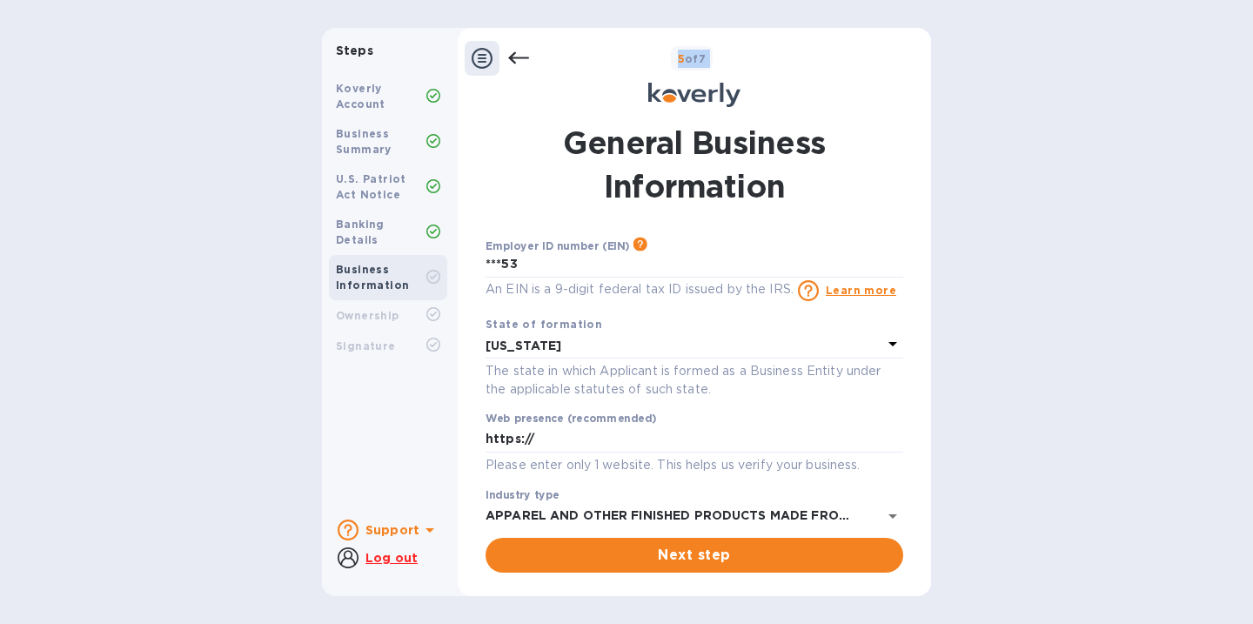
click at [515, 55] on icon at bounding box center [518, 58] width 21 height 21
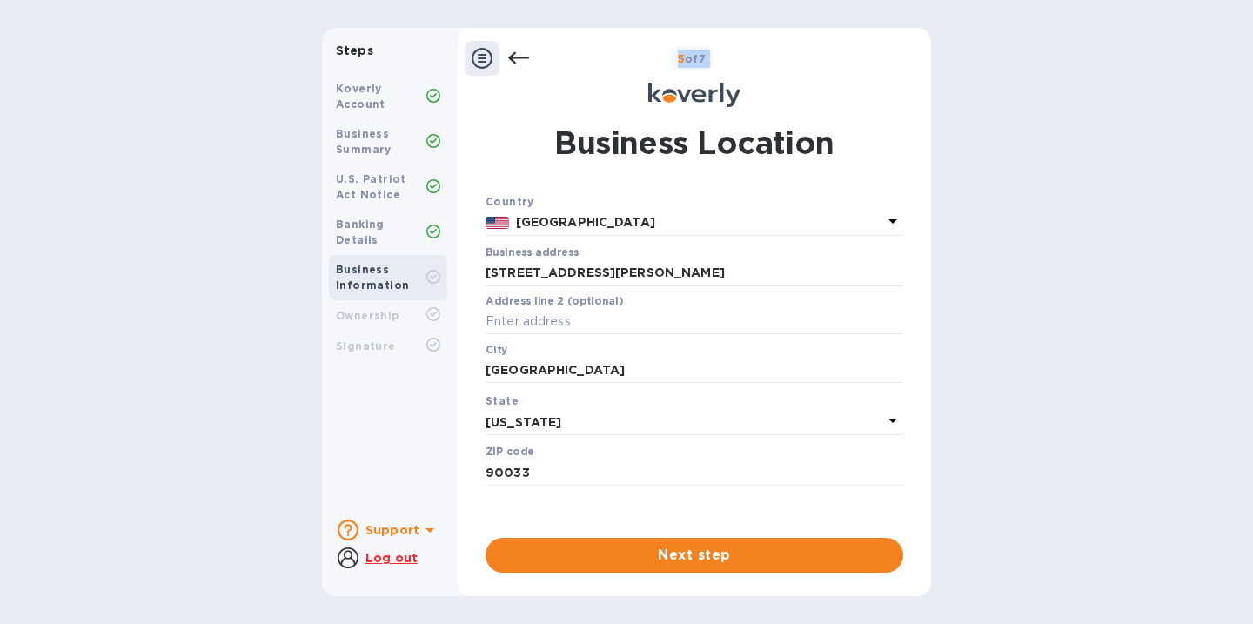
click at [515, 55] on icon at bounding box center [518, 58] width 21 height 21
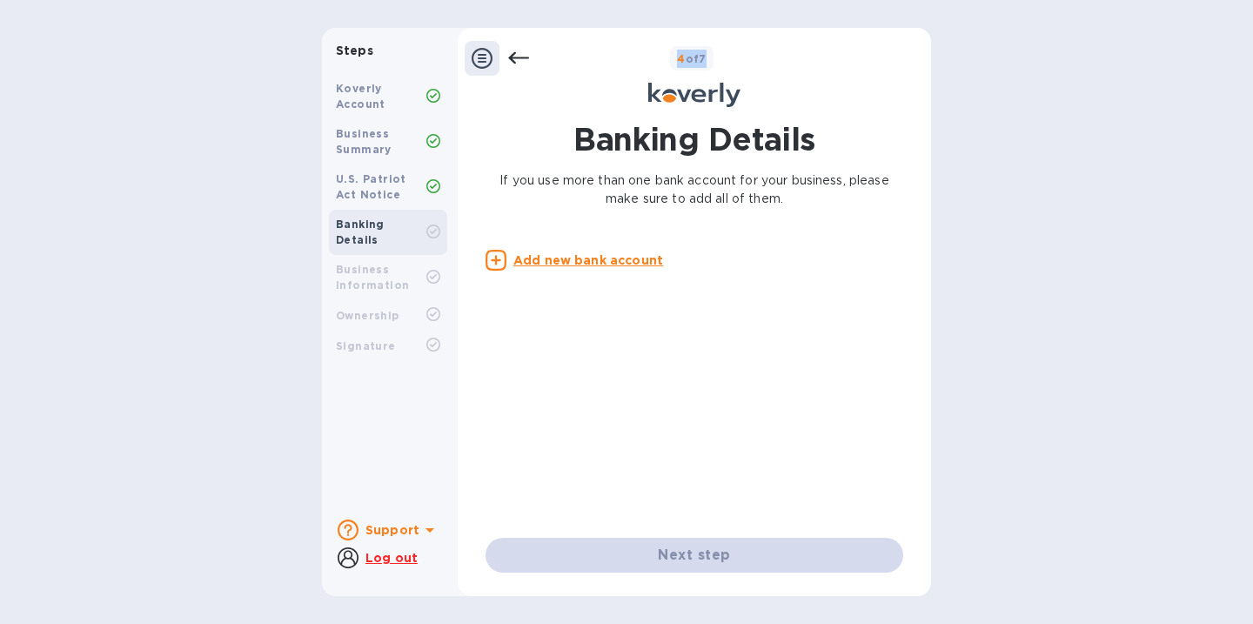
click at [515, 55] on icon at bounding box center [518, 58] width 21 height 21
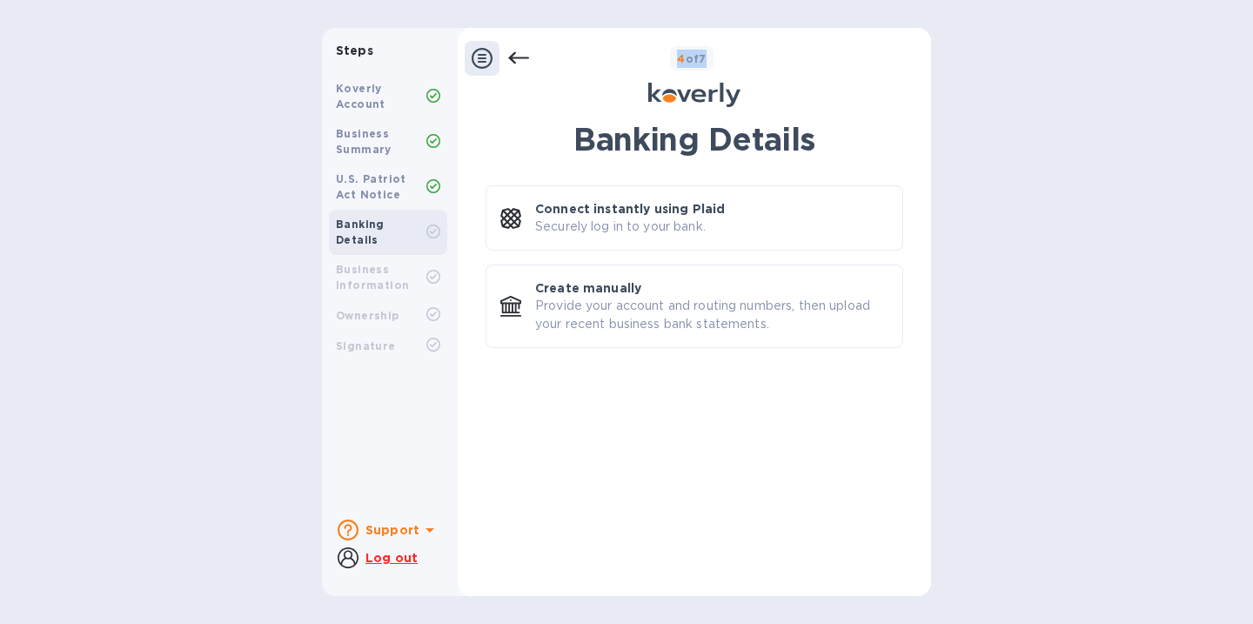
click at [515, 55] on icon at bounding box center [518, 58] width 21 height 21
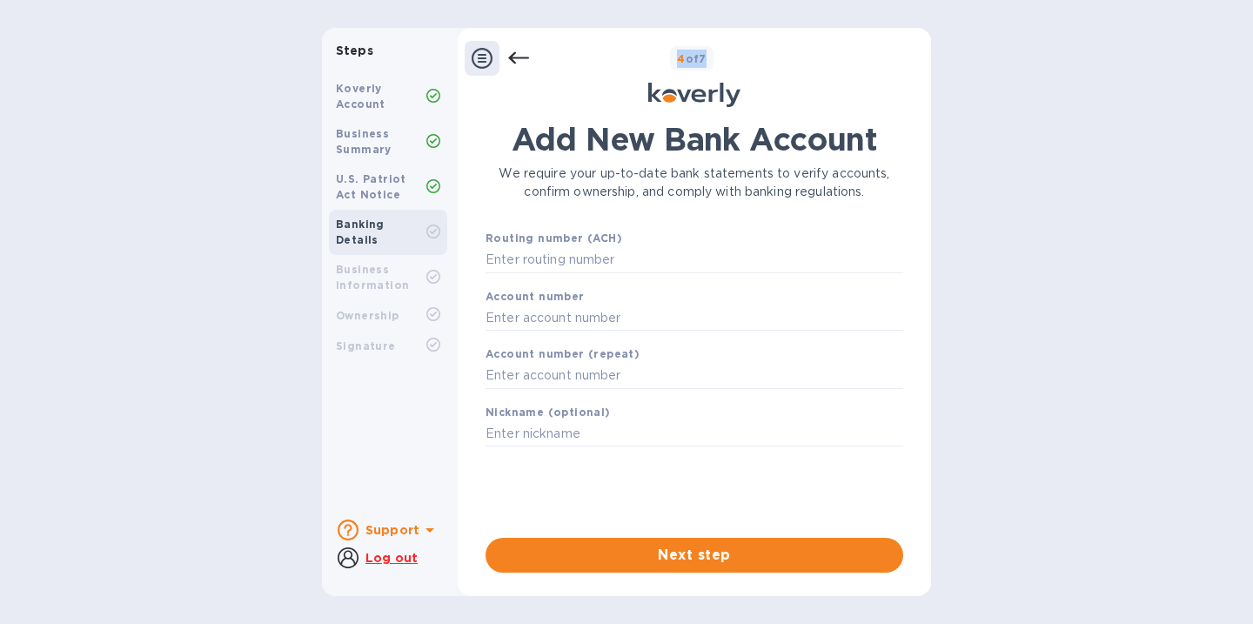
click at [515, 55] on icon at bounding box center [518, 58] width 21 height 21
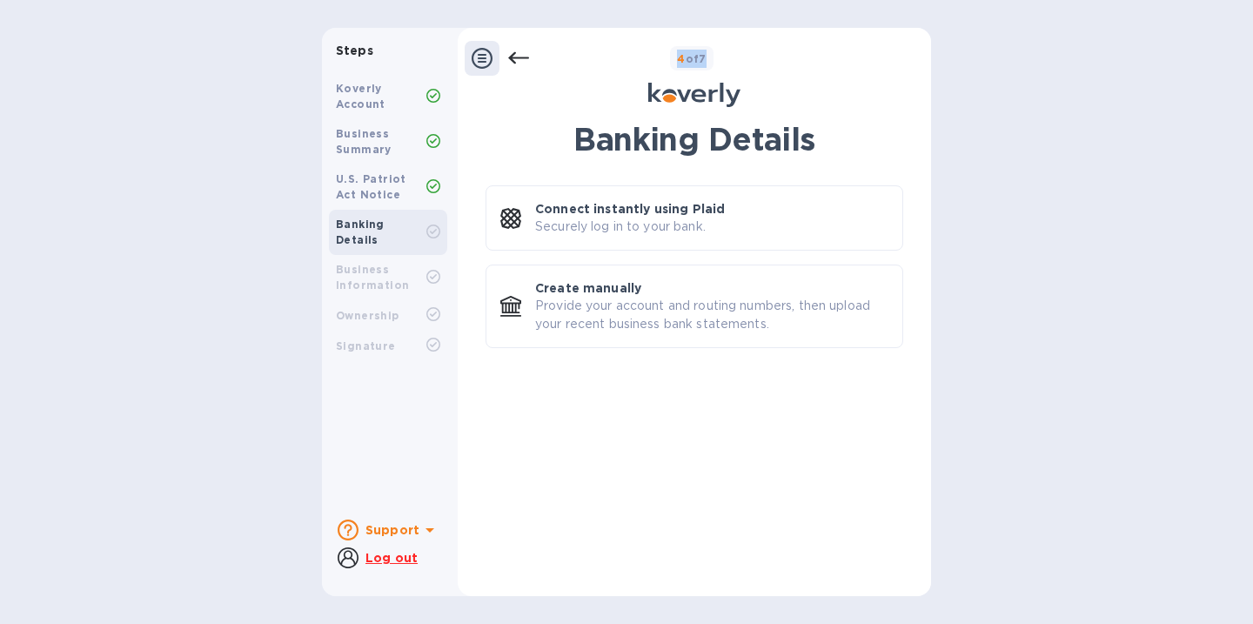
click at [515, 55] on icon at bounding box center [518, 58] width 21 height 21
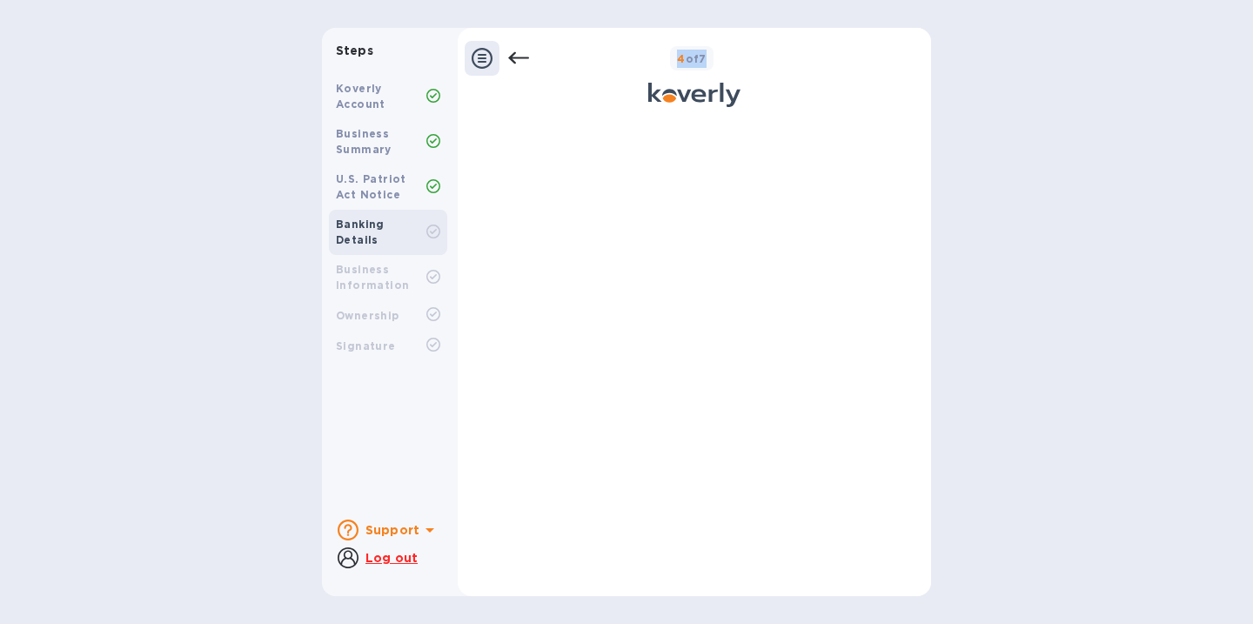
click at [515, 55] on icon at bounding box center [518, 58] width 21 height 21
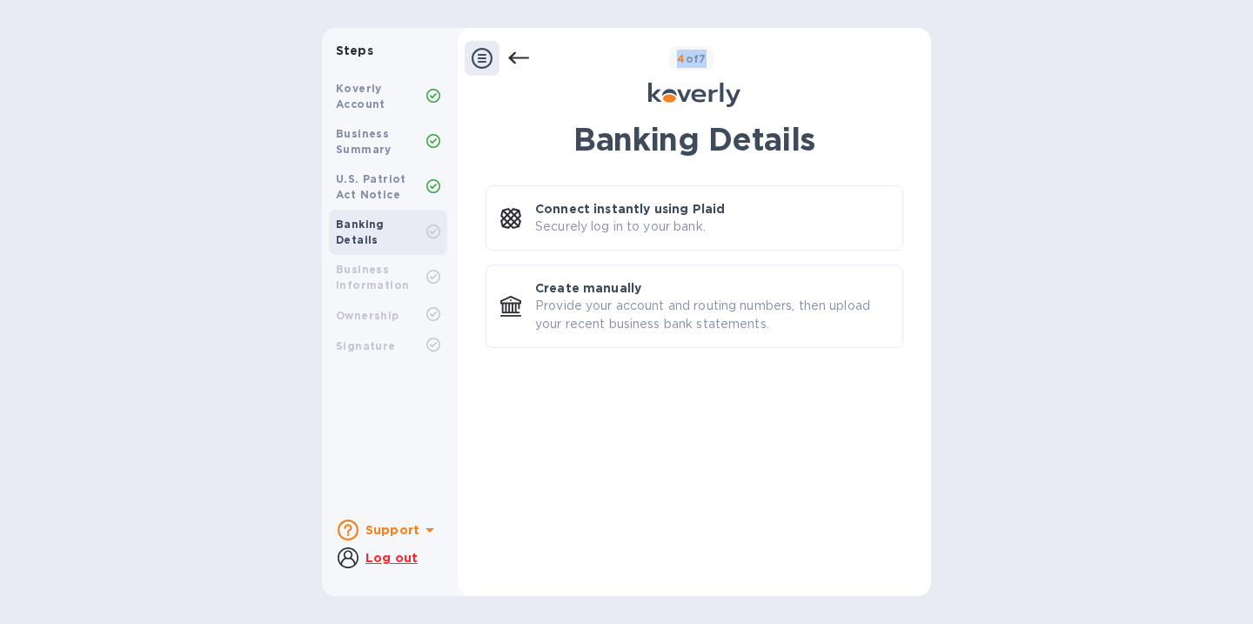
click at [515, 55] on icon at bounding box center [518, 58] width 21 height 21
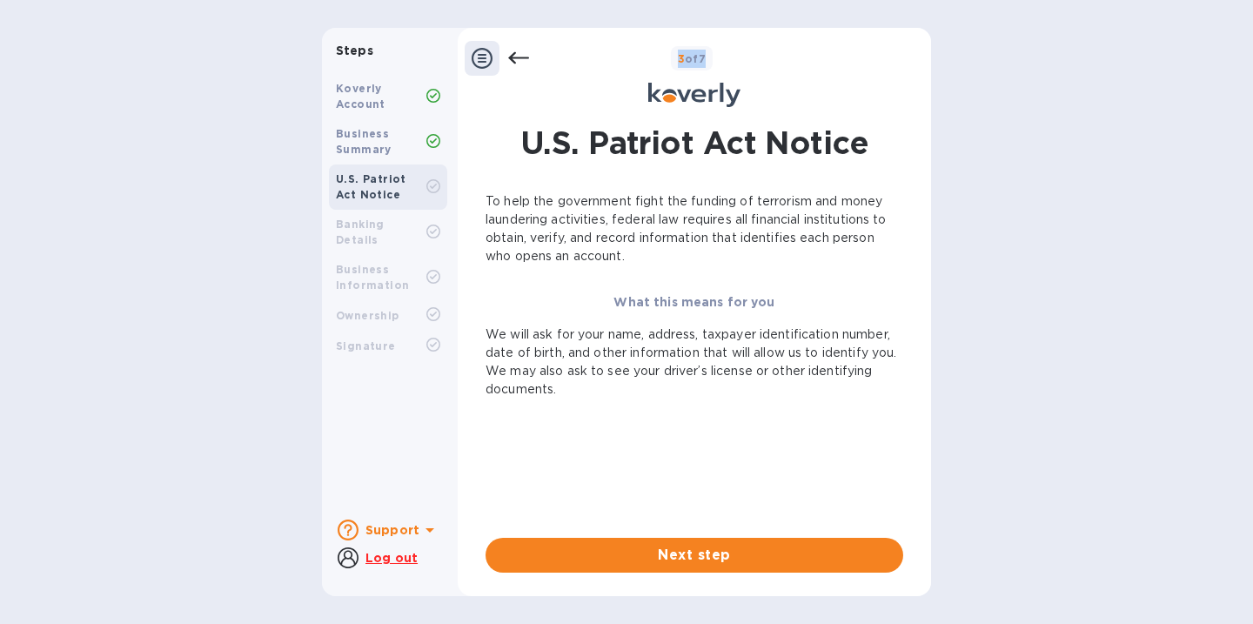
click at [515, 55] on icon at bounding box center [518, 58] width 21 height 21
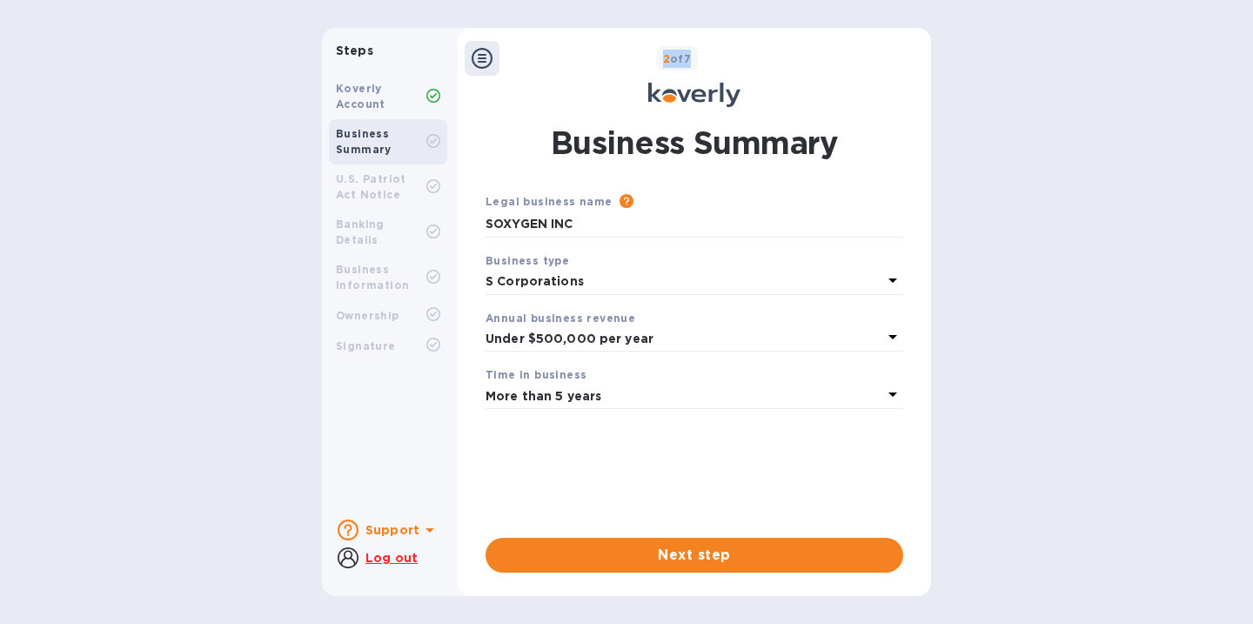
click at [515, 55] on div "2 of 7" at bounding box center [711, 58] width 425 height 25
click at [524, 63] on div "2 of 7" at bounding box center [711, 58] width 425 height 25
click at [405, 93] on div "Koverly Account" at bounding box center [381, 96] width 90 height 31
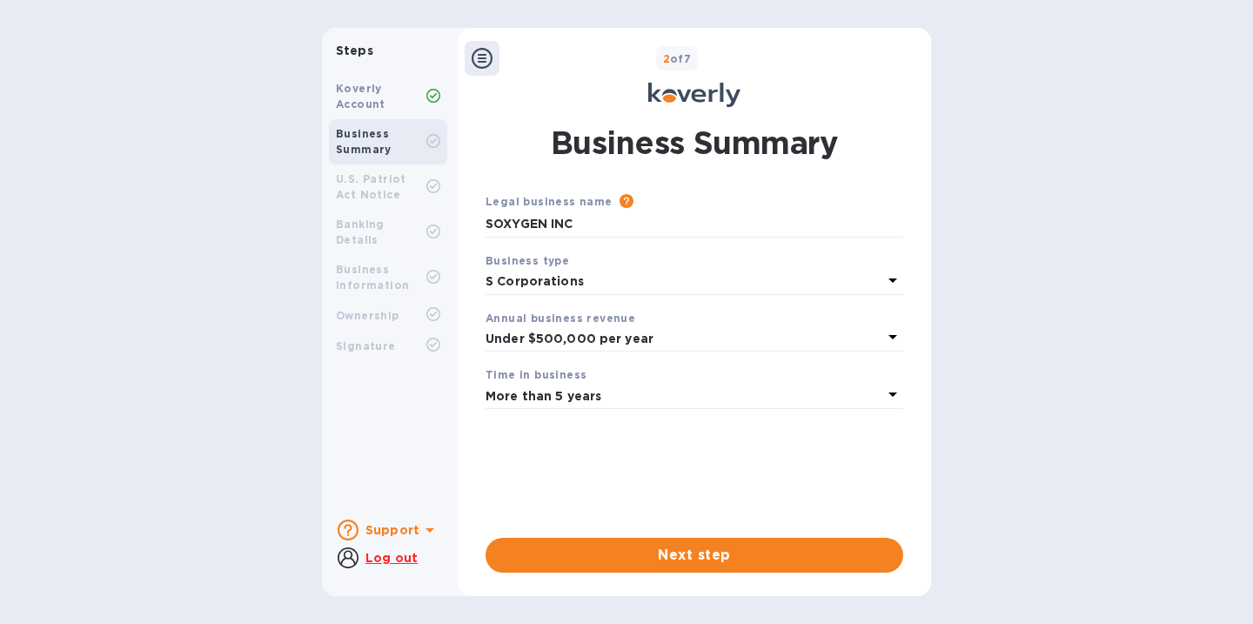
click at [526, 57] on div "2 of 7" at bounding box center [711, 58] width 425 height 25
click at [379, 90] on div "Koverly Account" at bounding box center [381, 96] width 90 height 31
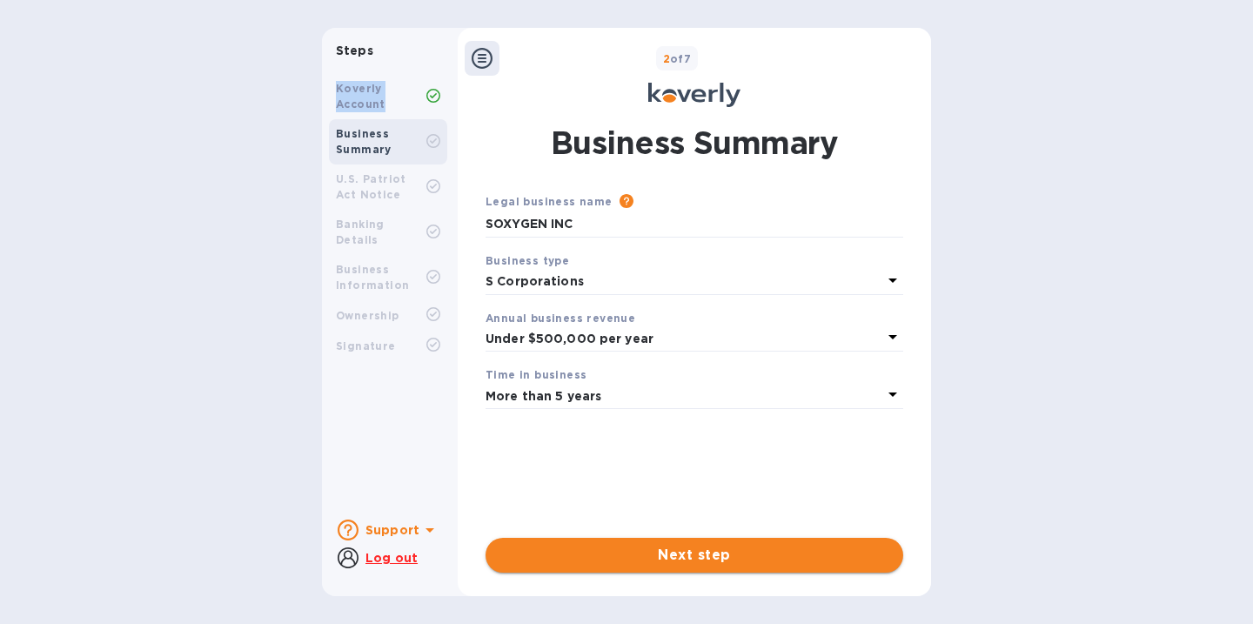
click at [605, 560] on span "Next step" at bounding box center [694, 555] width 390 height 21
click at [594, 556] on span "Done" at bounding box center [694, 555] width 390 height 21
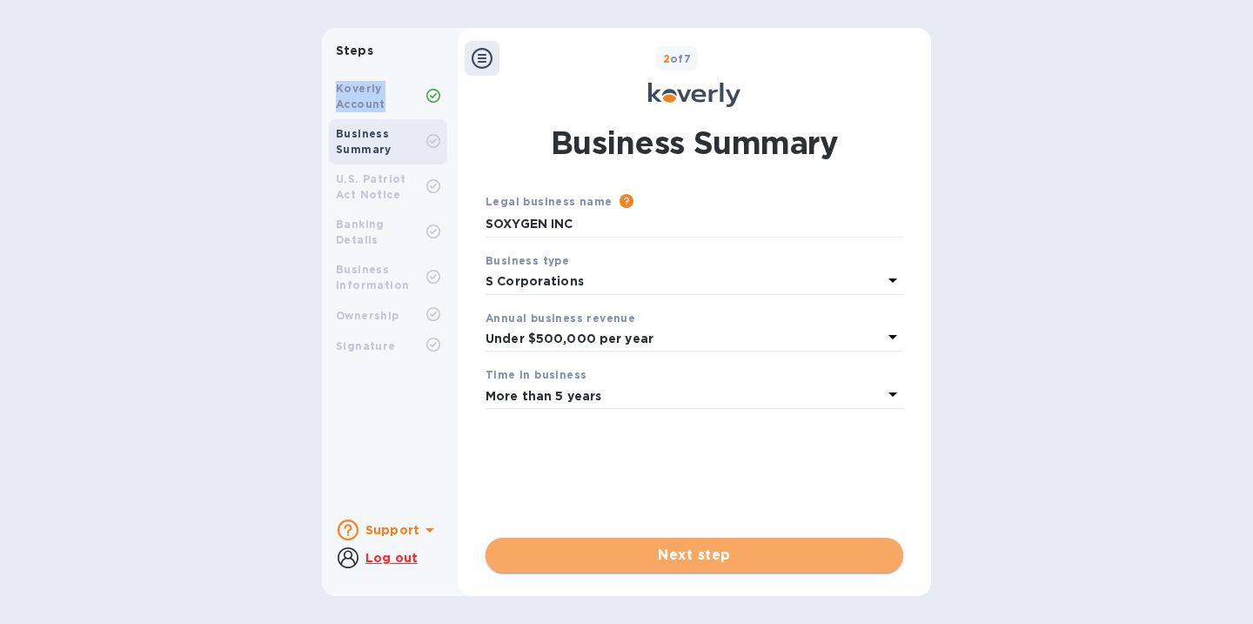
click at [595, 556] on span "Next step" at bounding box center [694, 555] width 390 height 21
click at [661, 553] on span "Next step" at bounding box center [694, 555] width 390 height 21
click at [662, 553] on span "Done" at bounding box center [694, 555] width 390 height 21
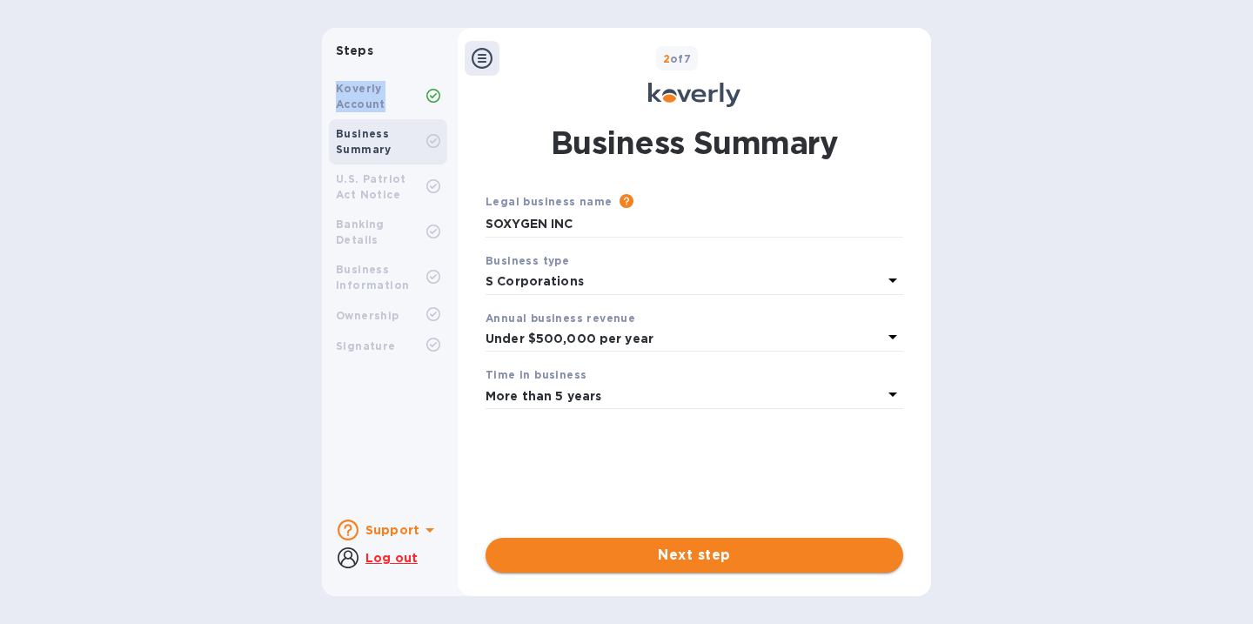
click at [668, 557] on span "Next step" at bounding box center [694, 555] width 390 height 21
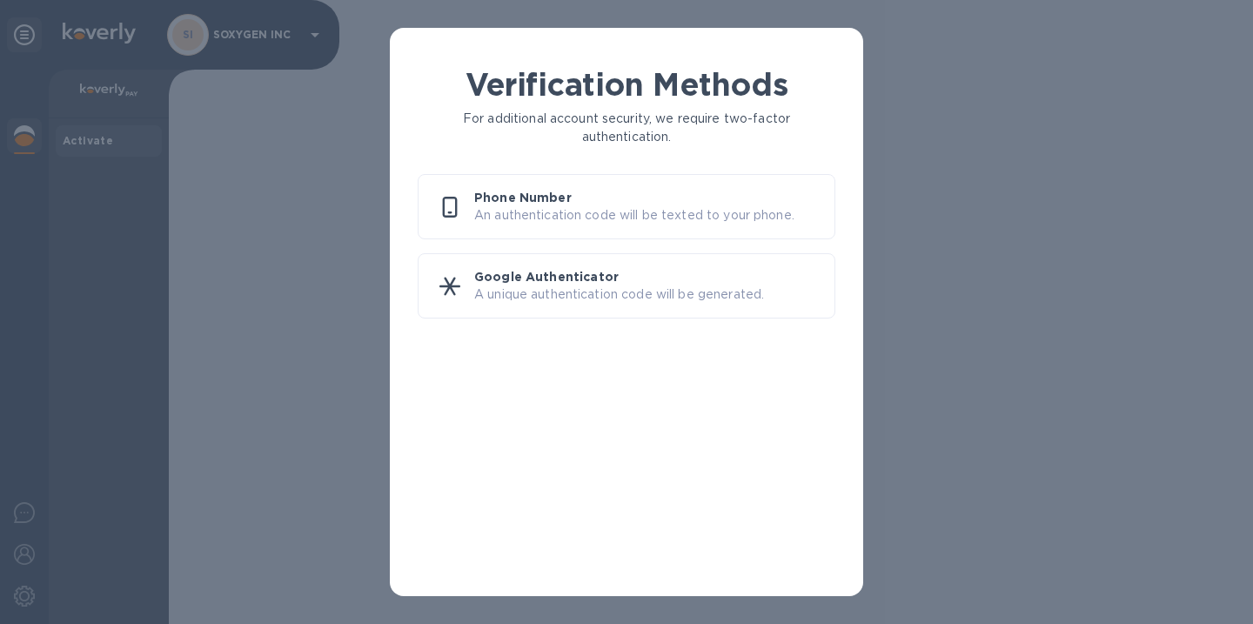
click at [543, 218] on p "An authentication code will be texted to your phone." at bounding box center [647, 215] width 346 height 18
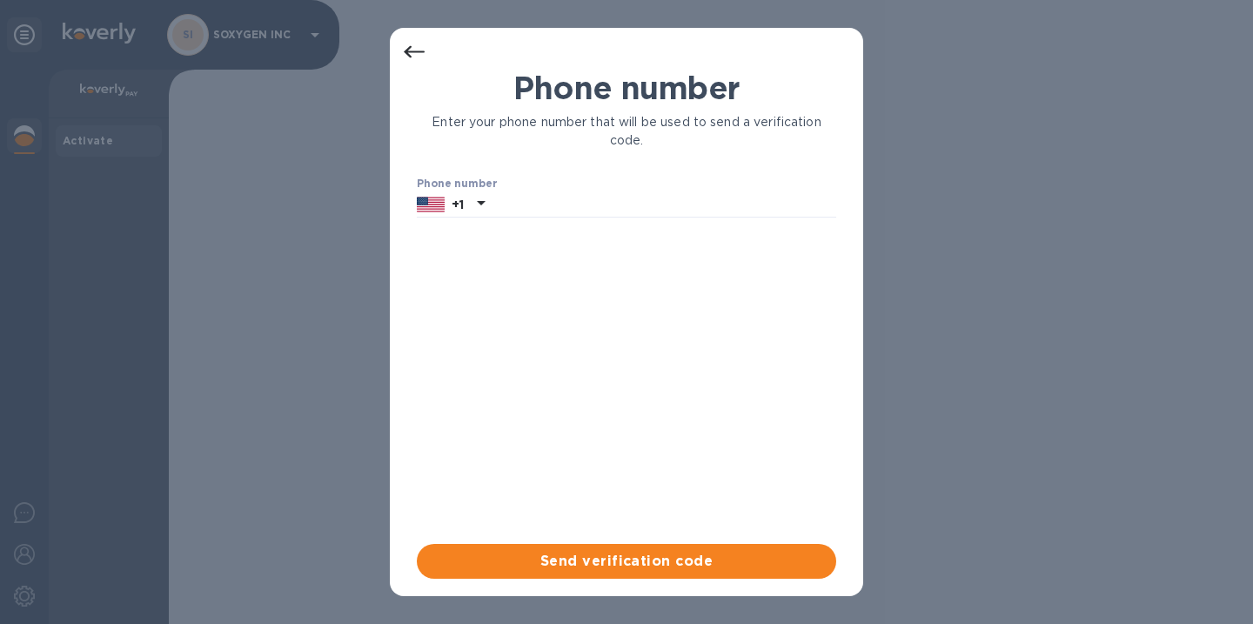
click at [543, 218] on div "Phone number Enter your phone number that will be used to send a verification c…" at bounding box center [626, 307] width 419 height 474
click at [539, 203] on input "text" at bounding box center [664, 204] width 345 height 26
type input "3237066329"
click at [593, 565] on span "Send verification code" at bounding box center [627, 561] width 392 height 21
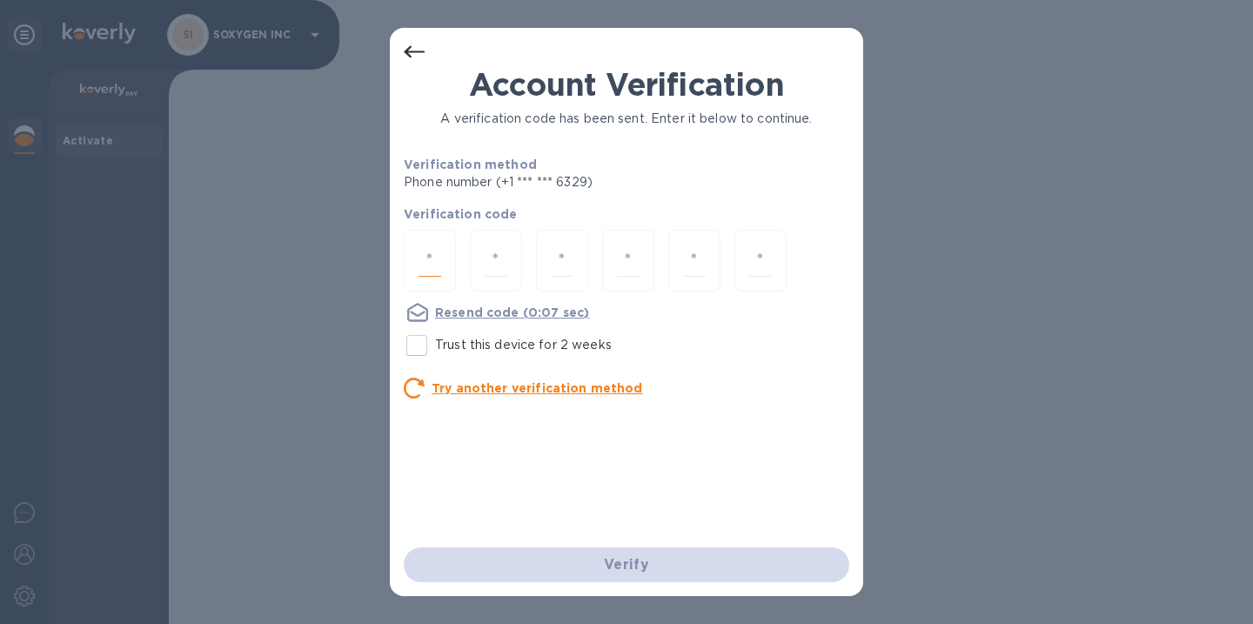
click at [419, 245] on input "number" at bounding box center [430, 261] width 23 height 32
type input "8"
type input "1"
type input "4"
type input "7"
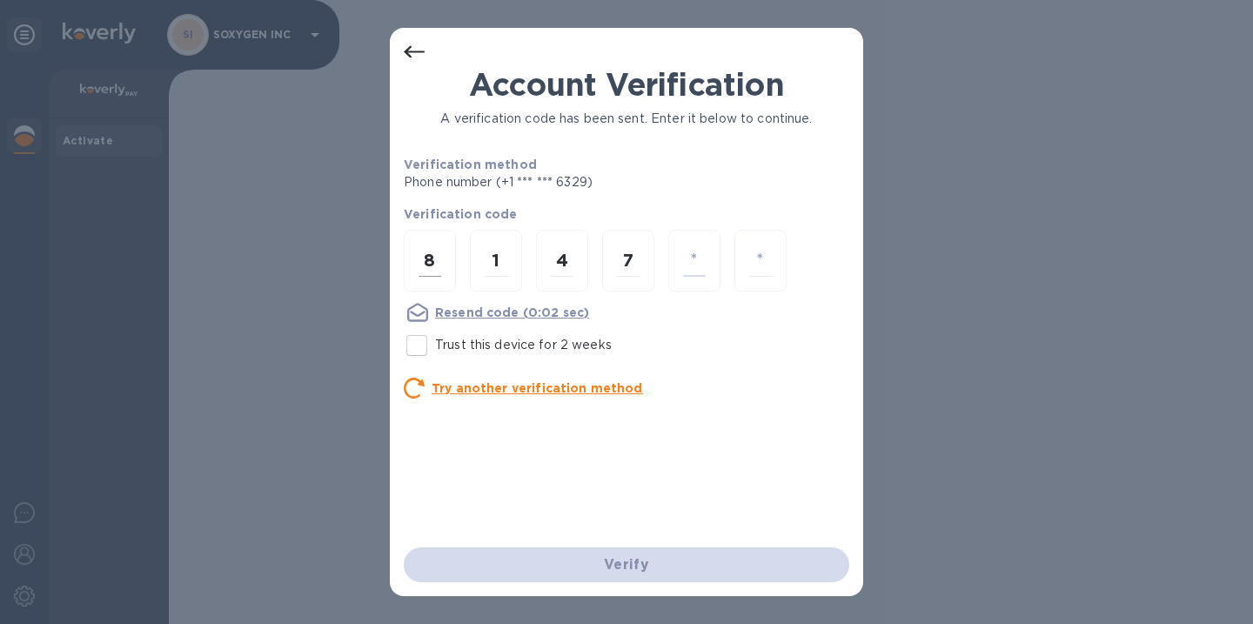
type input "0"
type input "9"
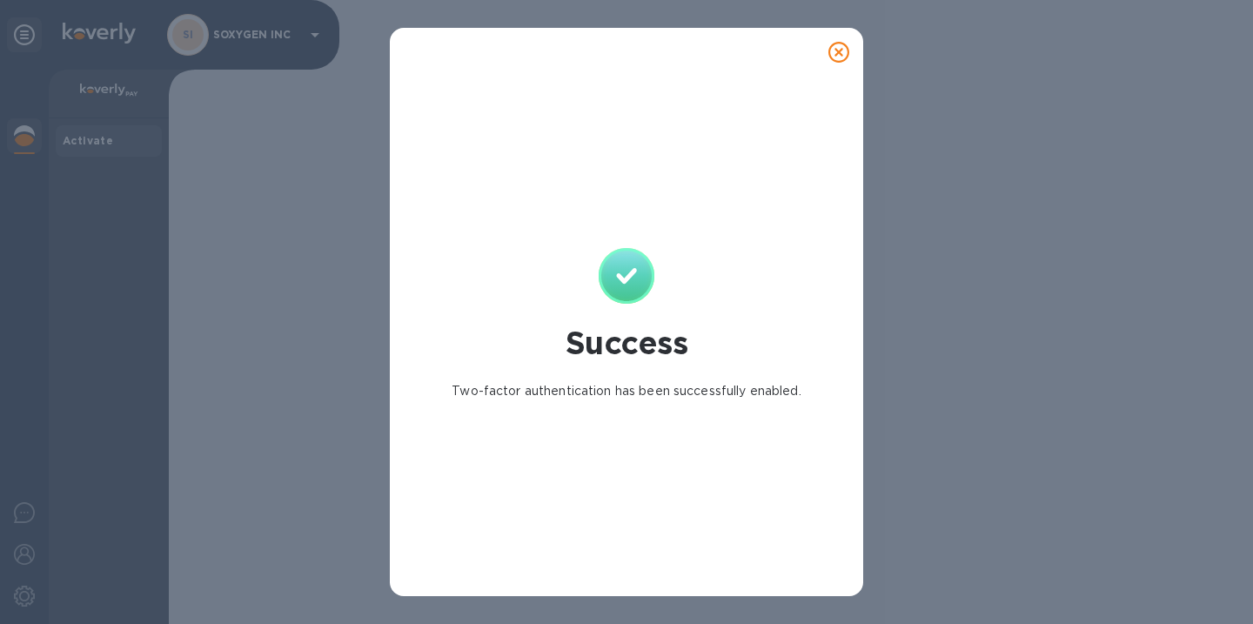
click at [490, 565] on div "Success Two-factor authentication has been successfully enabled." at bounding box center [627, 324] width 446 height 516
click at [836, 51] on icon at bounding box center [838, 52] width 21 height 21
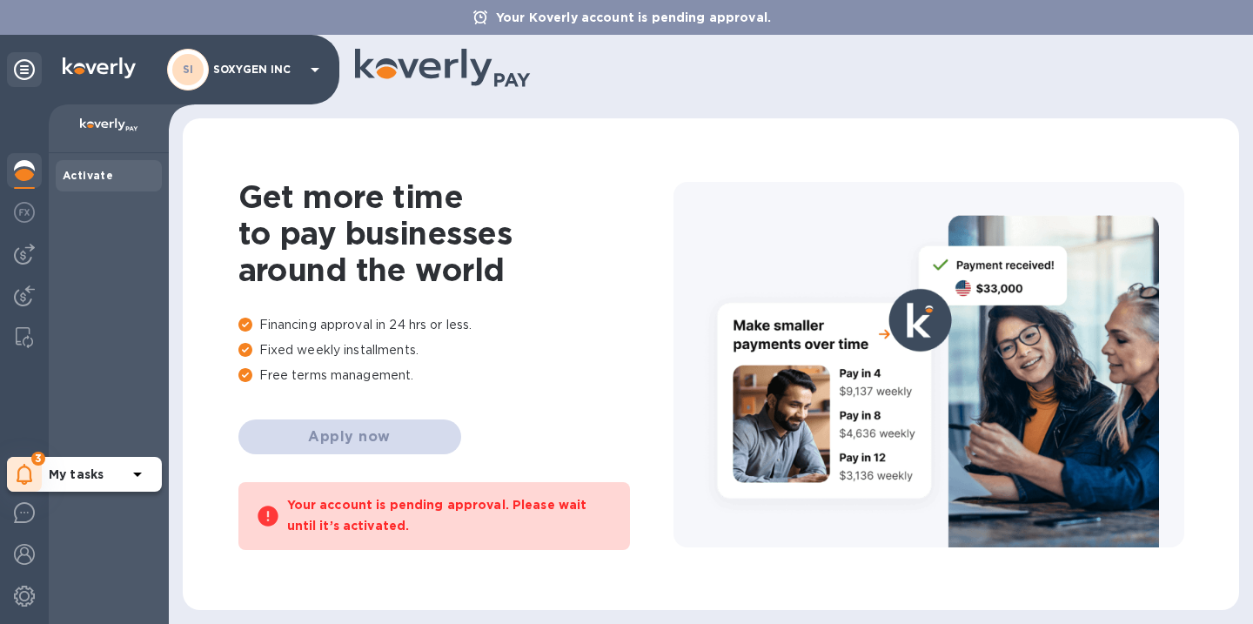
click at [23, 466] on icon at bounding box center [25, 474] width 16 height 21
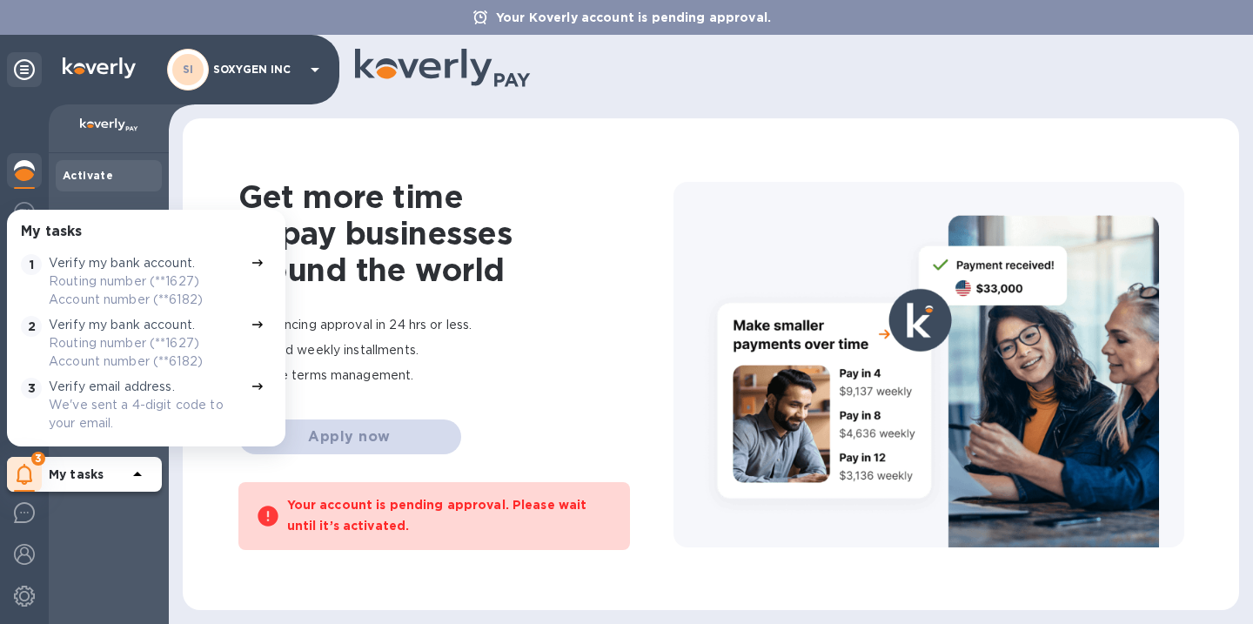
click at [122, 401] on p "We've sent a 4-digit code to your email." at bounding box center [146, 414] width 195 height 37
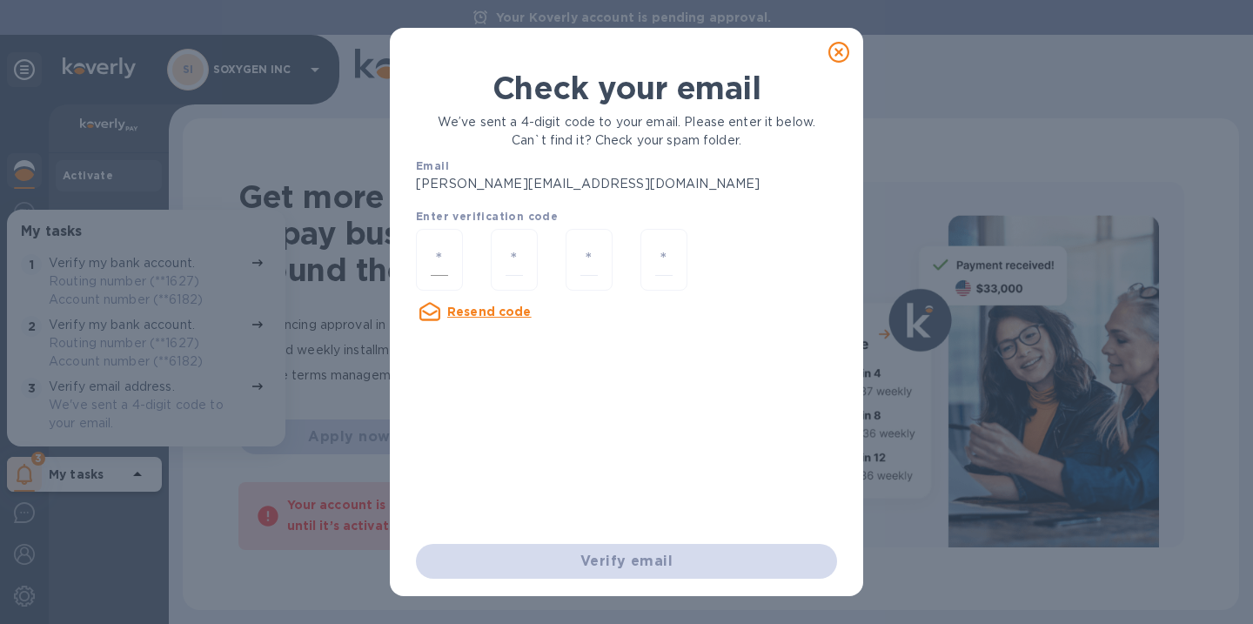
click at [440, 258] on input "number" at bounding box center [439, 260] width 17 height 32
type input "3"
type input "2"
type input "1"
type input "8"
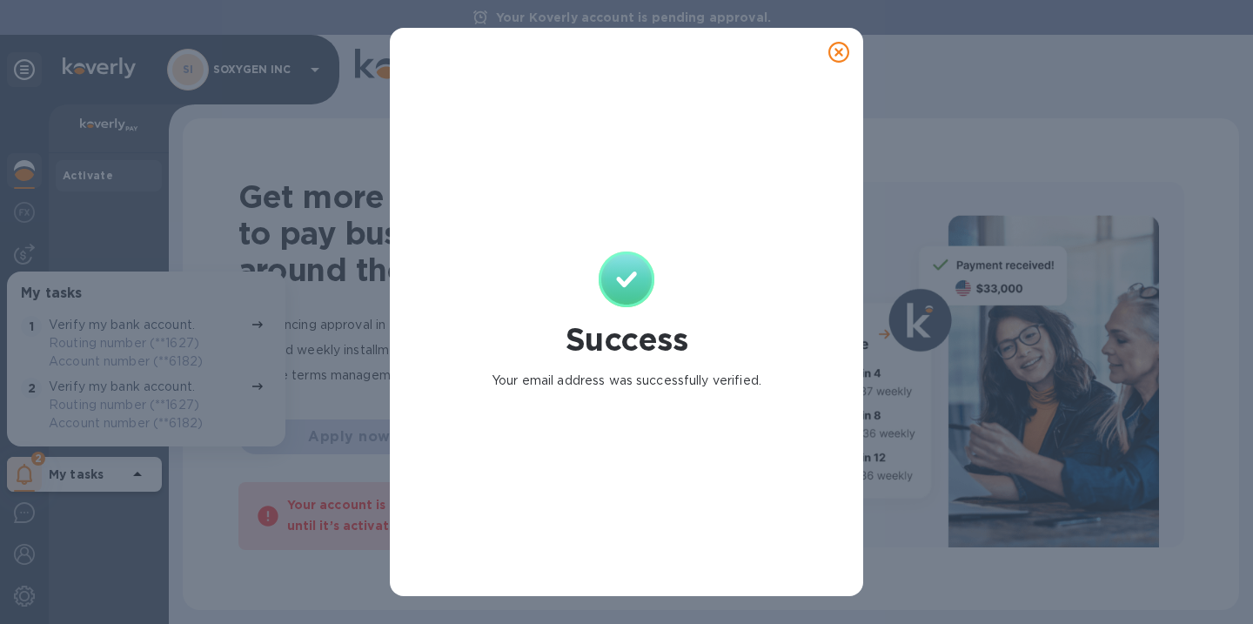
click at [840, 55] on icon at bounding box center [838, 52] width 21 height 21
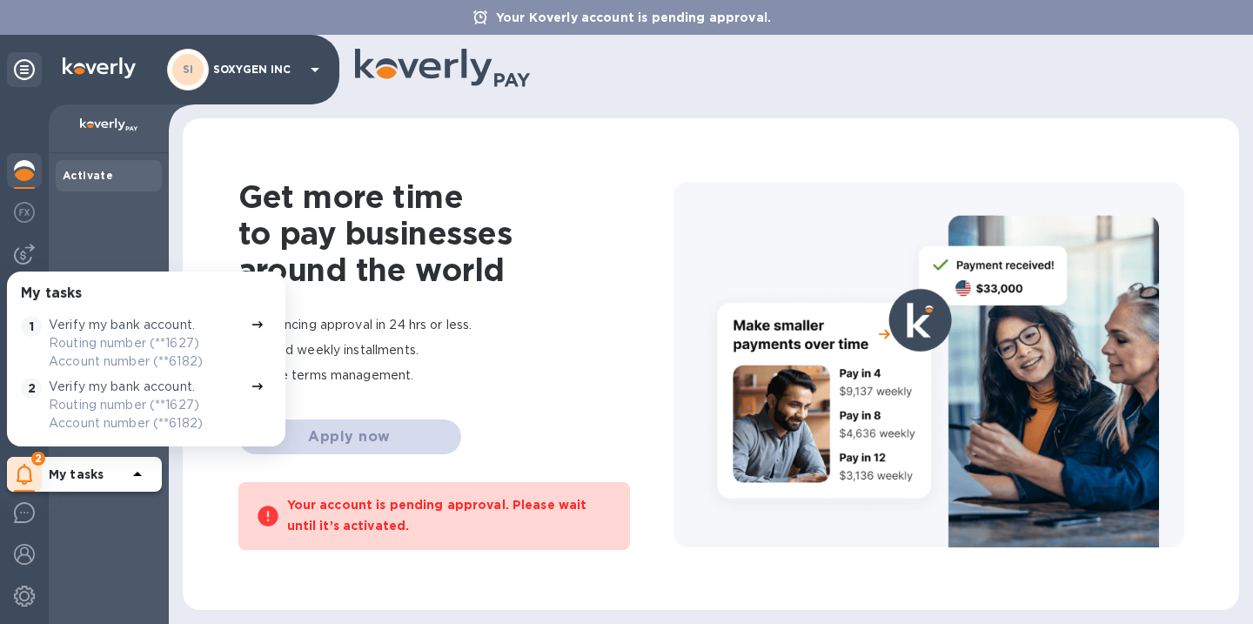
click at [312, 77] on icon at bounding box center [315, 69] width 21 height 21
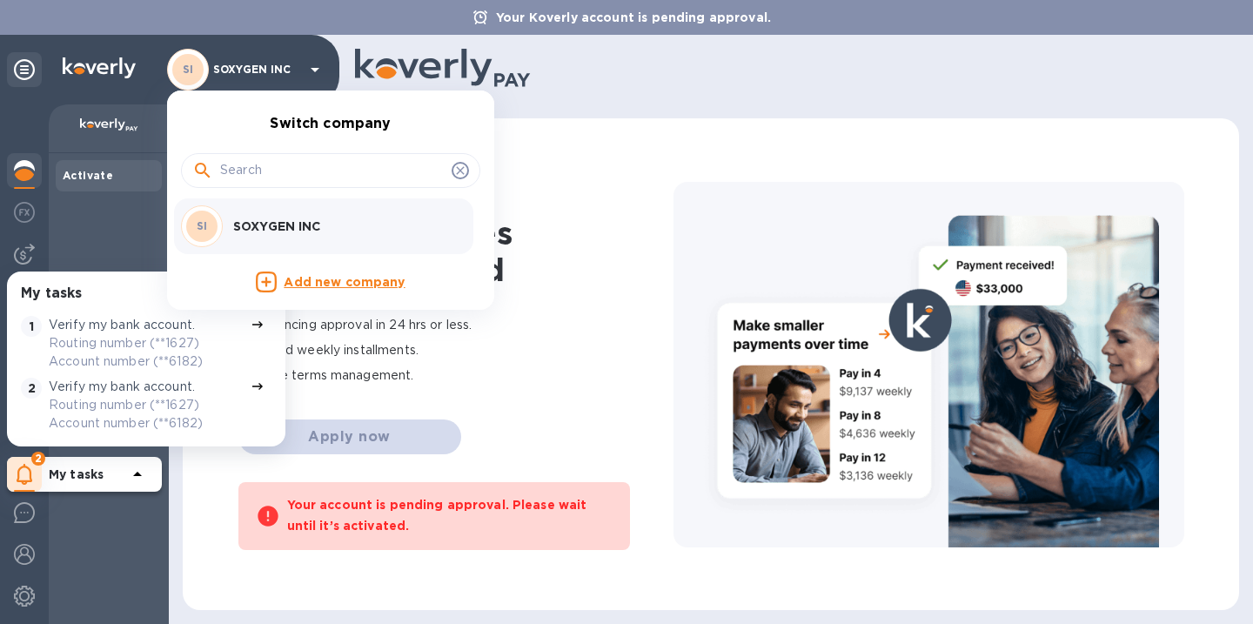
click at [571, 144] on div at bounding box center [626, 312] width 1253 height 624
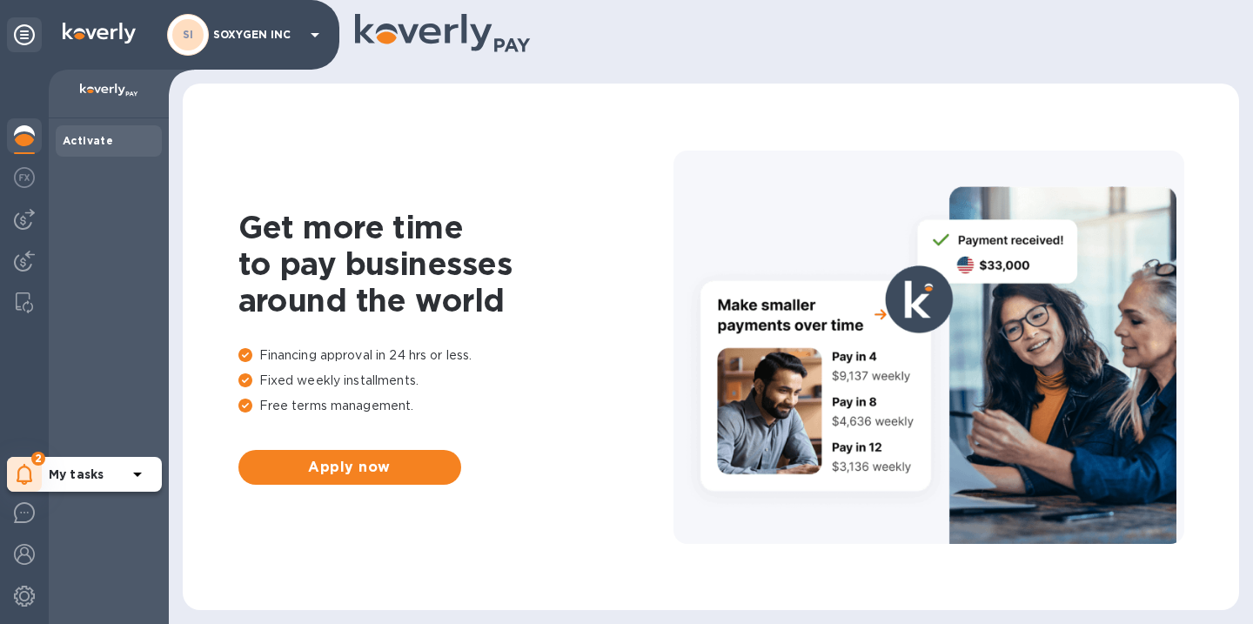
click at [28, 474] on icon at bounding box center [25, 474] width 17 height 21
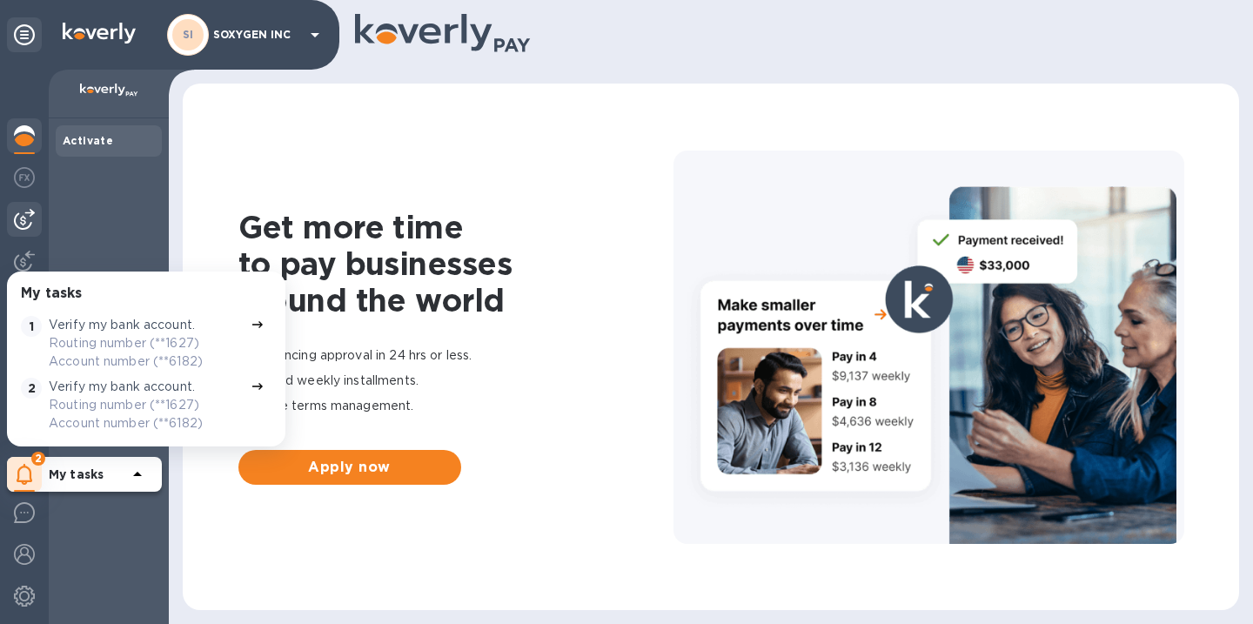
click at [22, 223] on img at bounding box center [24, 219] width 21 height 21
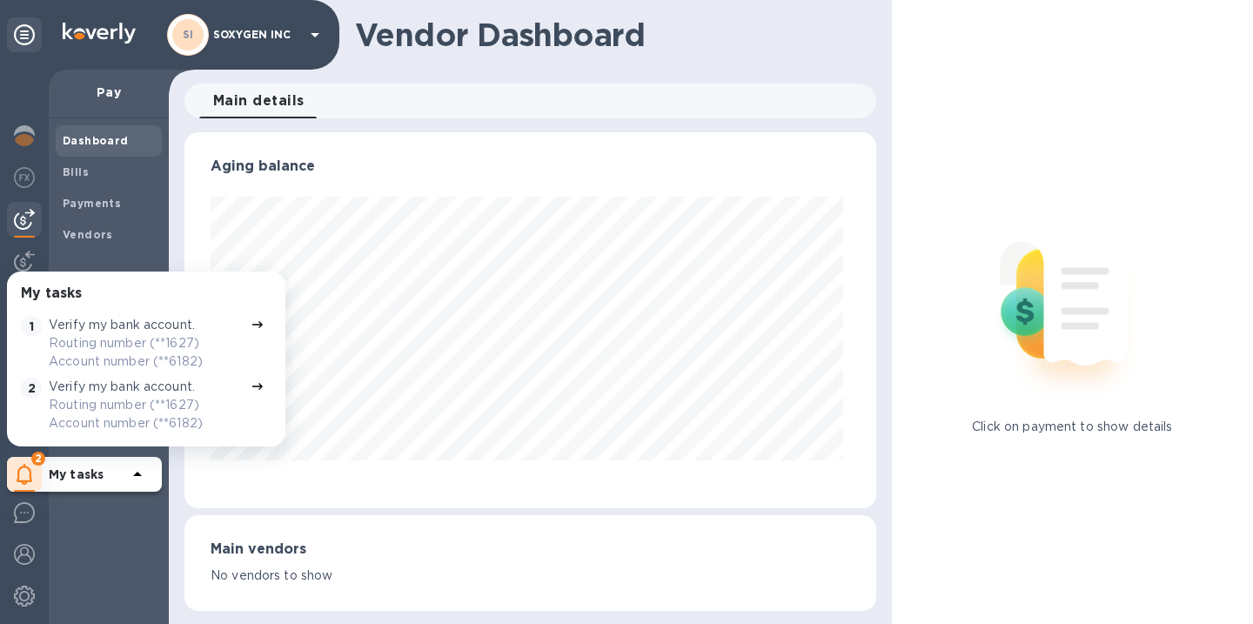
scroll to position [376, 685]
click at [205, 184] on div "Aging balance" at bounding box center [530, 320] width 692 height 376
click at [85, 229] on b "Vendors" at bounding box center [88, 234] width 50 height 13
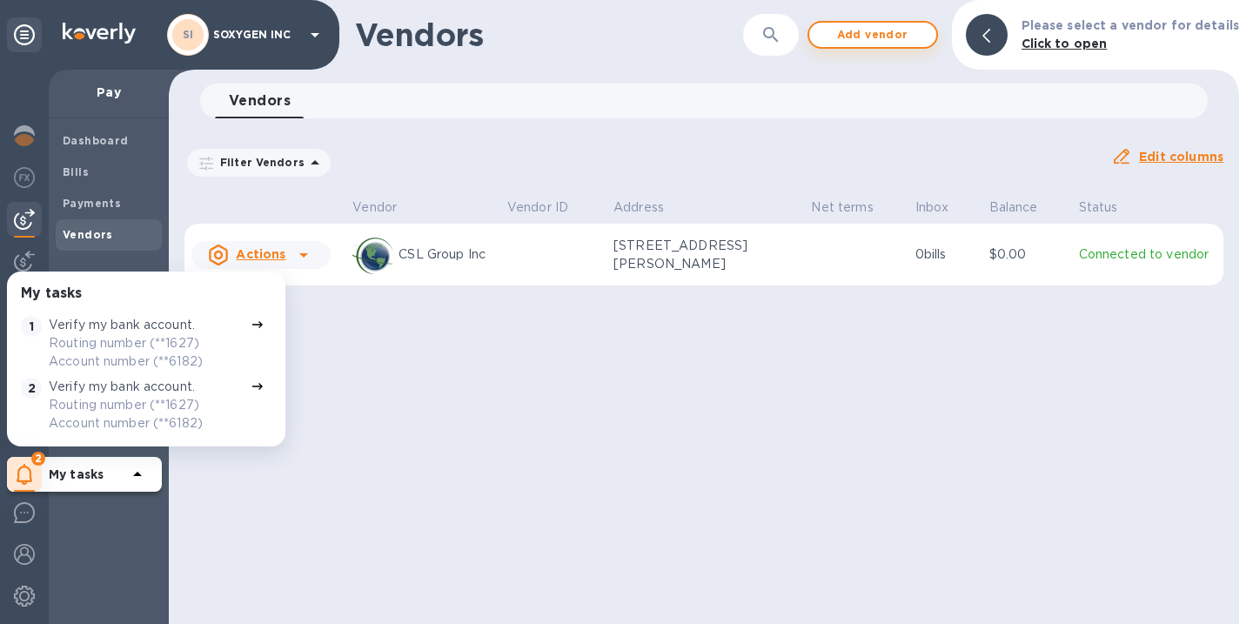
click at [880, 37] on span "Add vendor" at bounding box center [872, 34] width 99 height 21
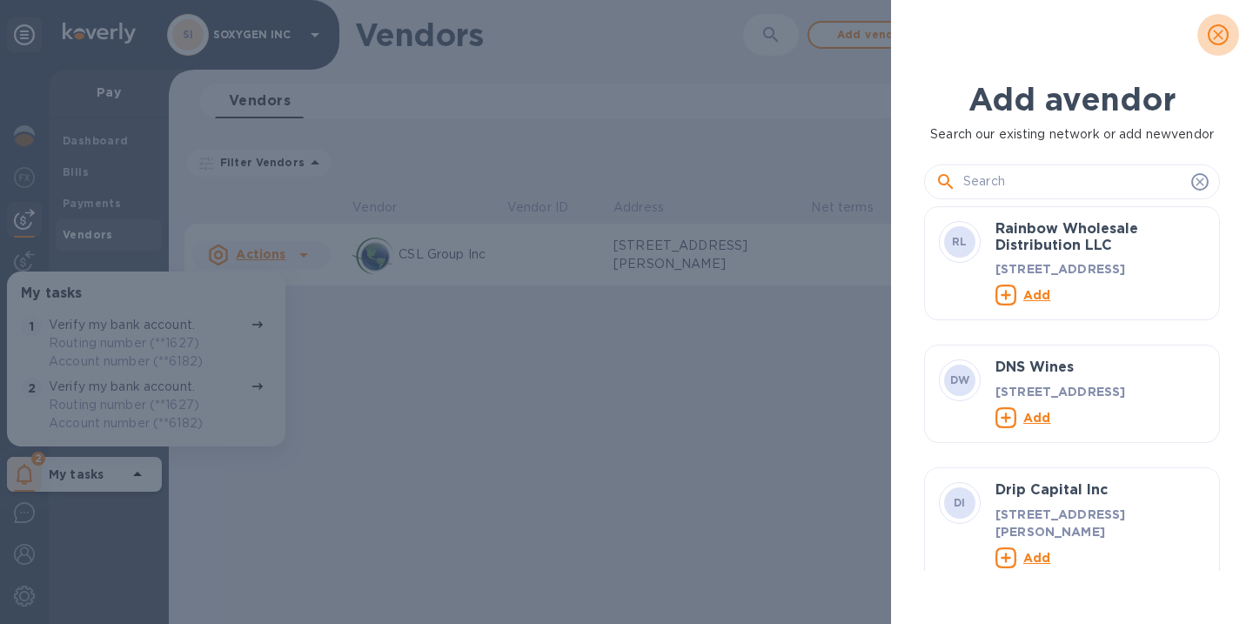
click at [1216, 36] on icon "close" at bounding box center [1218, 35] width 10 height 10
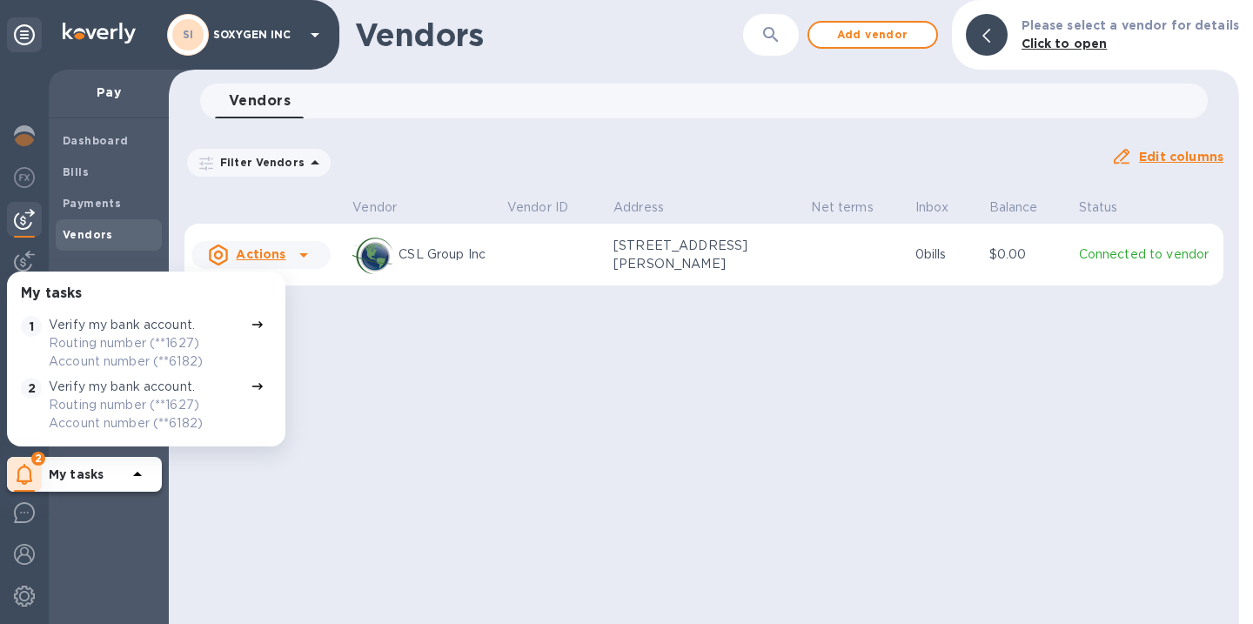
click at [346, 380] on div "Vendors ​ Add vendor Please select a vendor for details Click to open Vendors 0…" at bounding box center [704, 312] width 1070 height 624
click at [129, 471] on icon at bounding box center [137, 474] width 21 height 21
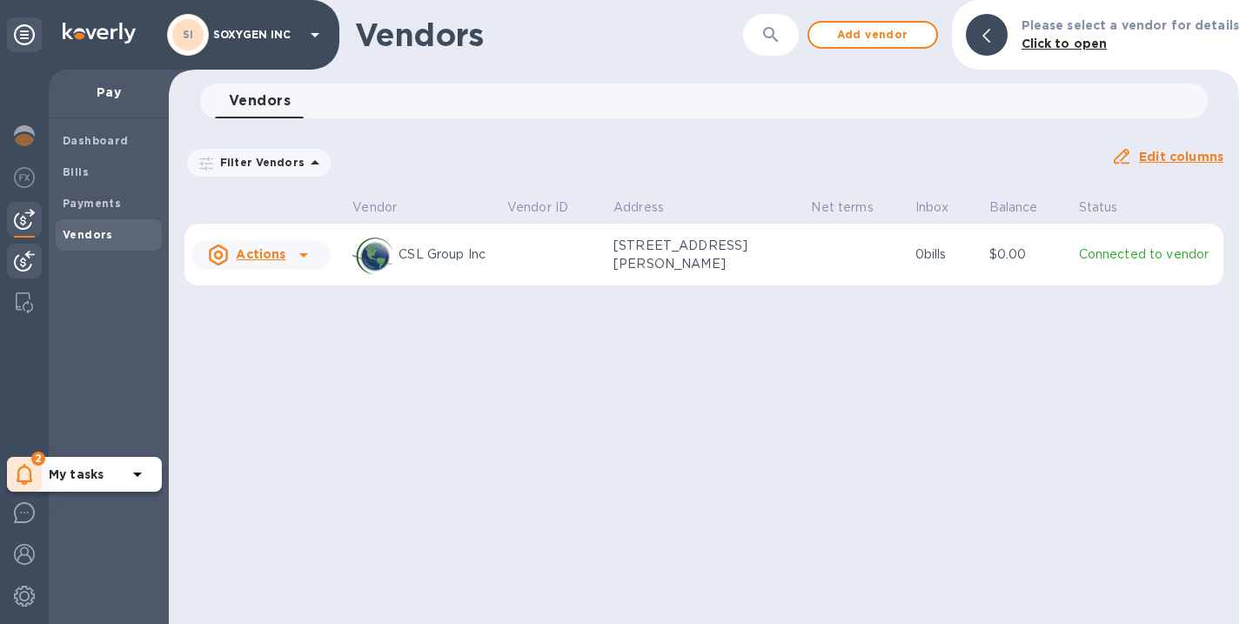
click at [17, 262] on img at bounding box center [24, 261] width 21 height 21
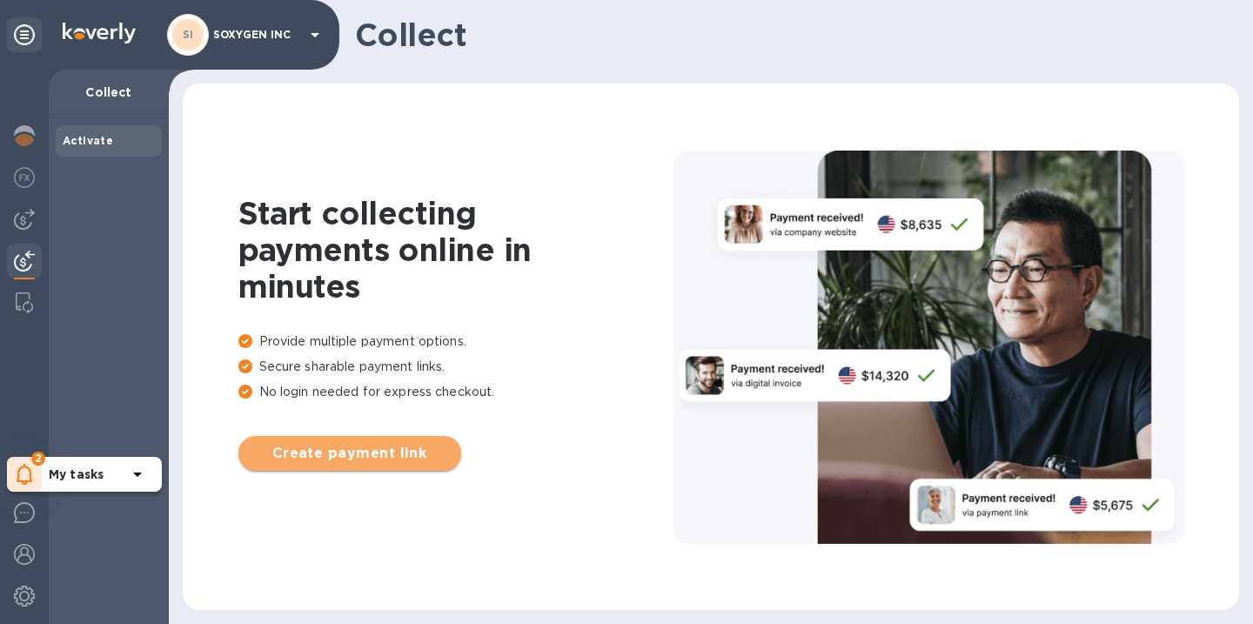
click at [398, 466] on button "Create payment link" at bounding box center [349, 453] width 223 height 35
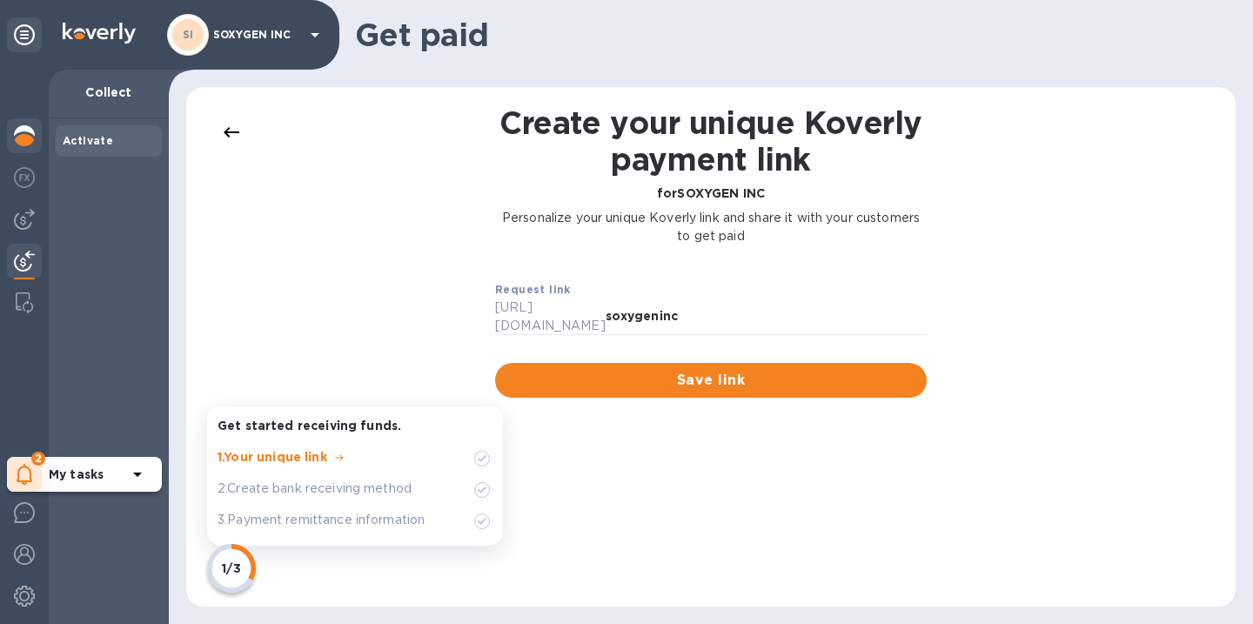
click at [23, 138] on img at bounding box center [24, 135] width 21 height 21
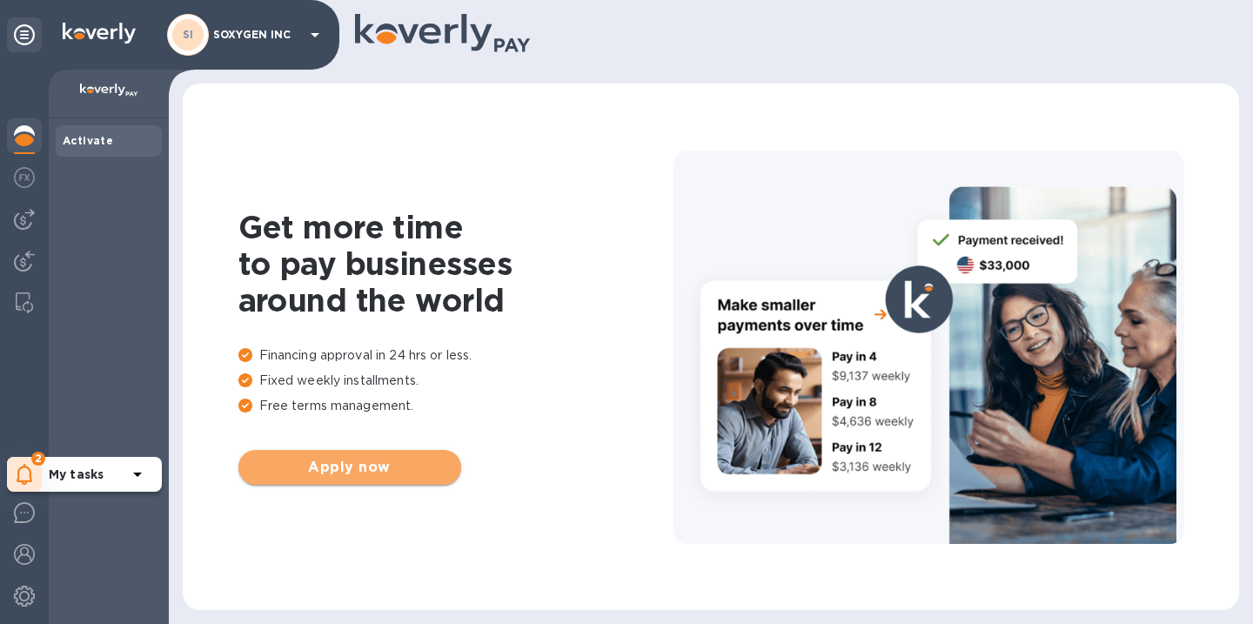
click at [364, 476] on span "Apply now" at bounding box center [349, 467] width 195 height 21
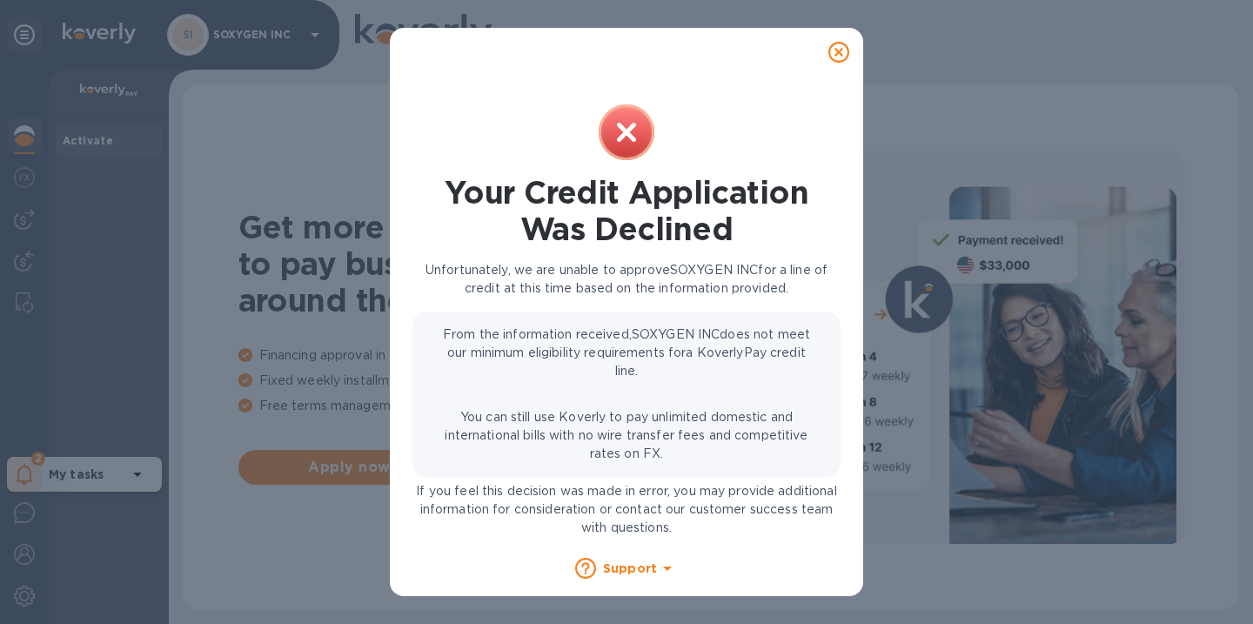
click at [836, 52] on icon at bounding box center [838, 52] width 21 height 21
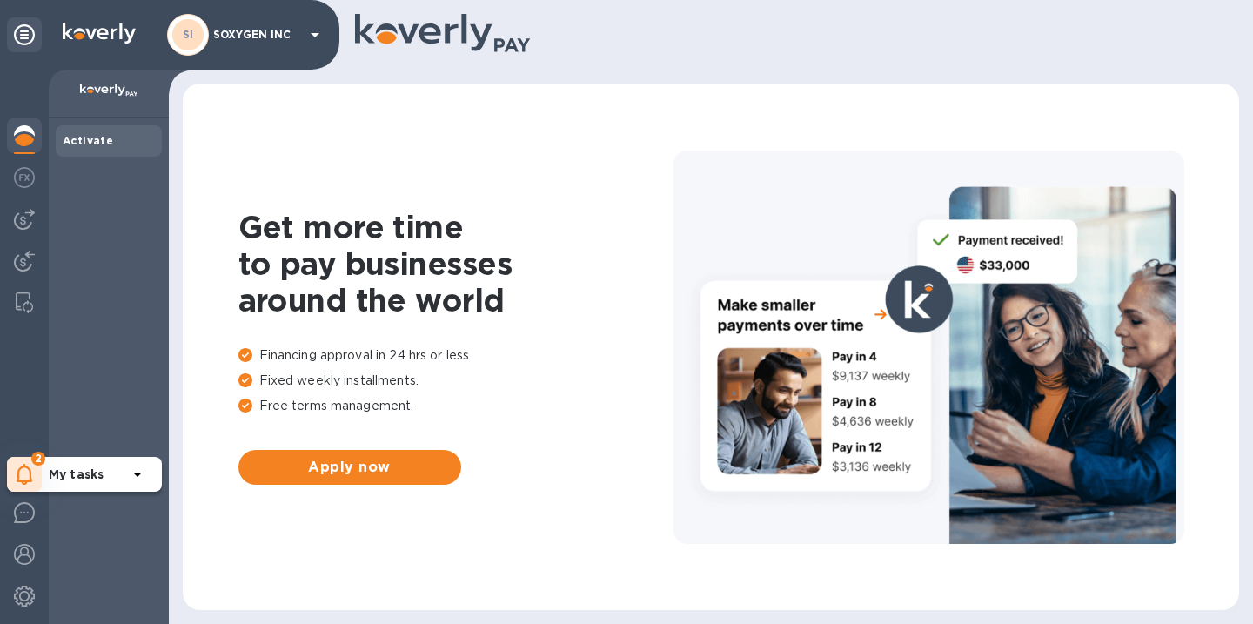
click at [5, 597] on div "2 My tasks" at bounding box center [24, 347] width 49 height 554
click at [7, 596] on div at bounding box center [24, 598] width 35 height 38
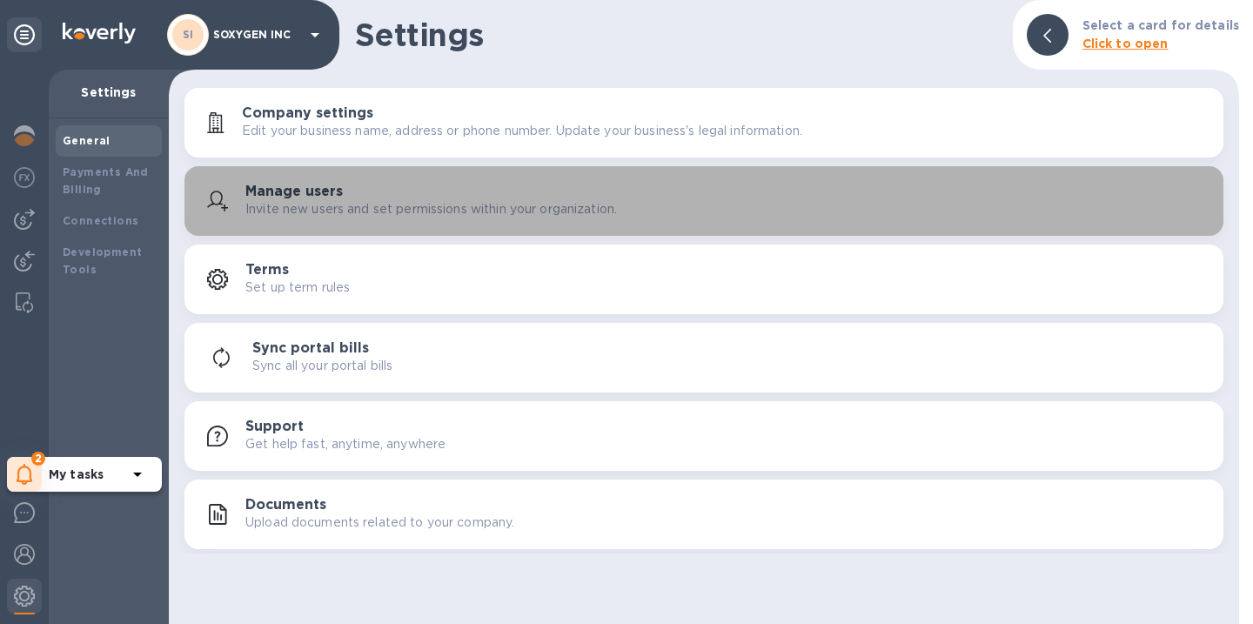
click at [302, 217] on p "Invite new users and set permissions within your organization." at bounding box center [431, 209] width 372 height 18
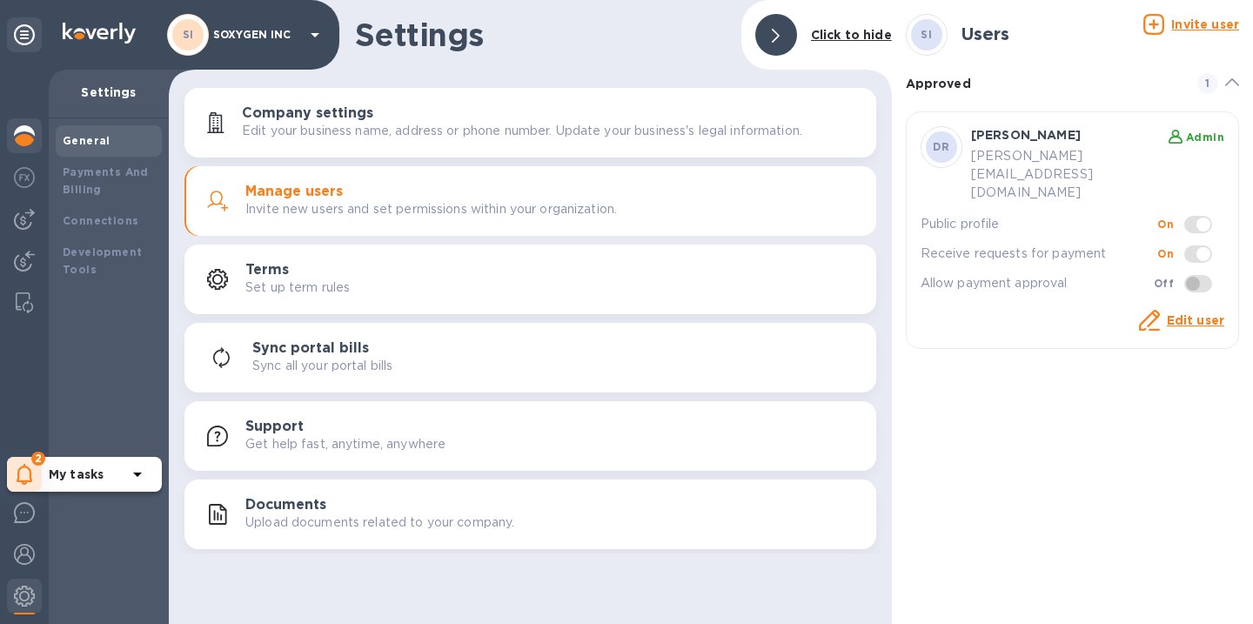
click at [20, 140] on img at bounding box center [24, 135] width 21 height 21
